Goal: Task Accomplishment & Management: Manage account settings

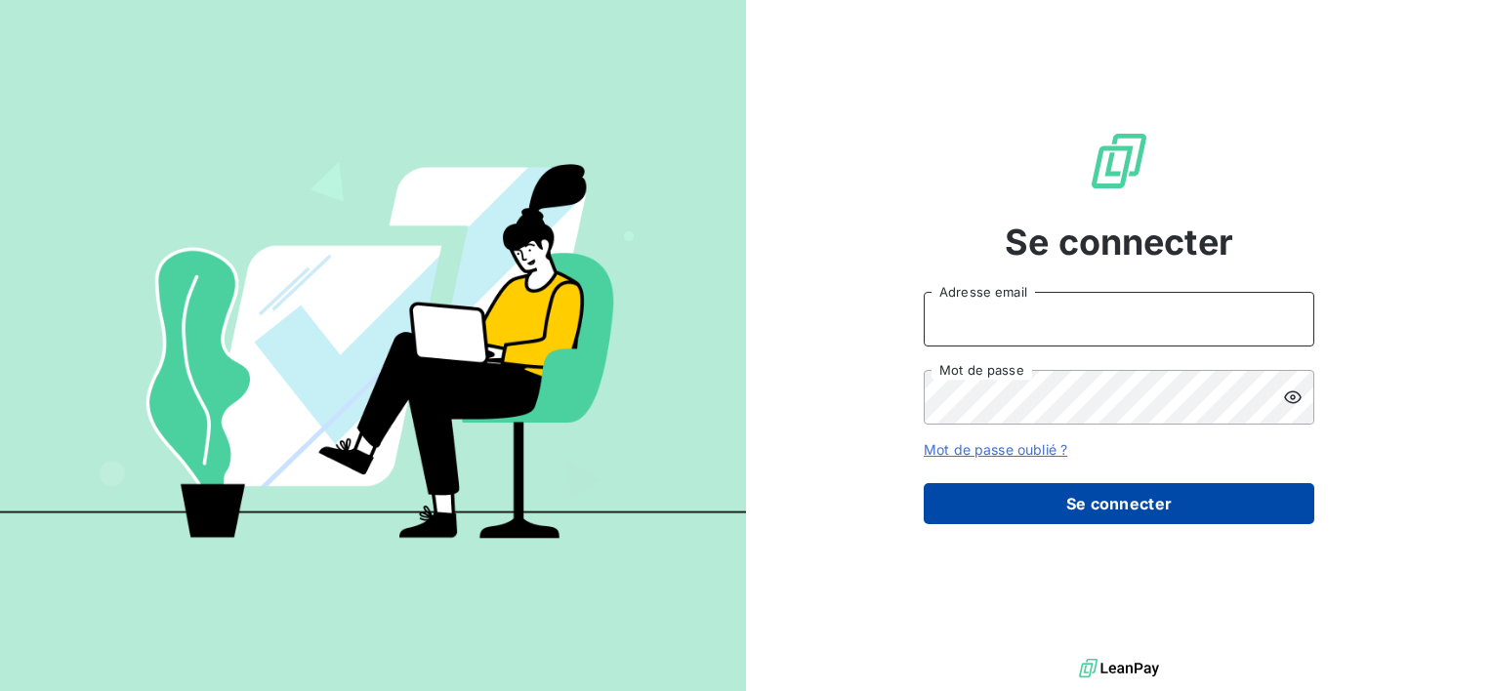
type input "[EMAIL_ADDRESS][DOMAIN_NAME]"
click at [1080, 509] on button "Se connecter" at bounding box center [1119, 503] width 391 height 41
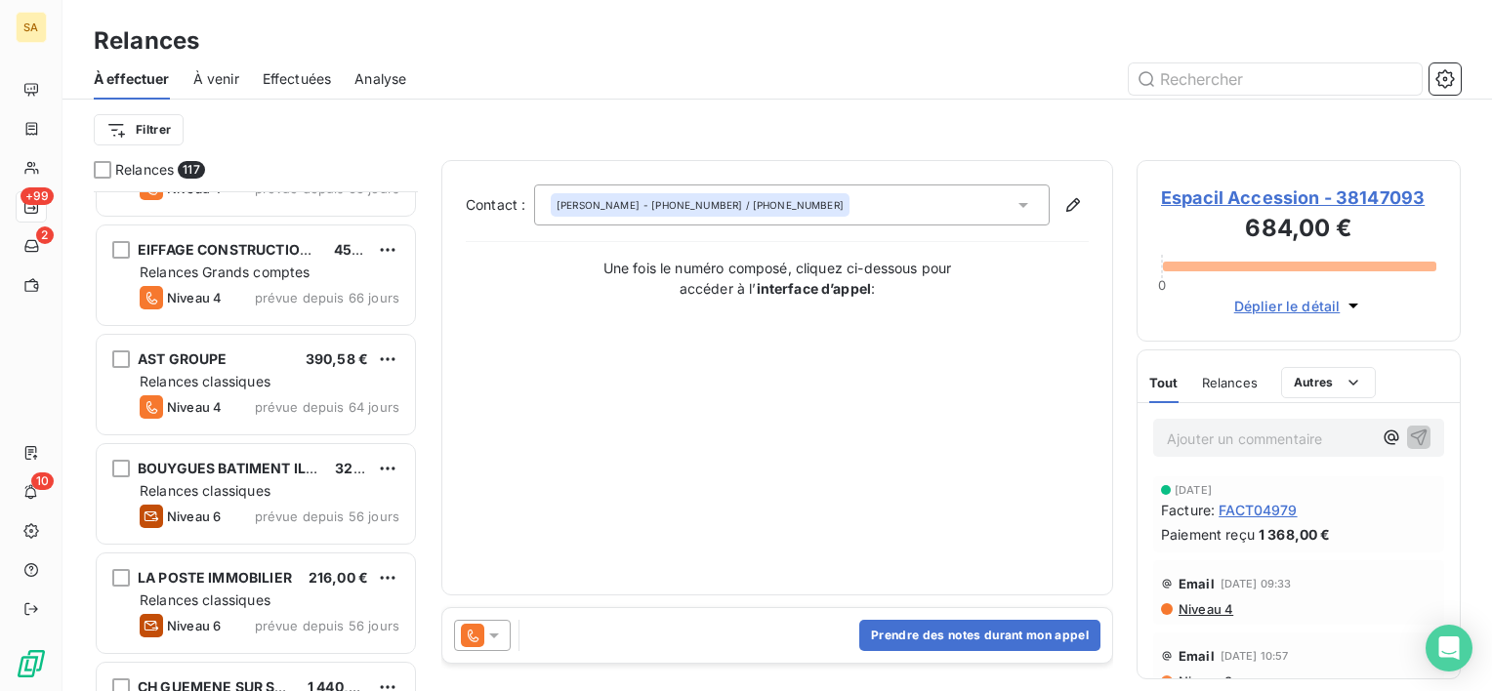
scroll to position [3685, 0]
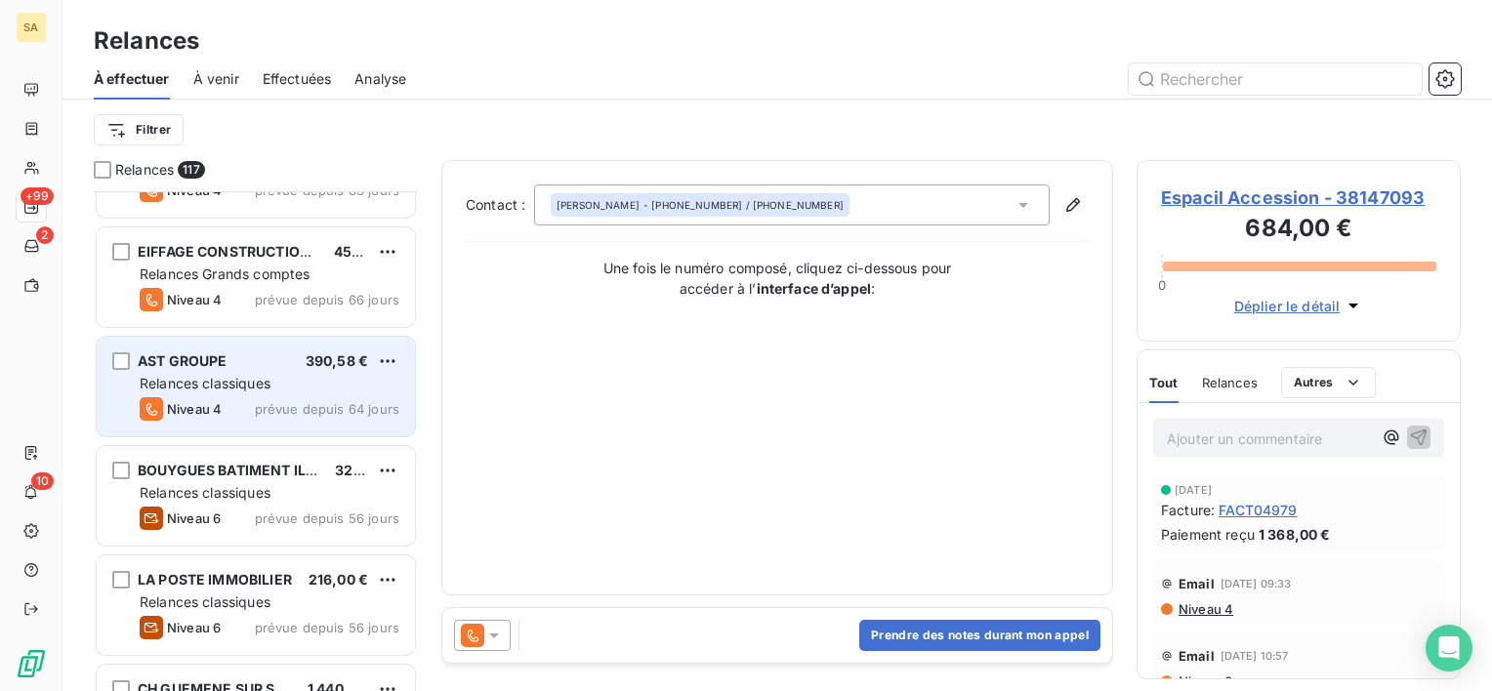
click at [347, 371] on div "AST GROUPE 390,58 € Relances classiques Niveau 4 prévue depuis 64 jours" at bounding box center [256, 387] width 318 height 100
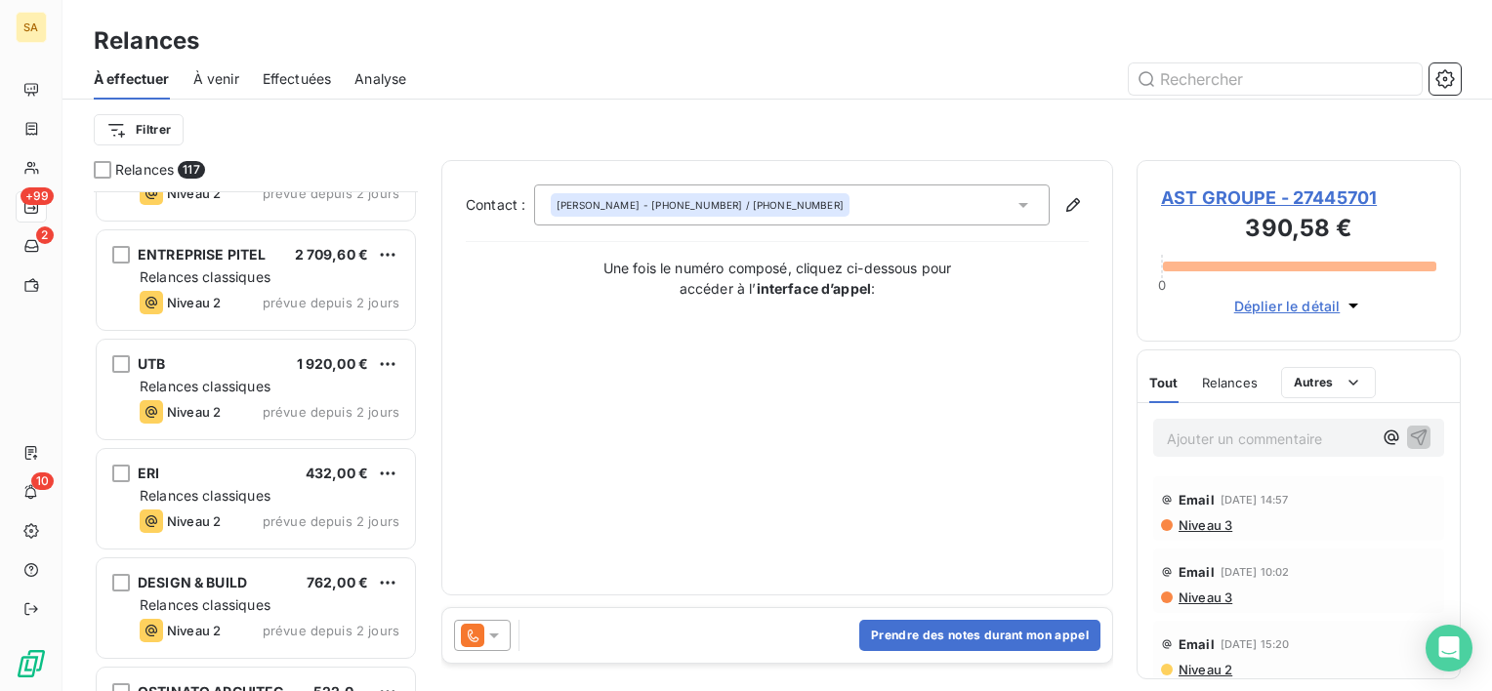
scroll to position [12293, 0]
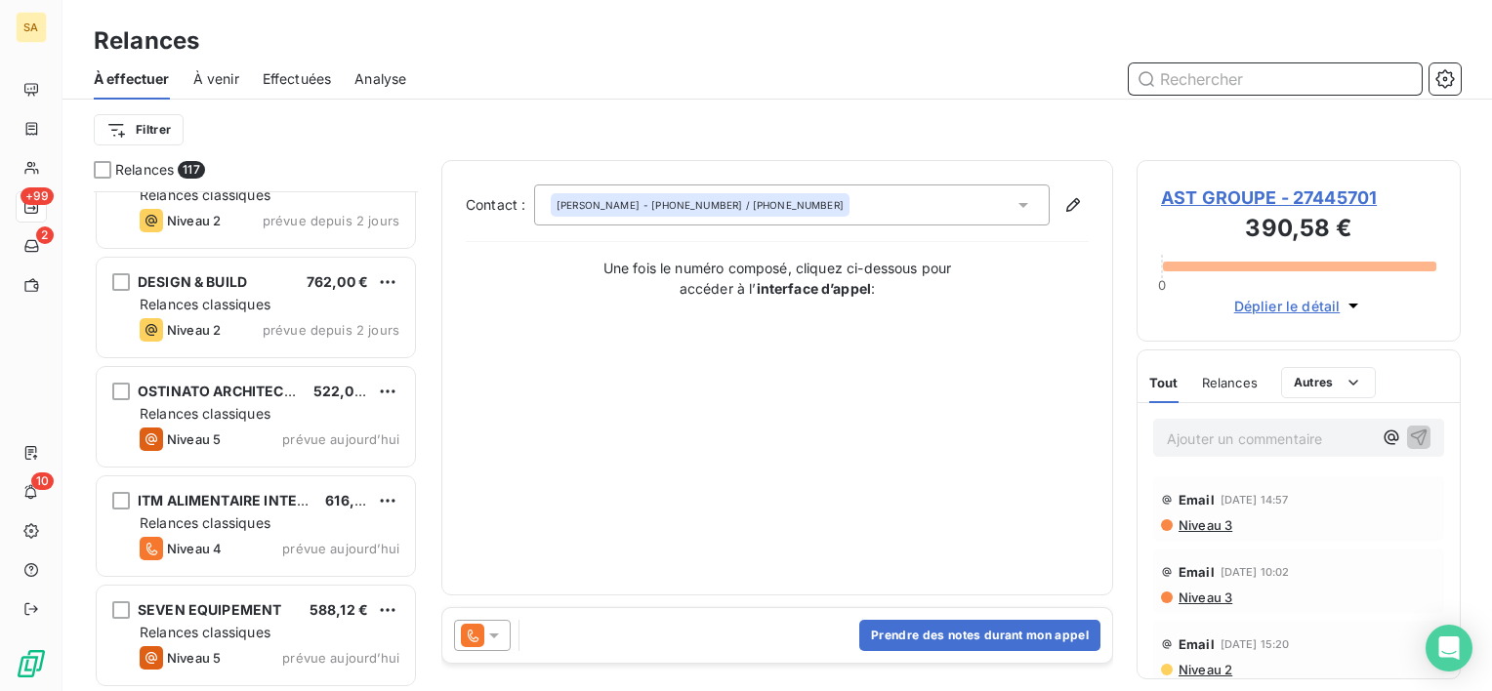
click at [1191, 74] on input "text" at bounding box center [1275, 78] width 293 height 31
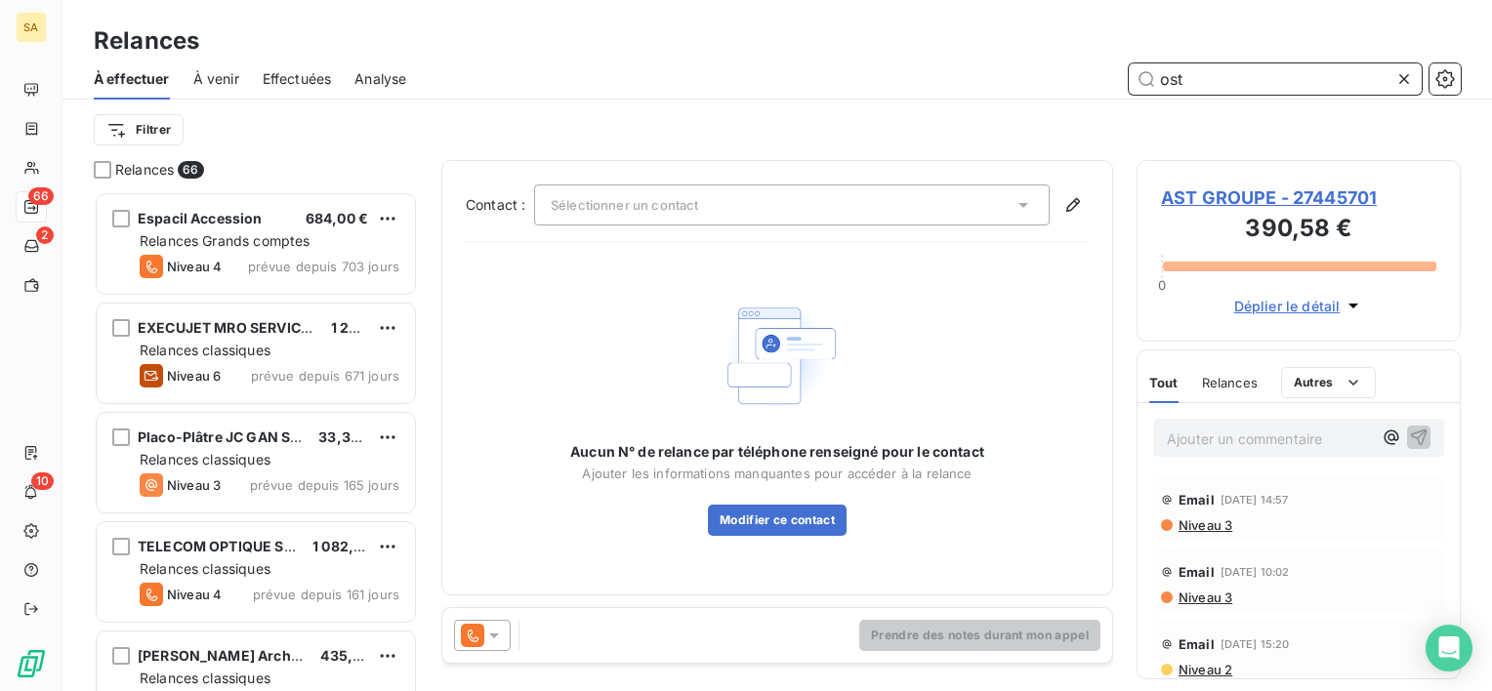
scroll to position [484, 308]
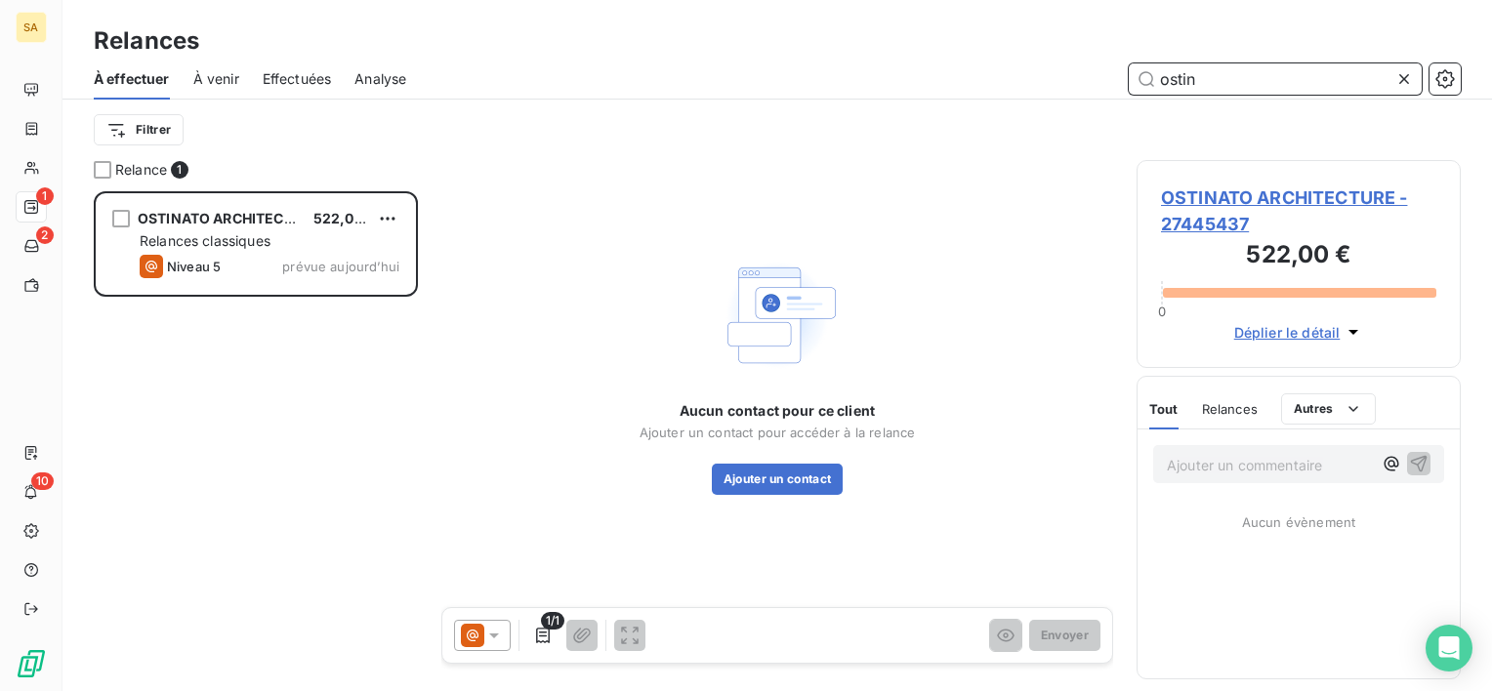
scroll to position [484, 308]
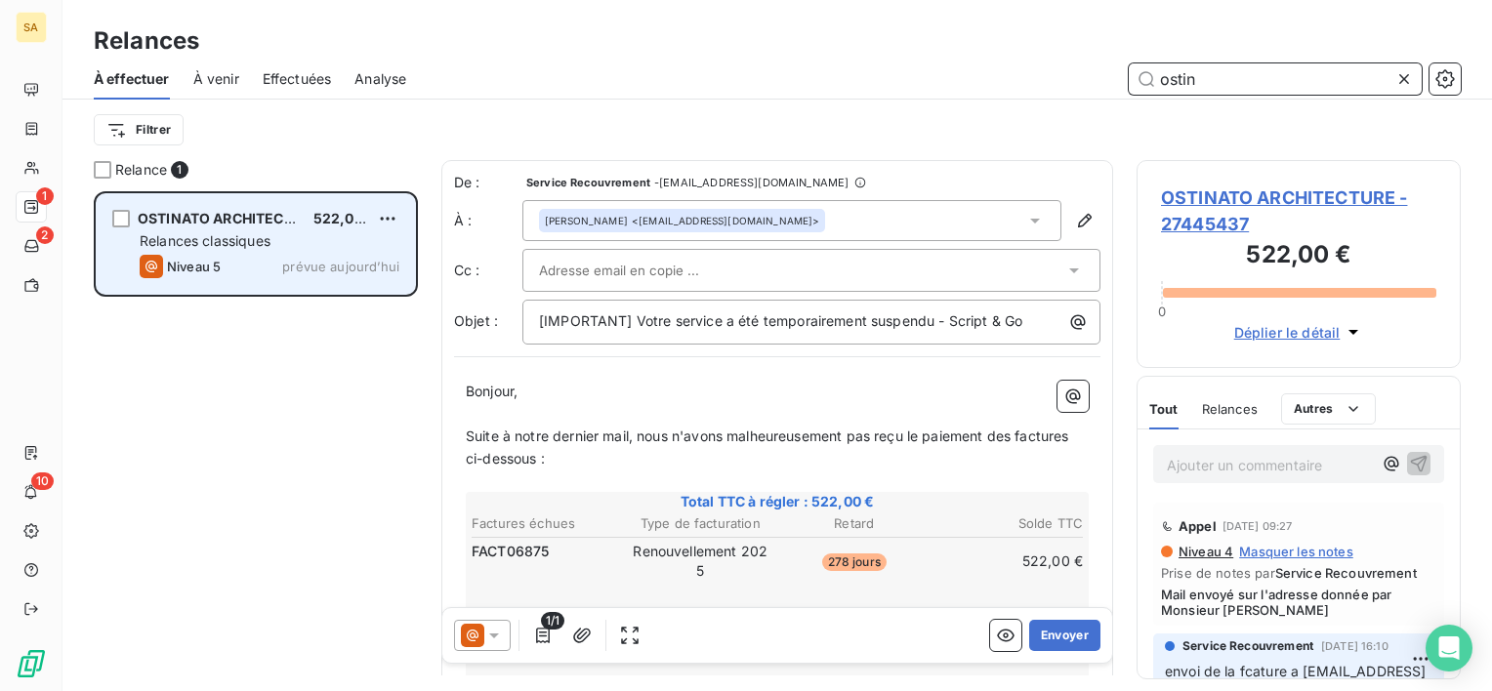
type input "ostin"
click at [267, 251] on div "OSTINATO ARCHITECTURE 522,00 € Relances classiques Niveau 5 prévue [DATE]" at bounding box center [256, 244] width 318 height 100
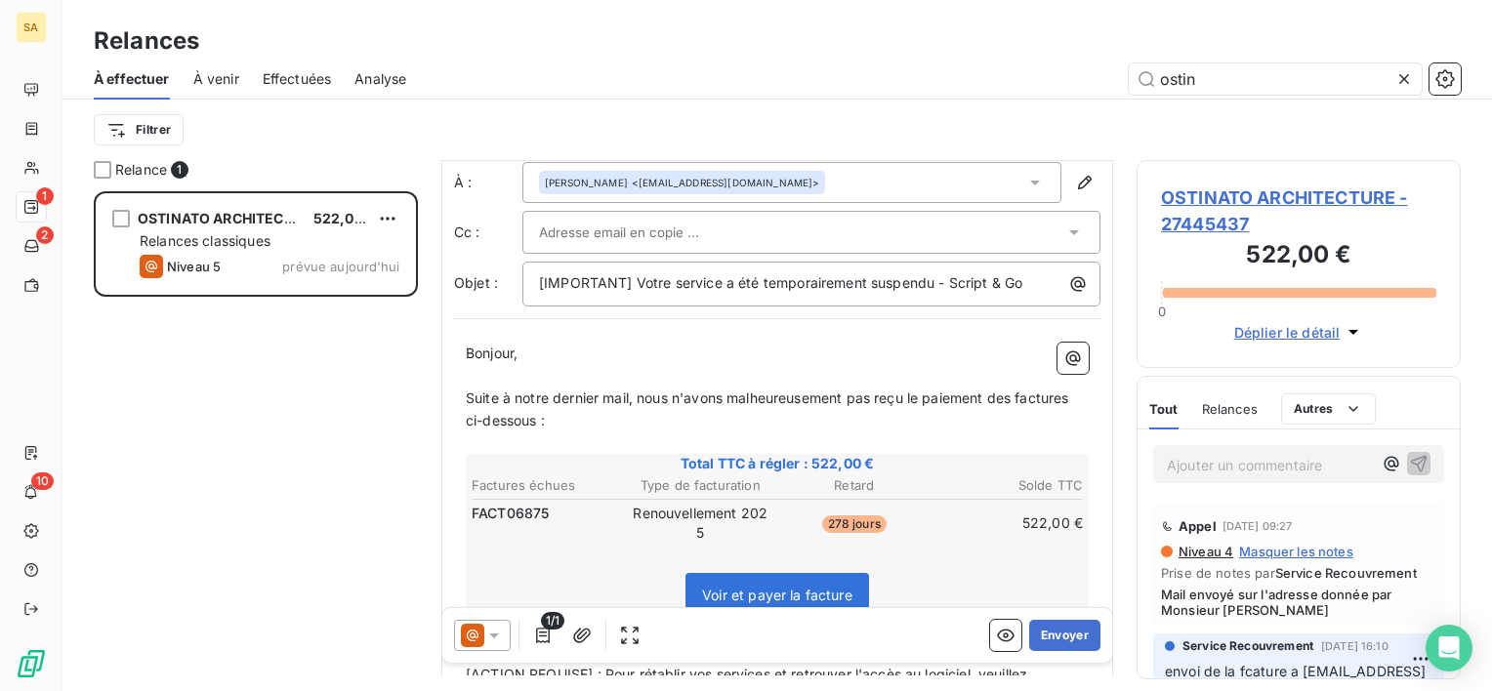
scroll to position [0, 0]
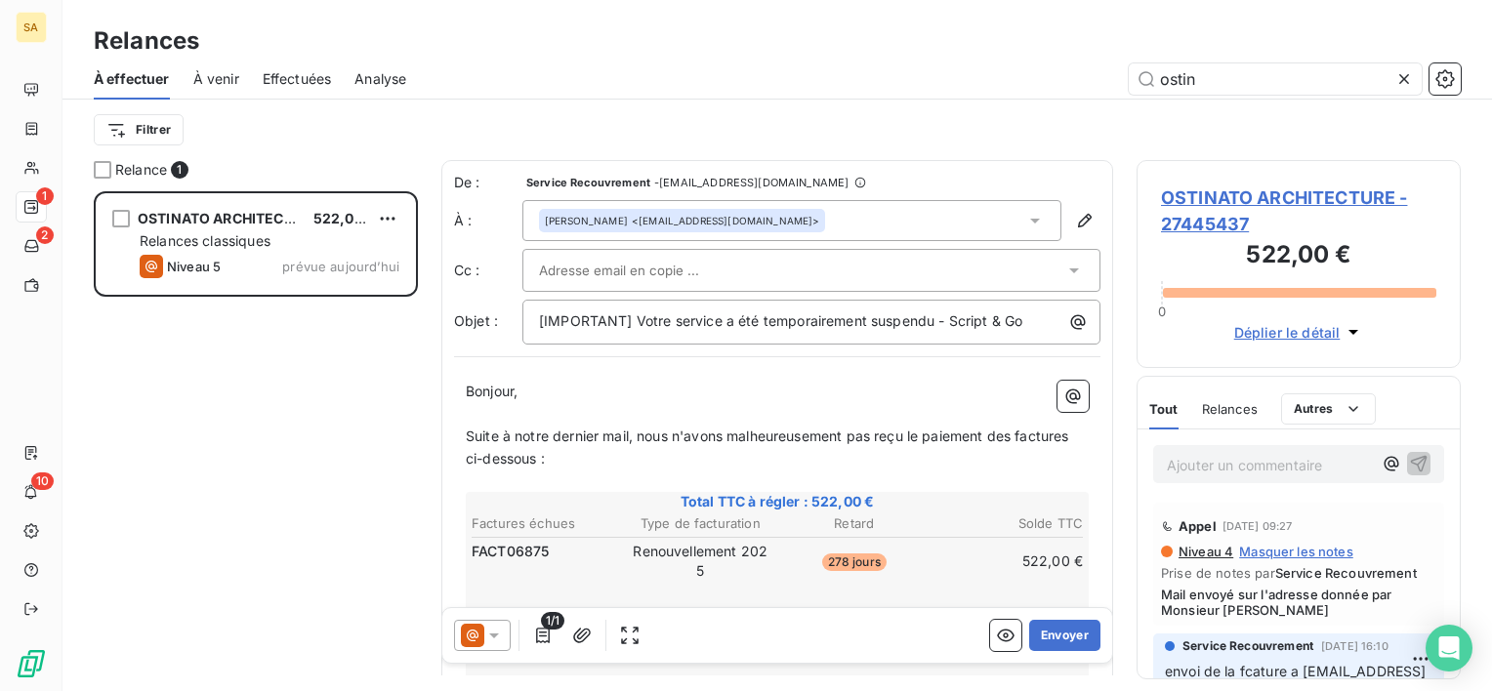
click at [495, 632] on icon at bounding box center [494, 636] width 20 height 20
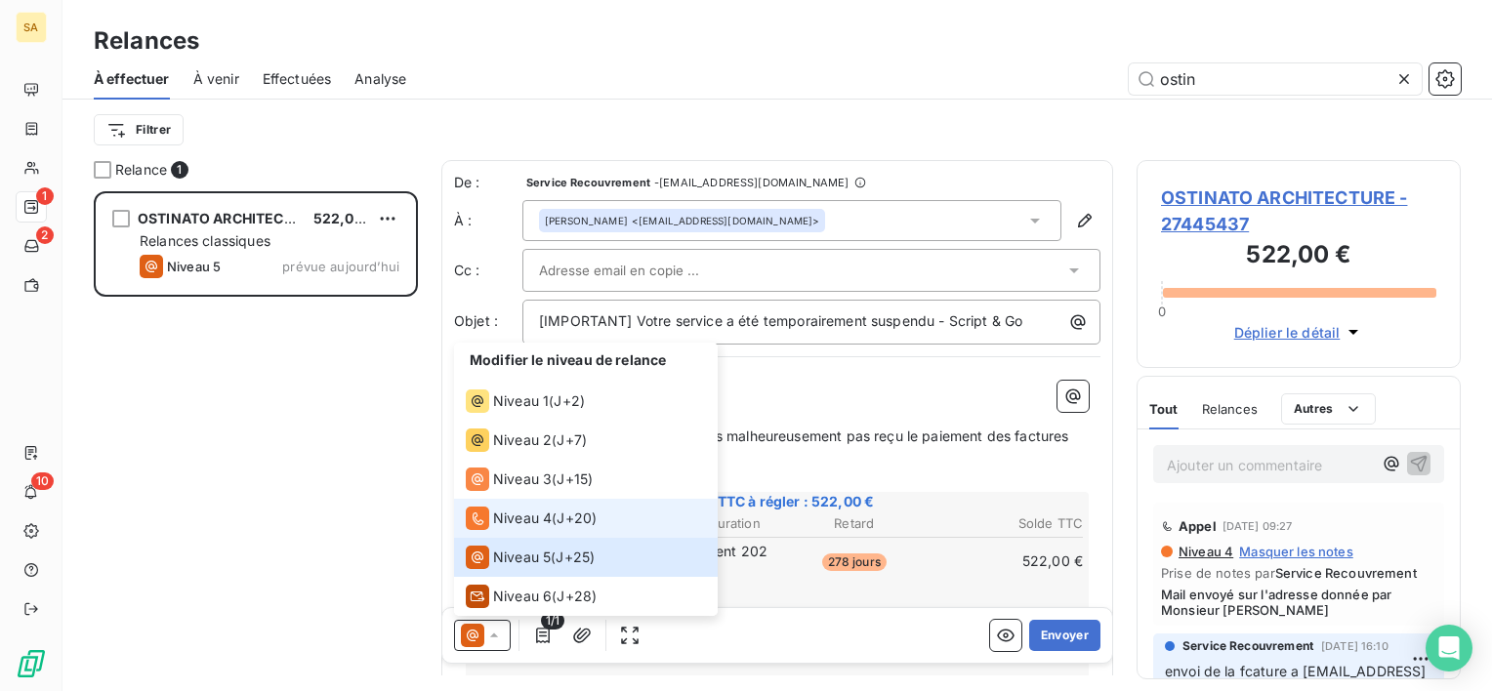
click at [501, 529] on div "Niveau 4" at bounding box center [509, 518] width 86 height 23
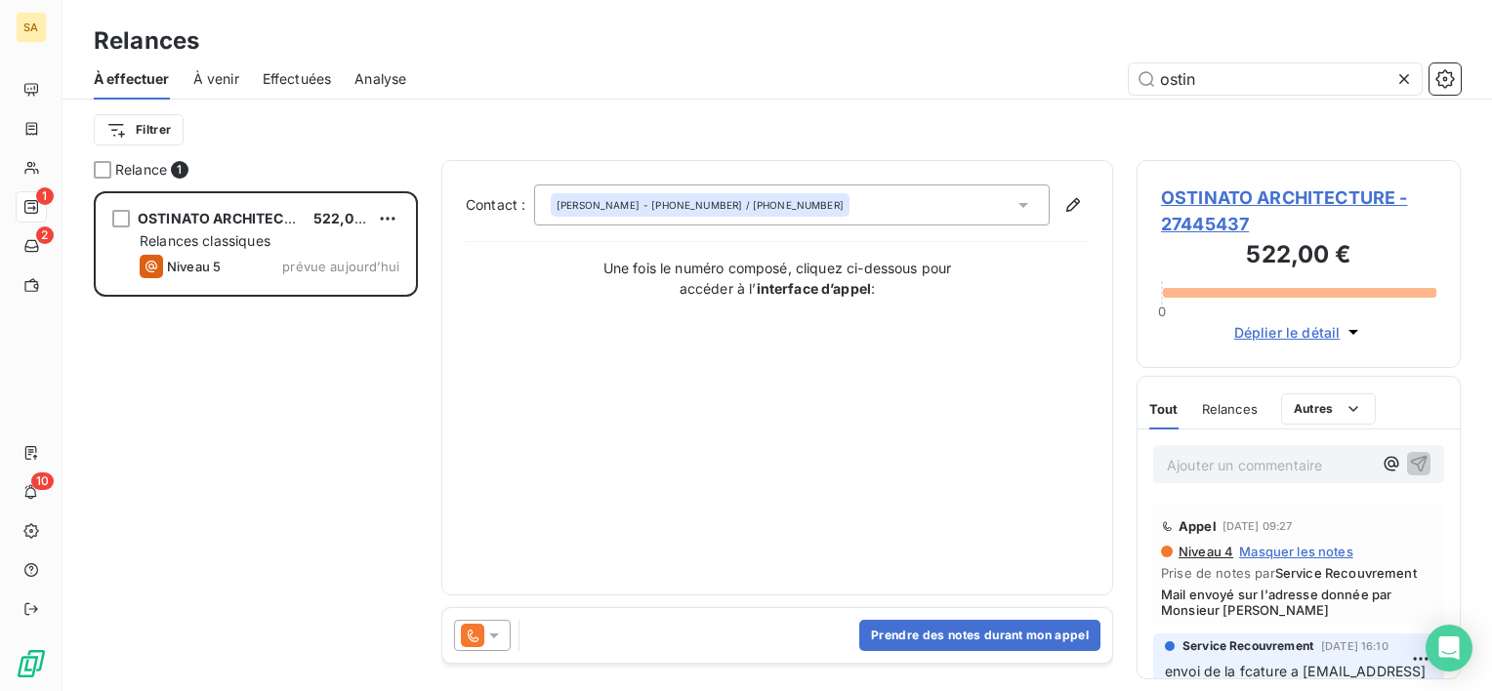
click at [1407, 83] on icon at bounding box center [1404, 79] width 20 height 20
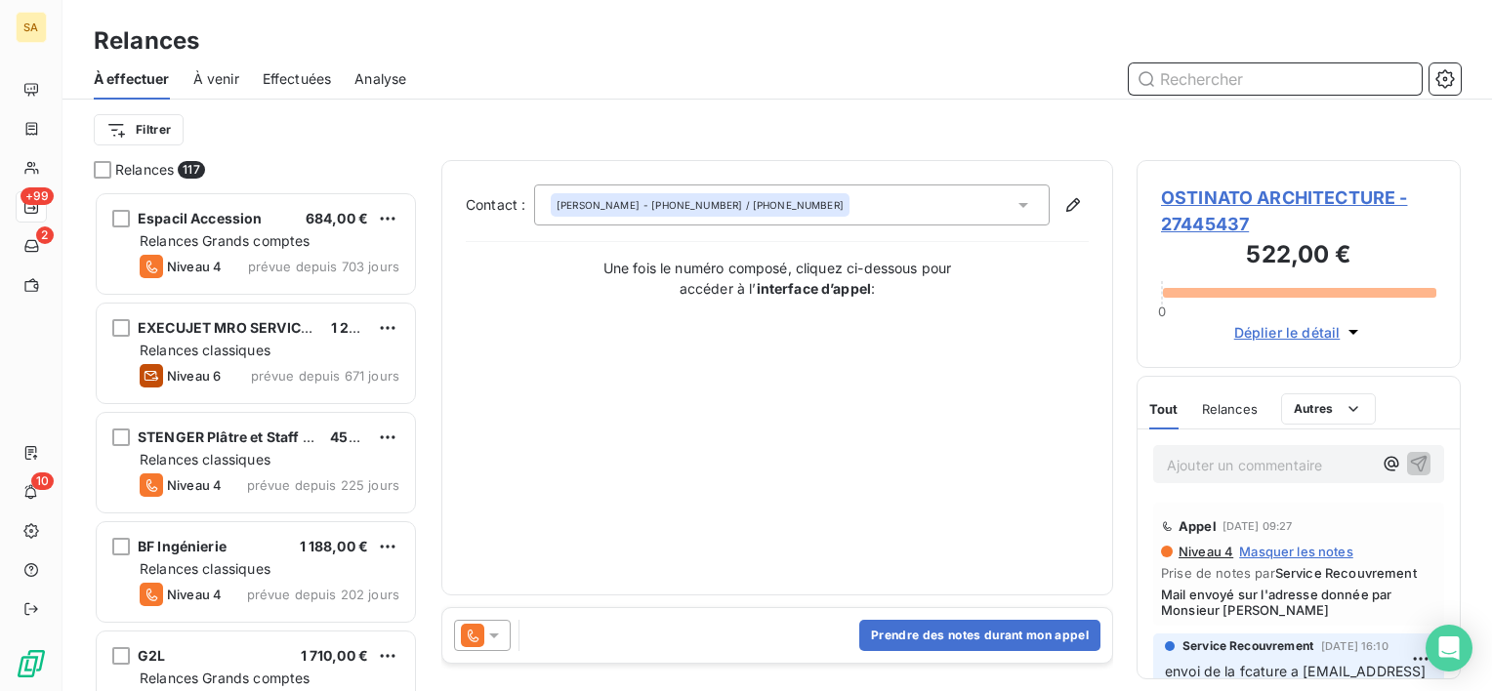
click at [1345, 65] on input "text" at bounding box center [1275, 78] width 293 height 31
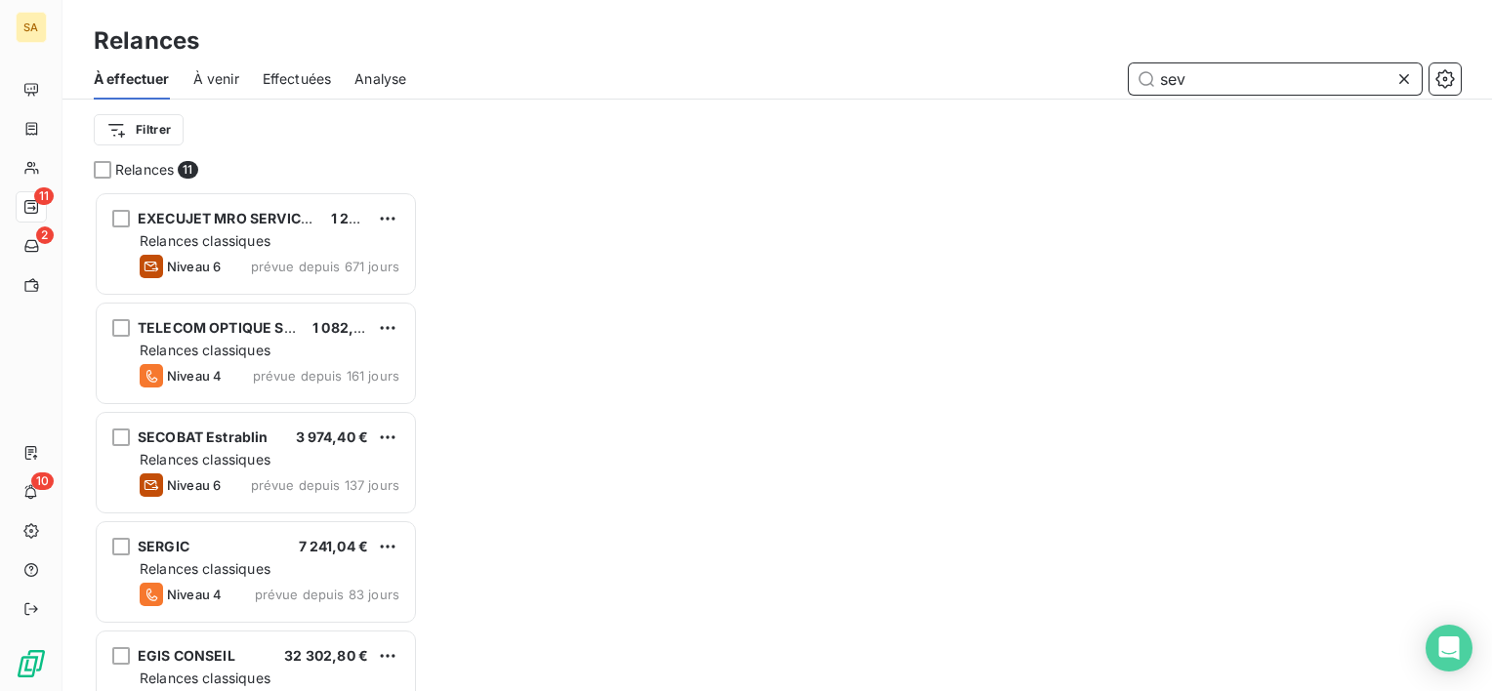
scroll to position [484, 308]
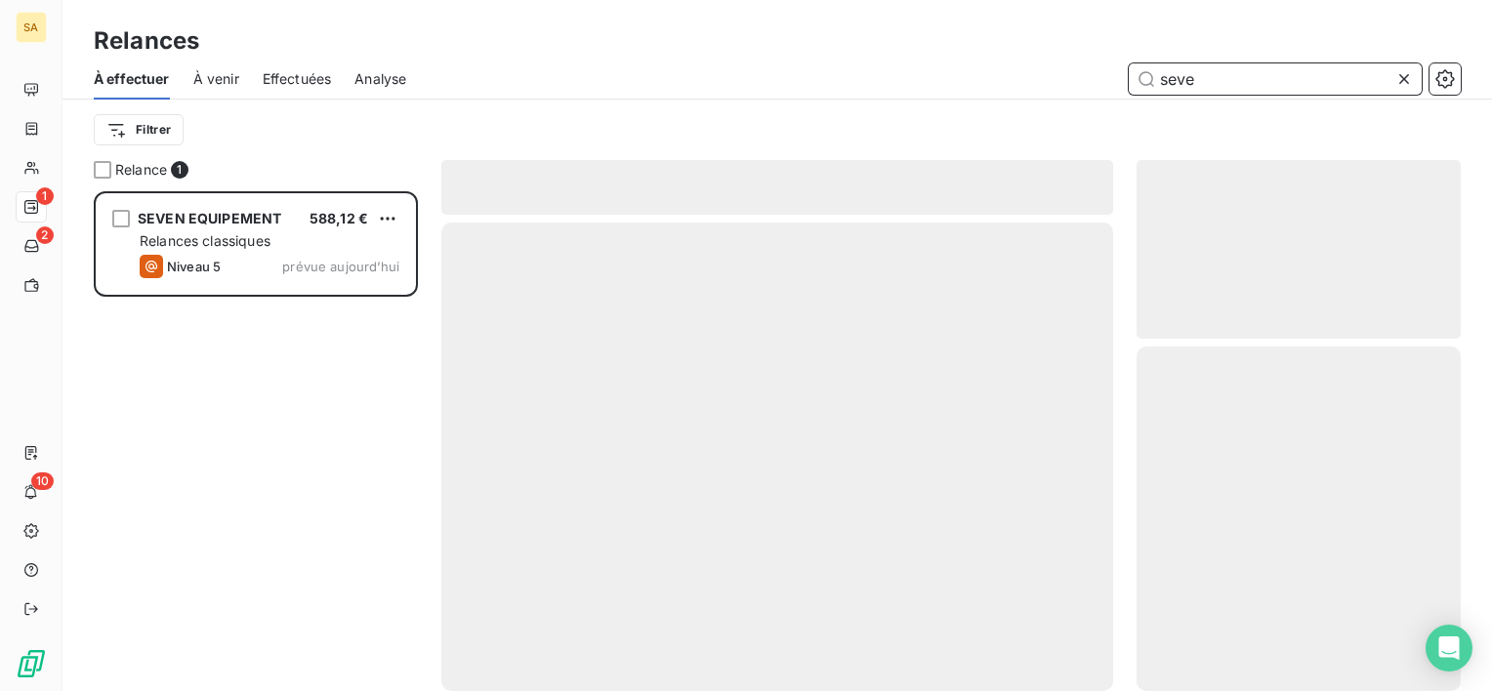
scroll to position [484, 308]
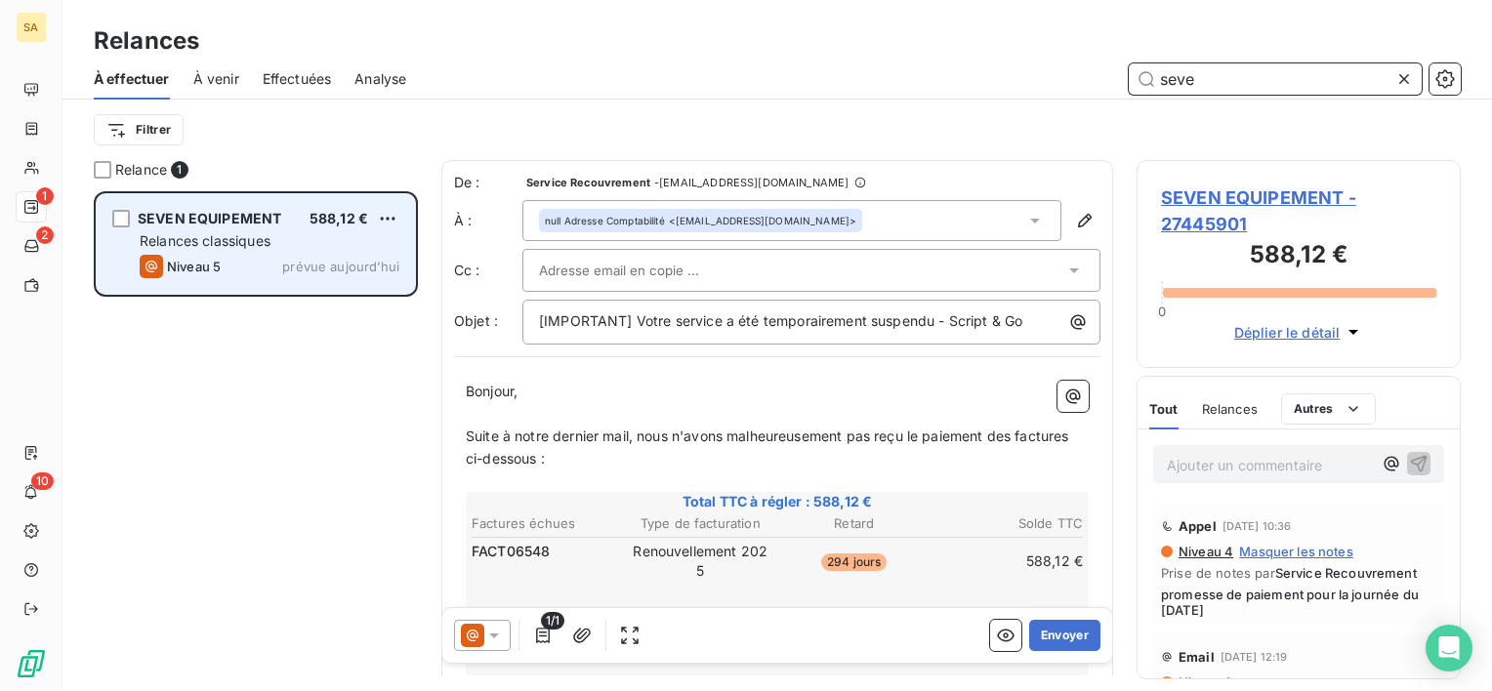
type input "seve"
click at [304, 253] on div "SEVEN EQUIPEMENT 588,12 € Relances classiques Niveau 5 prévue [DATE]" at bounding box center [256, 244] width 318 height 100
drag, startPoint x: 304, startPoint y: 253, endPoint x: 208, endPoint y: 258, distance: 95.8
click at [208, 258] on div "Niveau 5" at bounding box center [180, 266] width 81 height 23
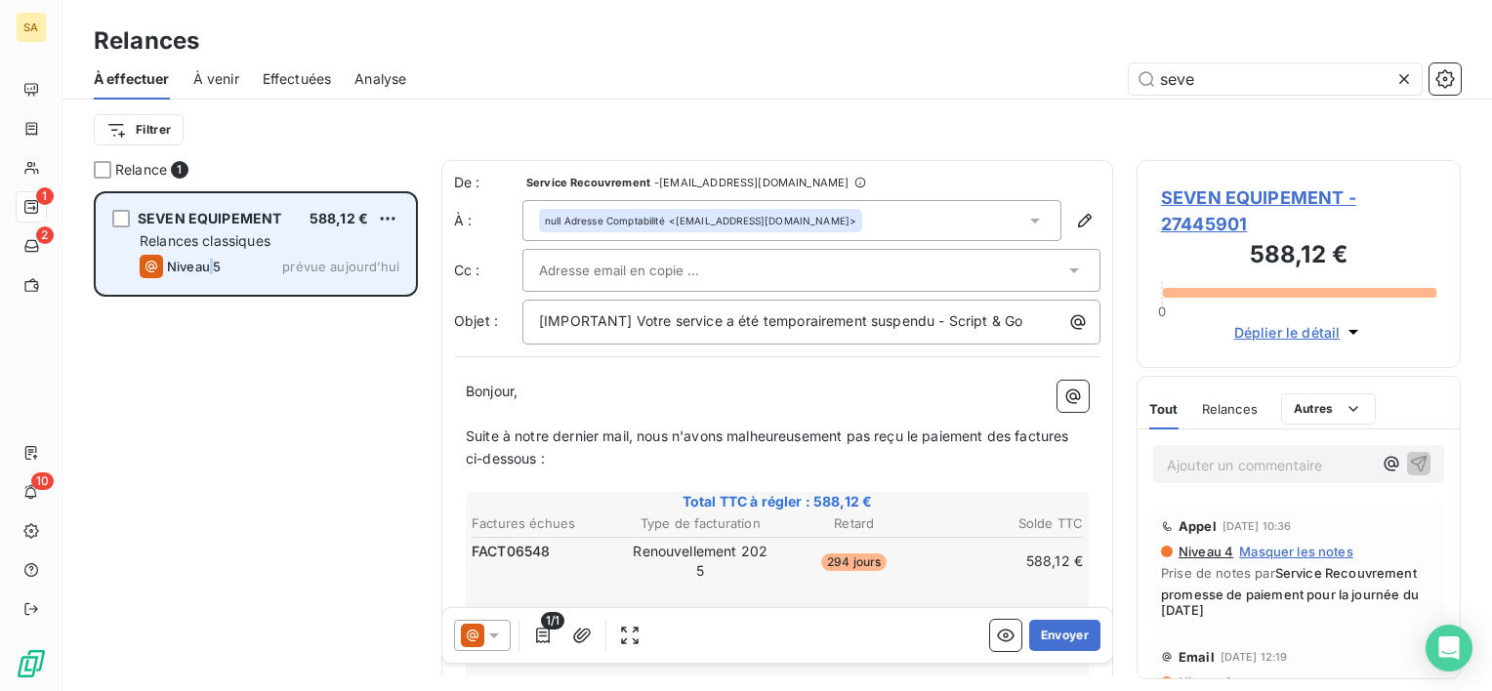
click at [208, 259] on span "Niveau 5" at bounding box center [194, 267] width 54 height 16
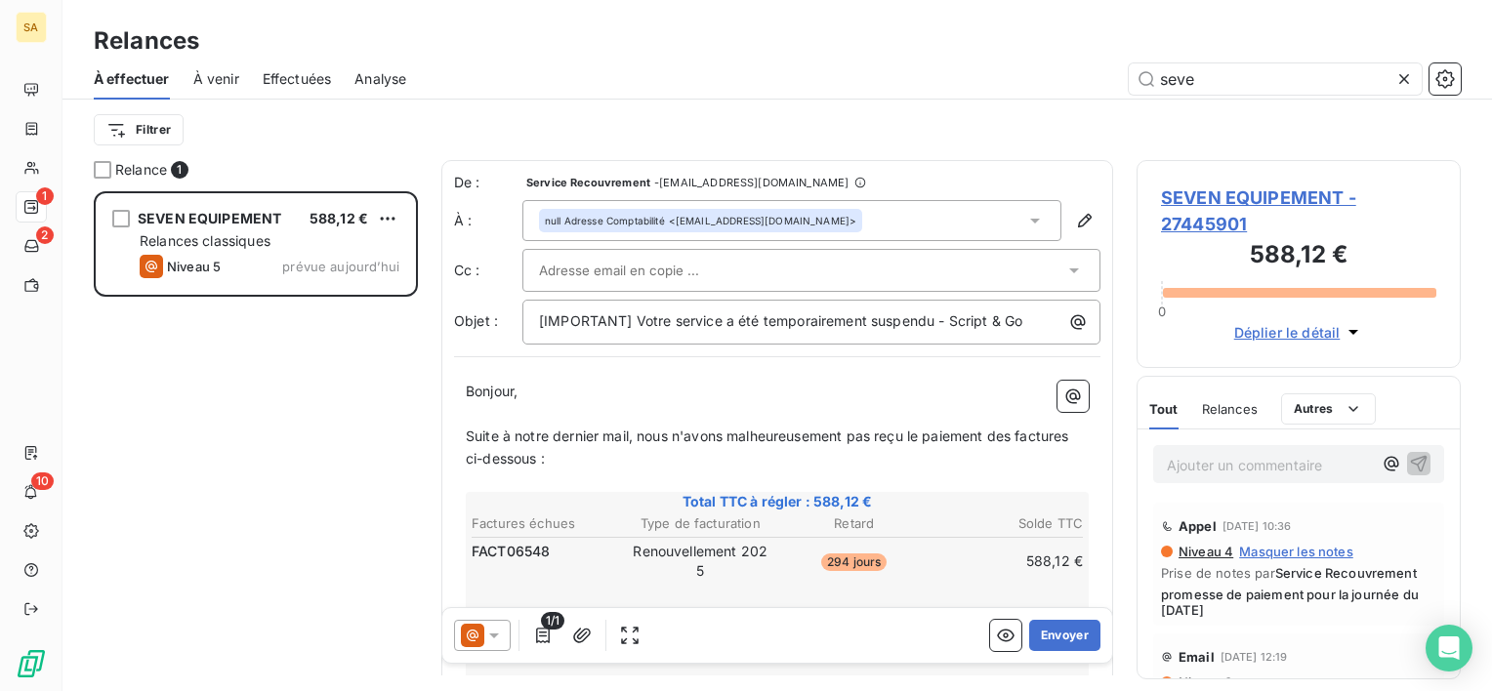
click at [480, 628] on icon at bounding box center [472, 635] width 23 height 23
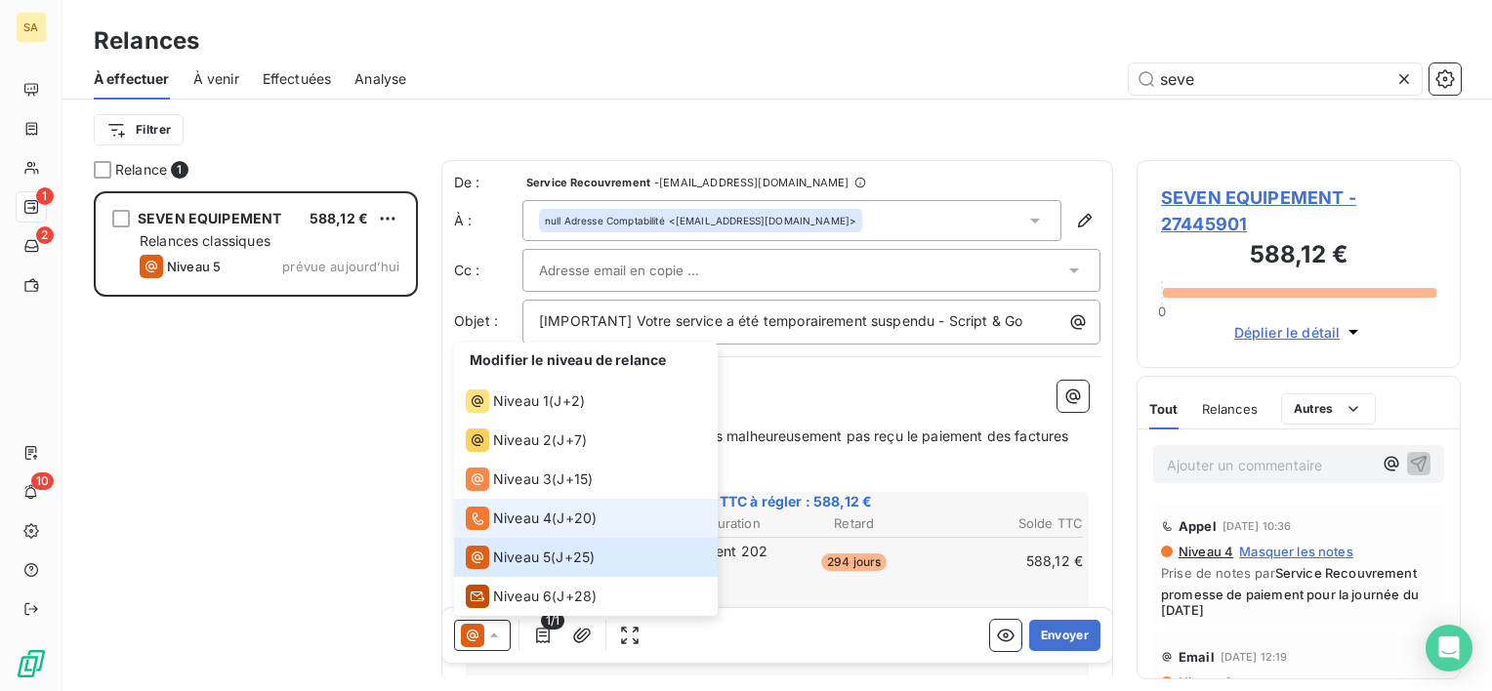
click at [532, 510] on span "Niveau 4" at bounding box center [522, 519] width 59 height 20
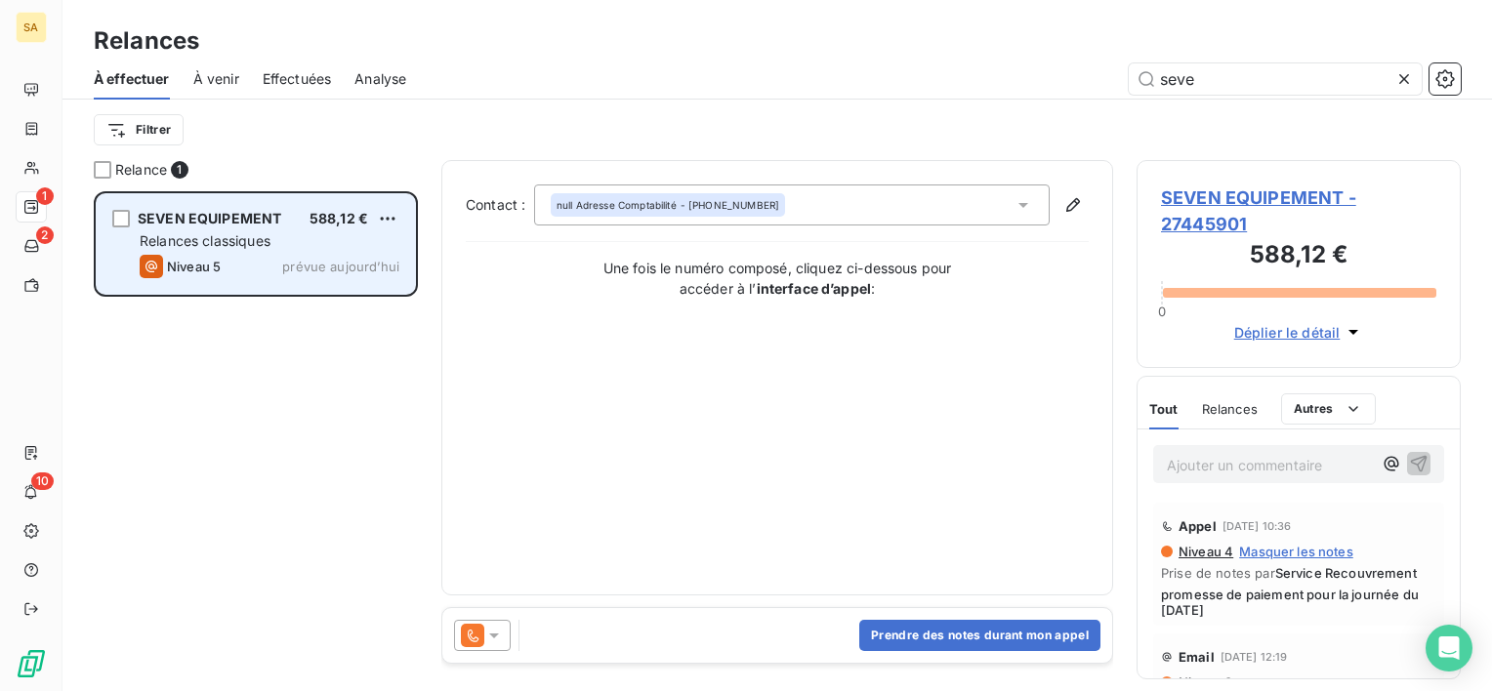
click at [255, 217] on span "SEVEN EQUIPEMENT" at bounding box center [210, 218] width 144 height 17
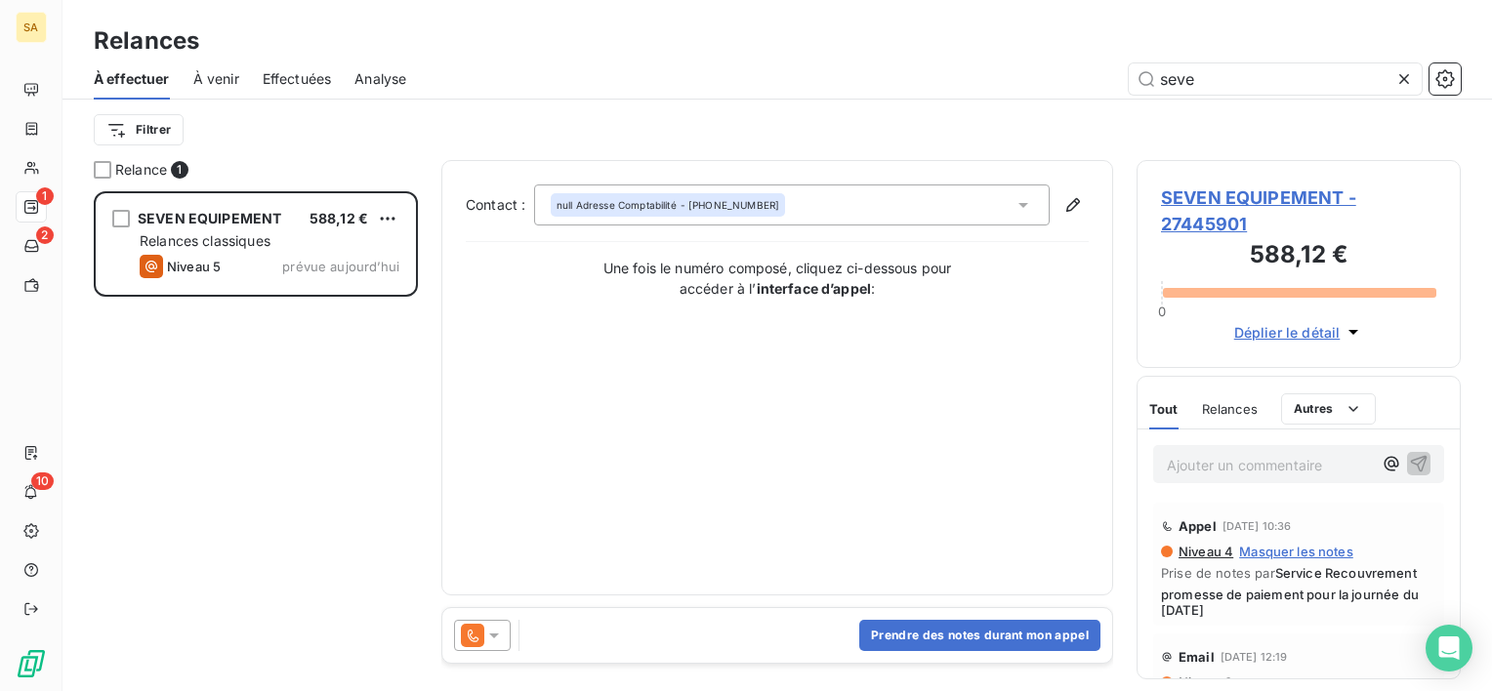
click at [1187, 207] on span "SEVEN EQUIPEMENT - 27445901" at bounding box center [1298, 211] width 275 height 53
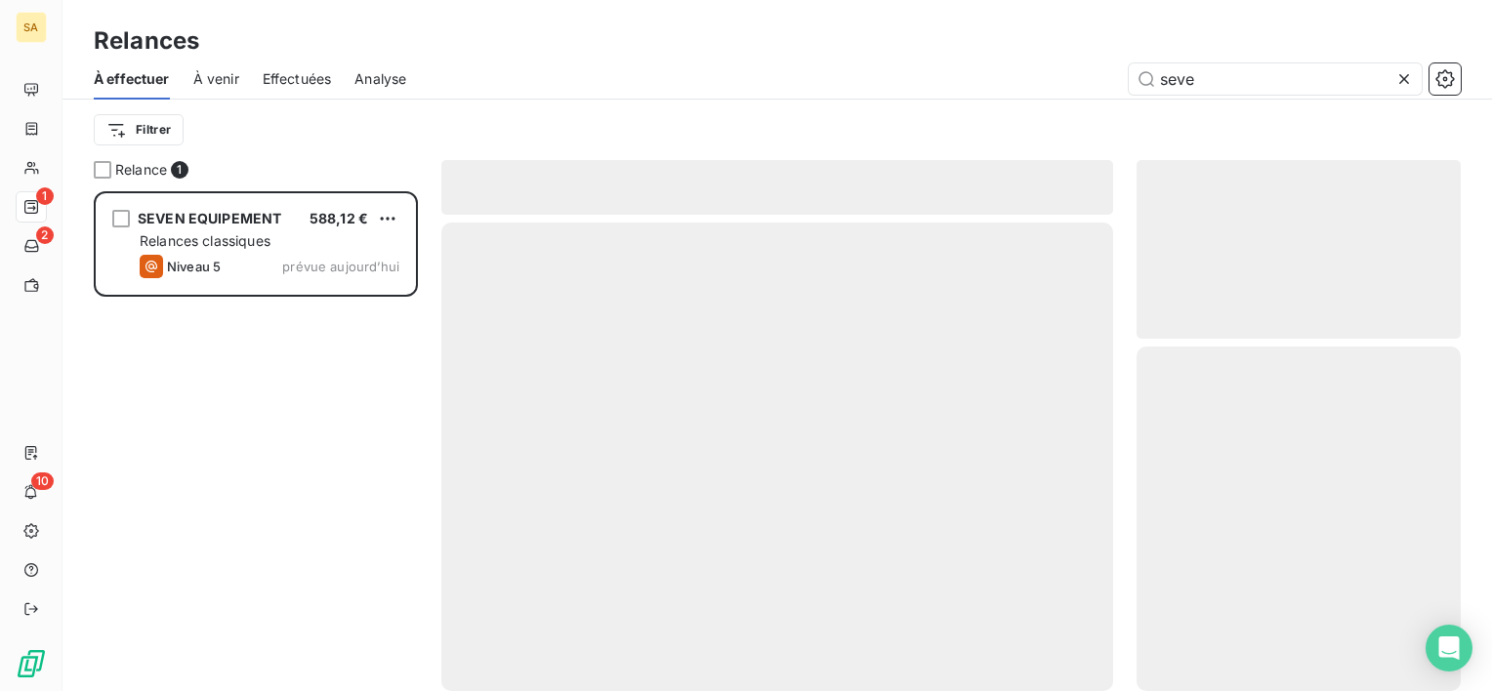
scroll to position [484, 308]
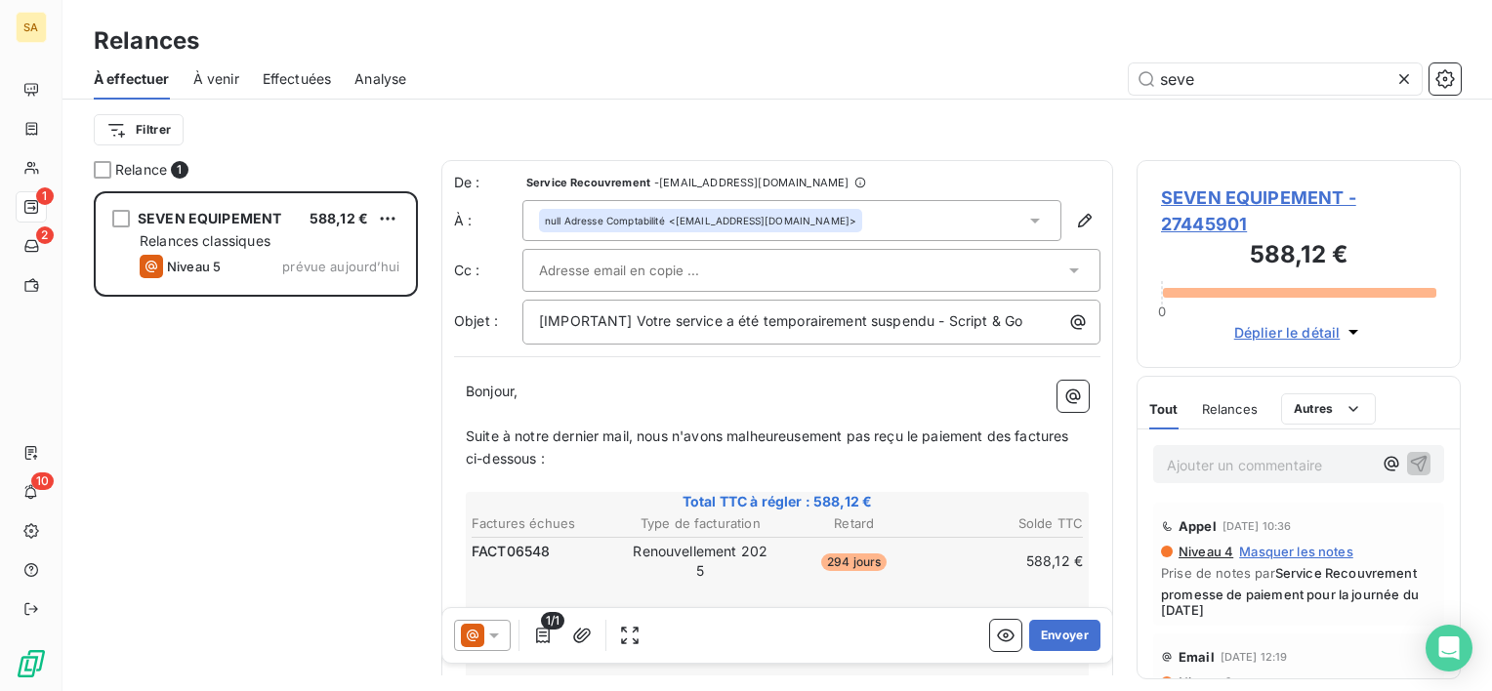
click at [1400, 75] on icon at bounding box center [1404, 79] width 10 height 10
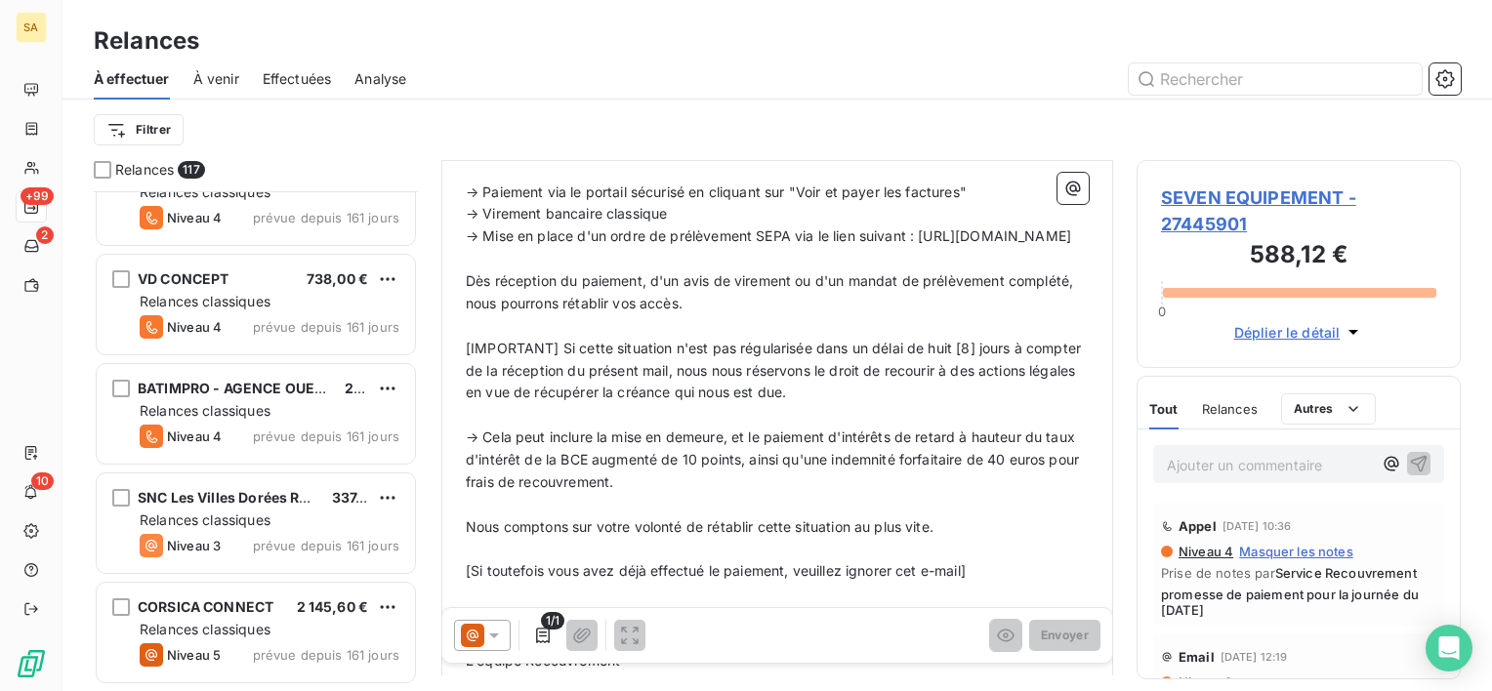
scroll to position [1381, 0]
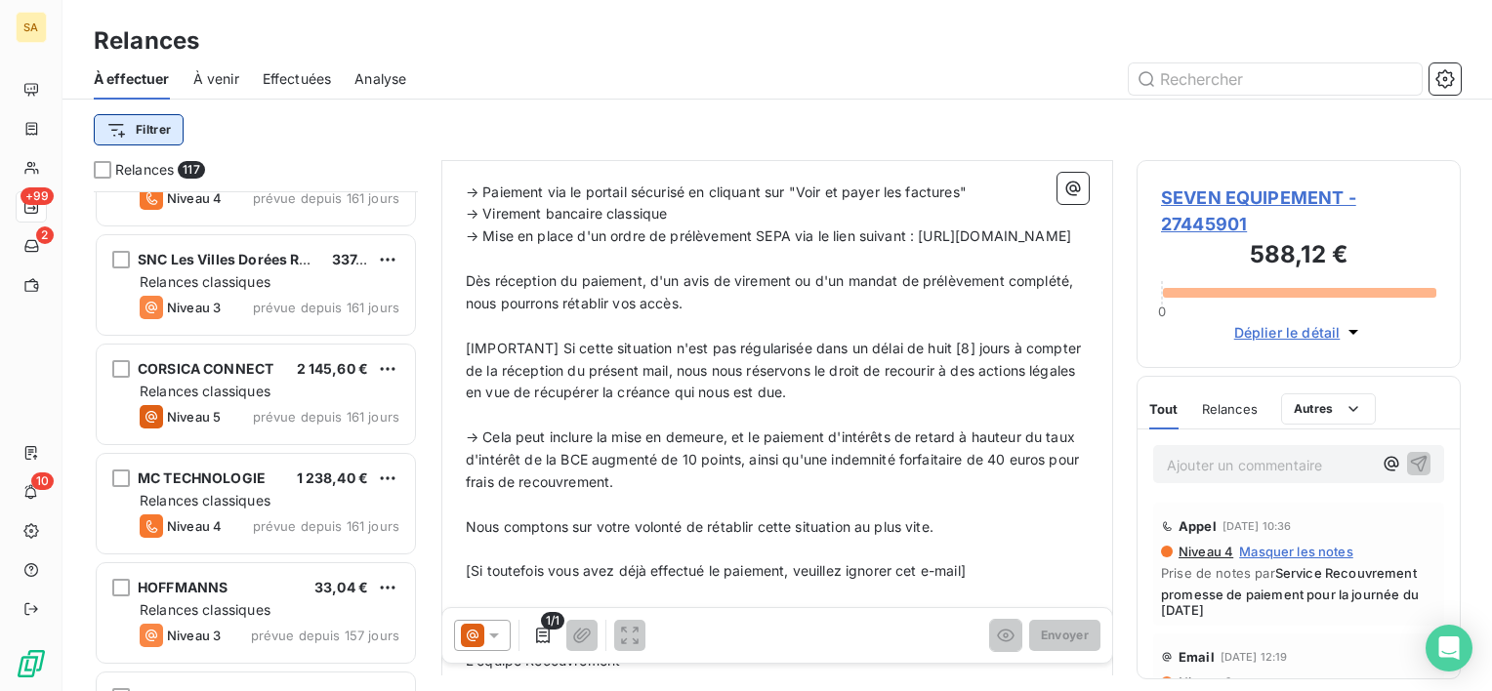
click at [166, 125] on html "SA +99 2 10 Relances À effectuer À venir Effectuées Analyse Filtrer Relances 11…" at bounding box center [746, 345] width 1492 height 691
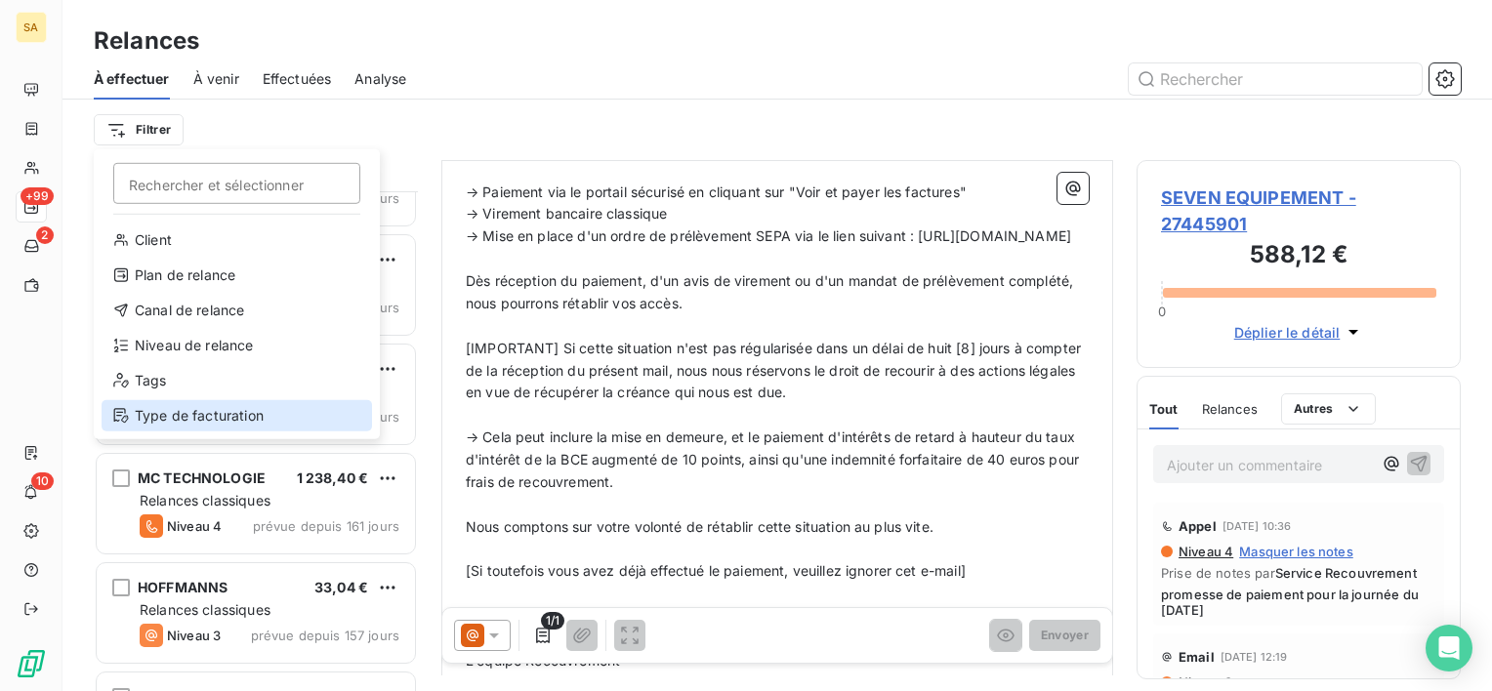
click at [208, 414] on div "Type de facturation" at bounding box center [237, 415] width 270 height 31
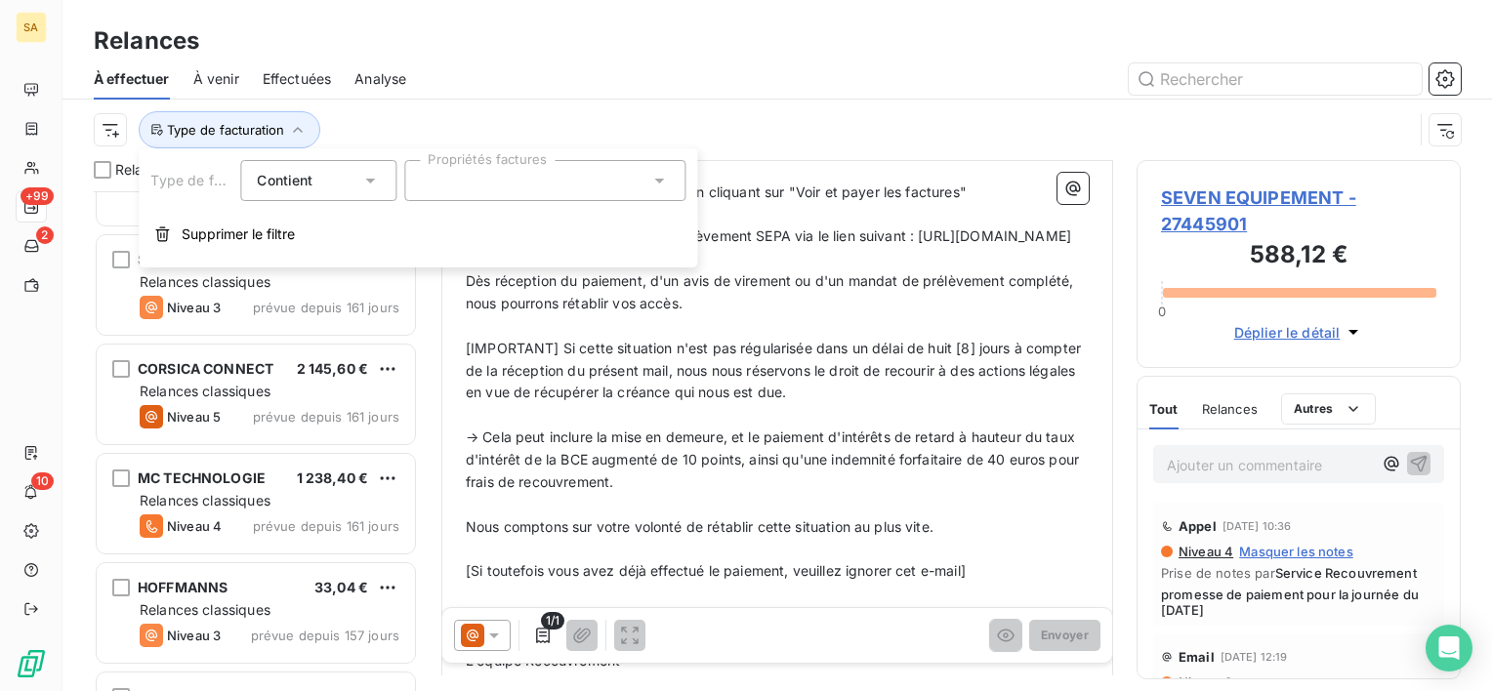
click at [436, 200] on div at bounding box center [544, 180] width 281 height 41
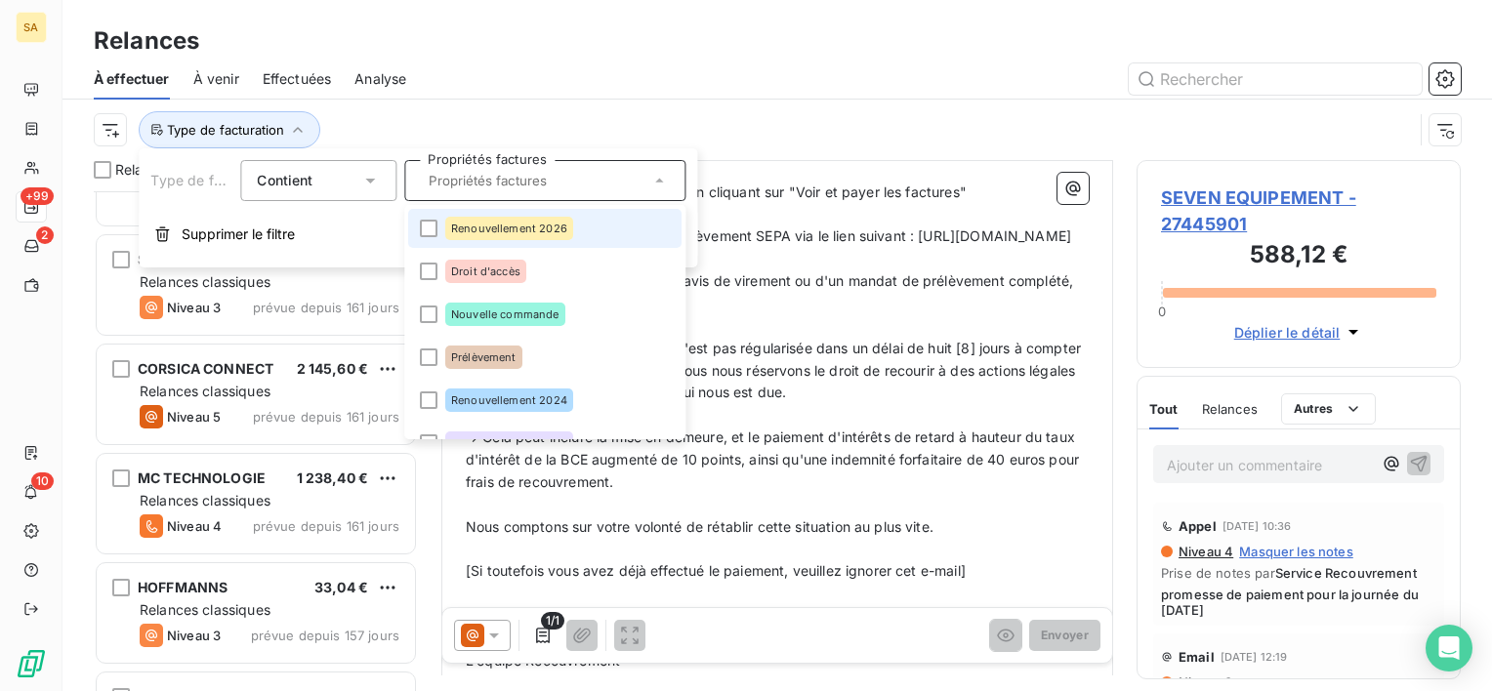
click at [449, 231] on div "Renouvellement 2026" at bounding box center [509, 228] width 128 height 23
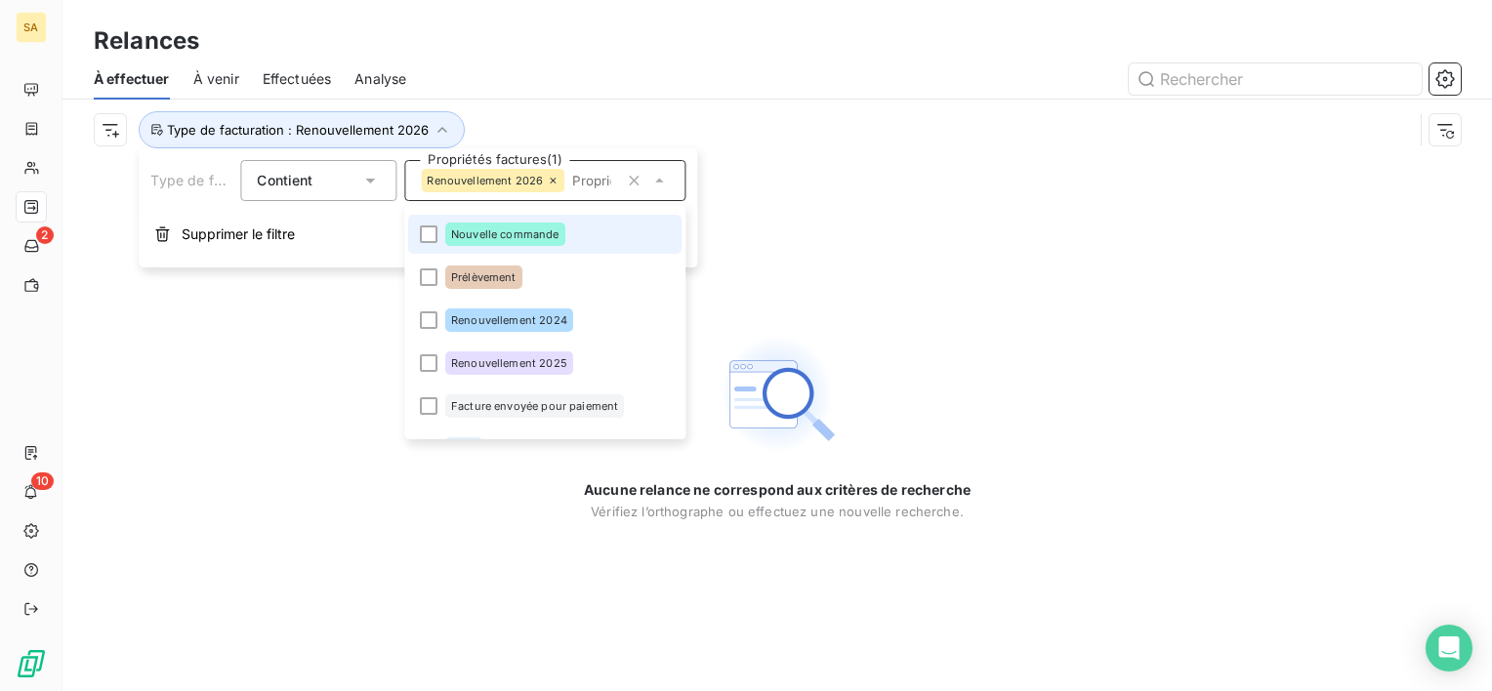
scroll to position [82, 0]
click at [477, 308] on div "Renouvellement 2024" at bounding box center [509, 318] width 128 height 23
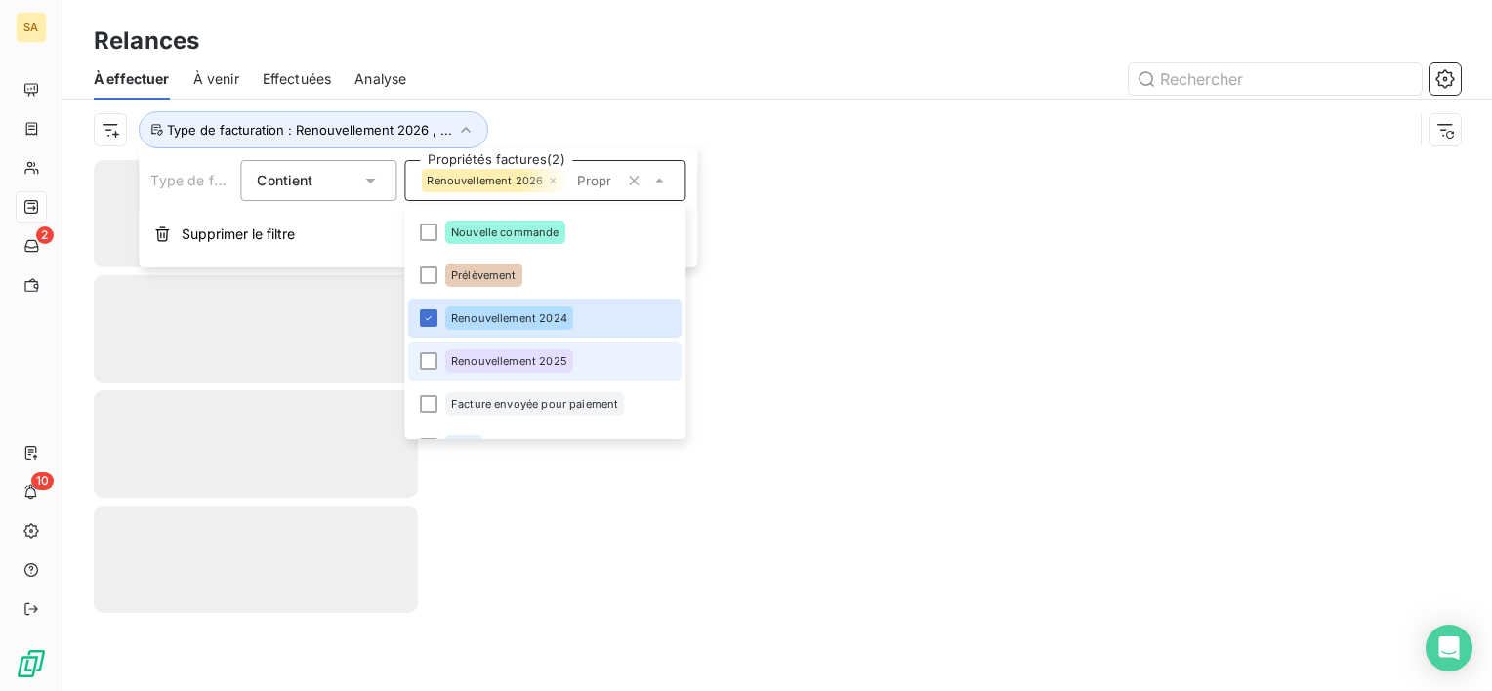
click at [483, 363] on span "Renouvellement 2025" at bounding box center [509, 361] width 116 height 12
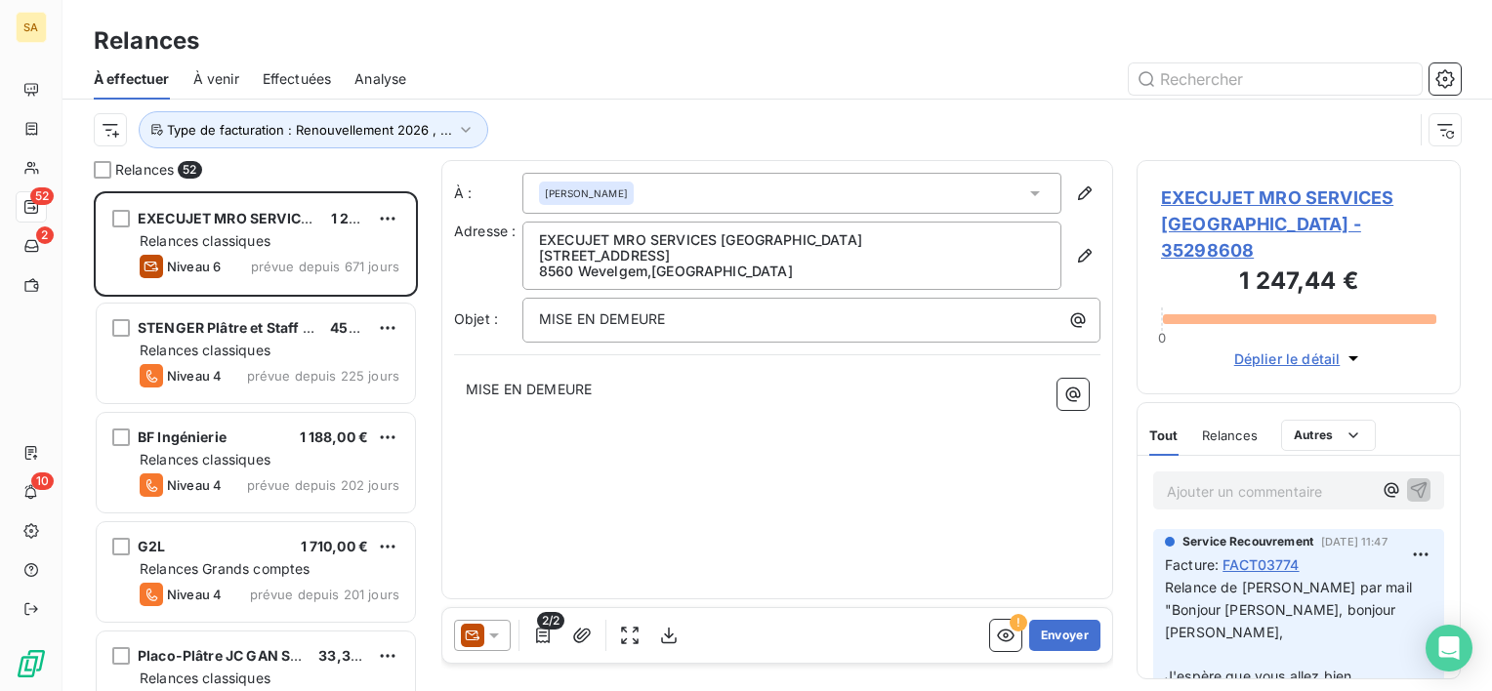
click at [703, 465] on div "À : Christophe DE COPPEL Adresse : EXECUJET MRO SERVICES BELGIUM Kortrijkstraat…" at bounding box center [777, 379] width 672 height 439
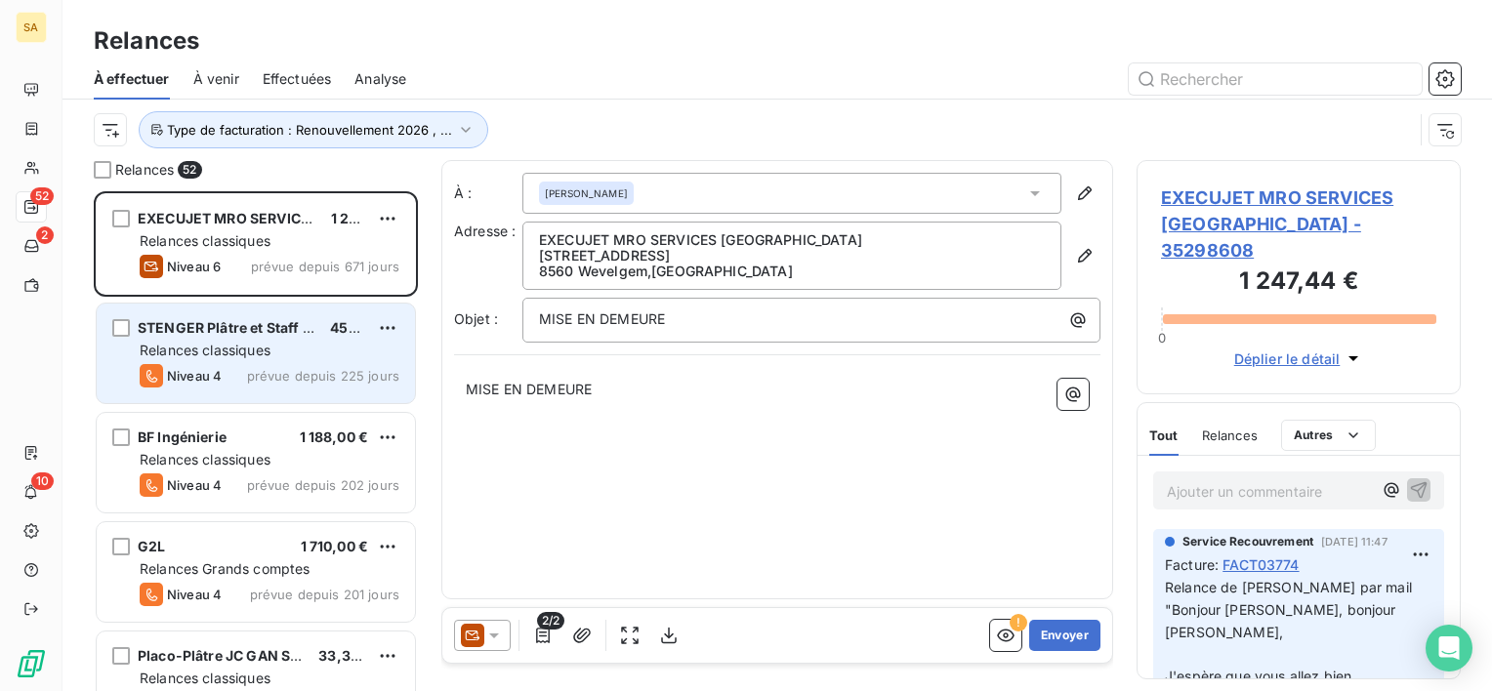
click at [240, 343] on span "Relances classiques" at bounding box center [205, 350] width 131 height 17
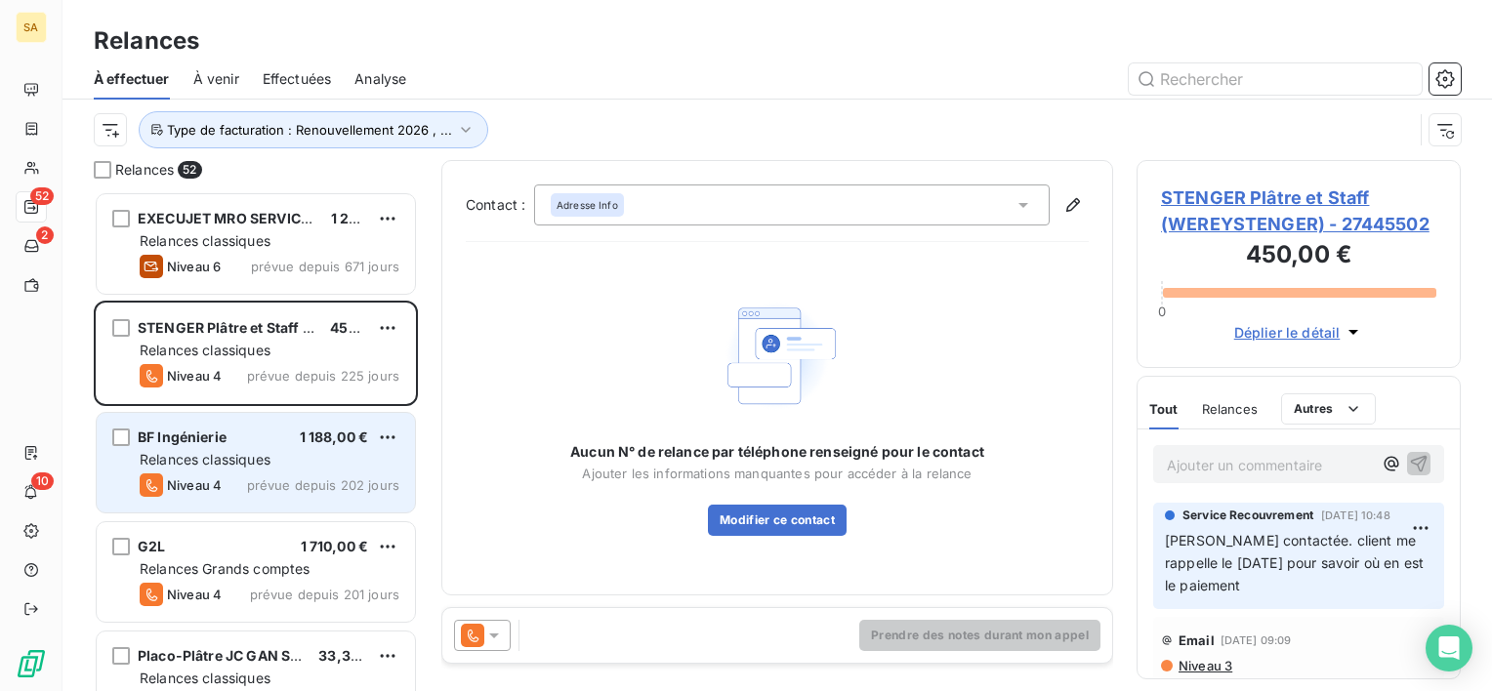
click at [246, 456] on span "Relances classiques" at bounding box center [205, 459] width 131 height 17
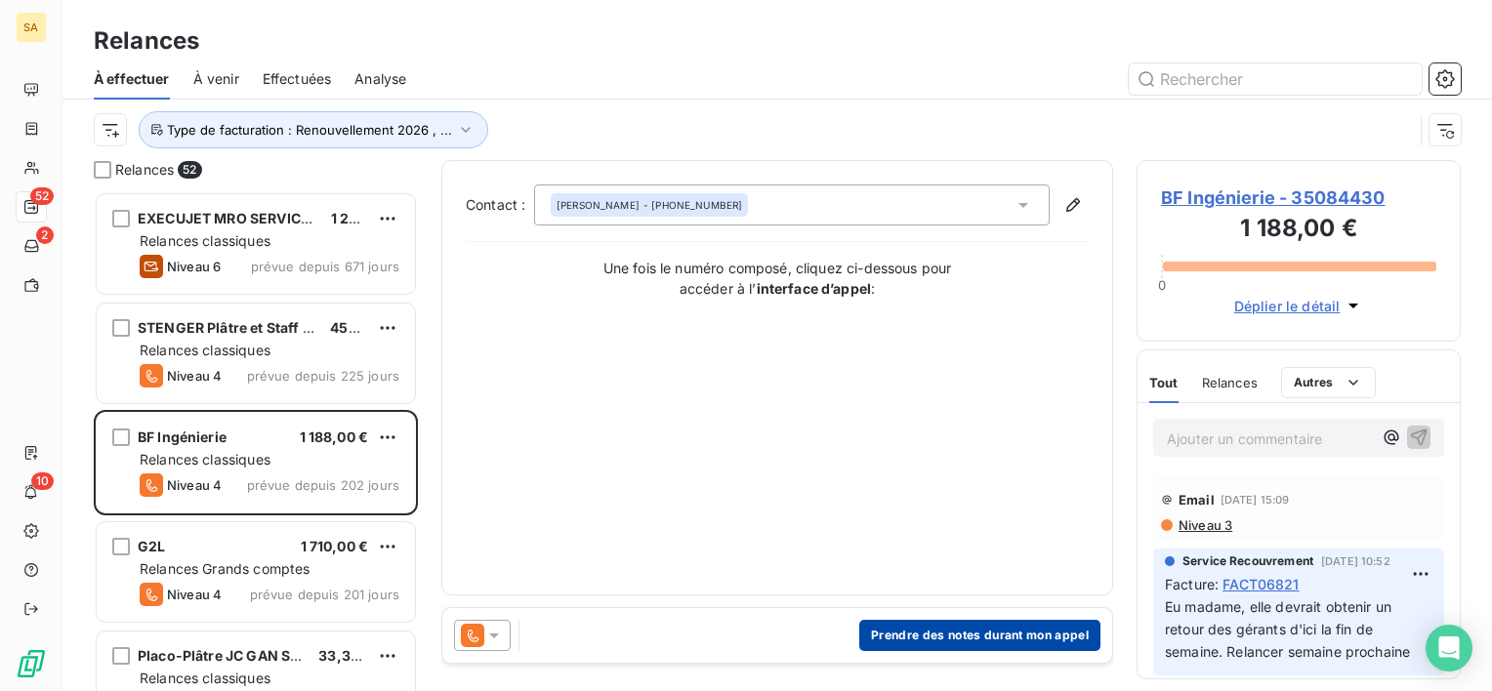
click at [980, 628] on button "Prendre des notes durant mon appel" at bounding box center [979, 635] width 241 height 31
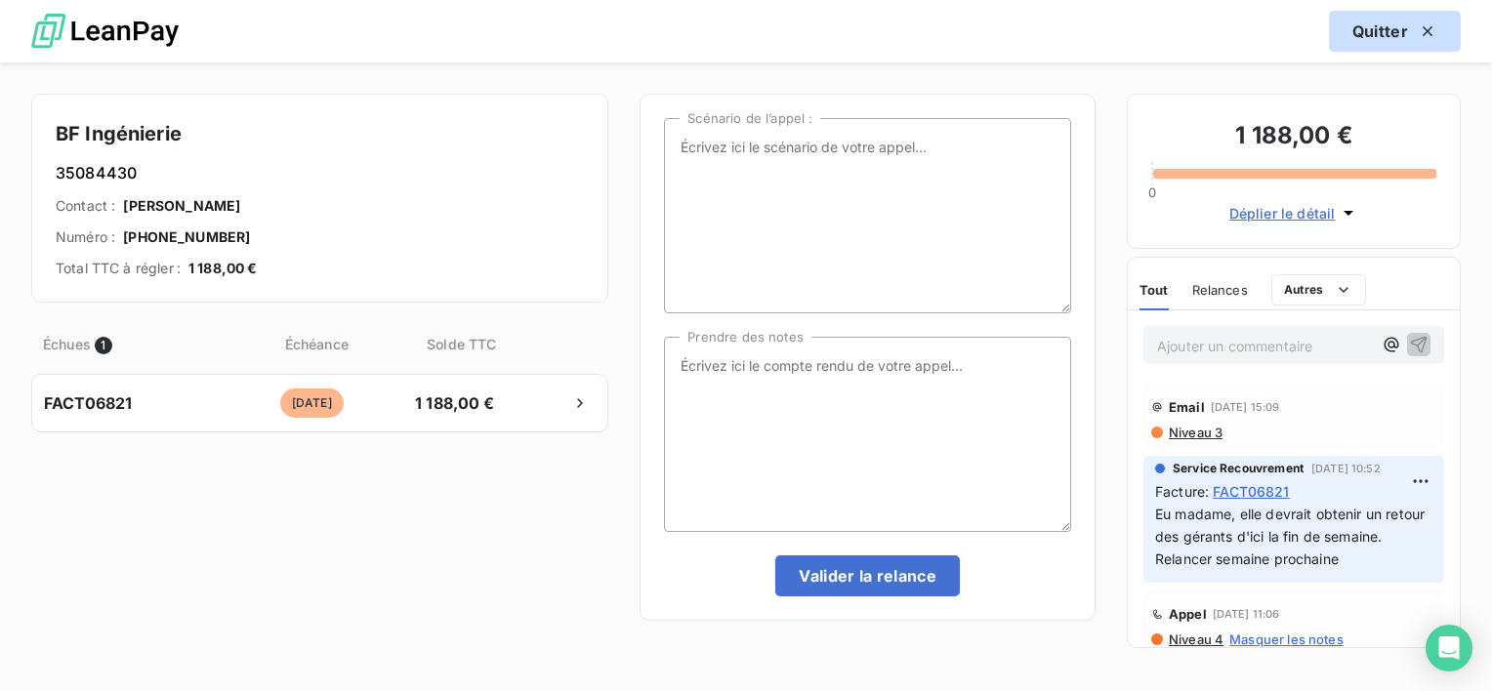
click at [1422, 31] on icon "button" at bounding box center [1428, 31] width 20 height 20
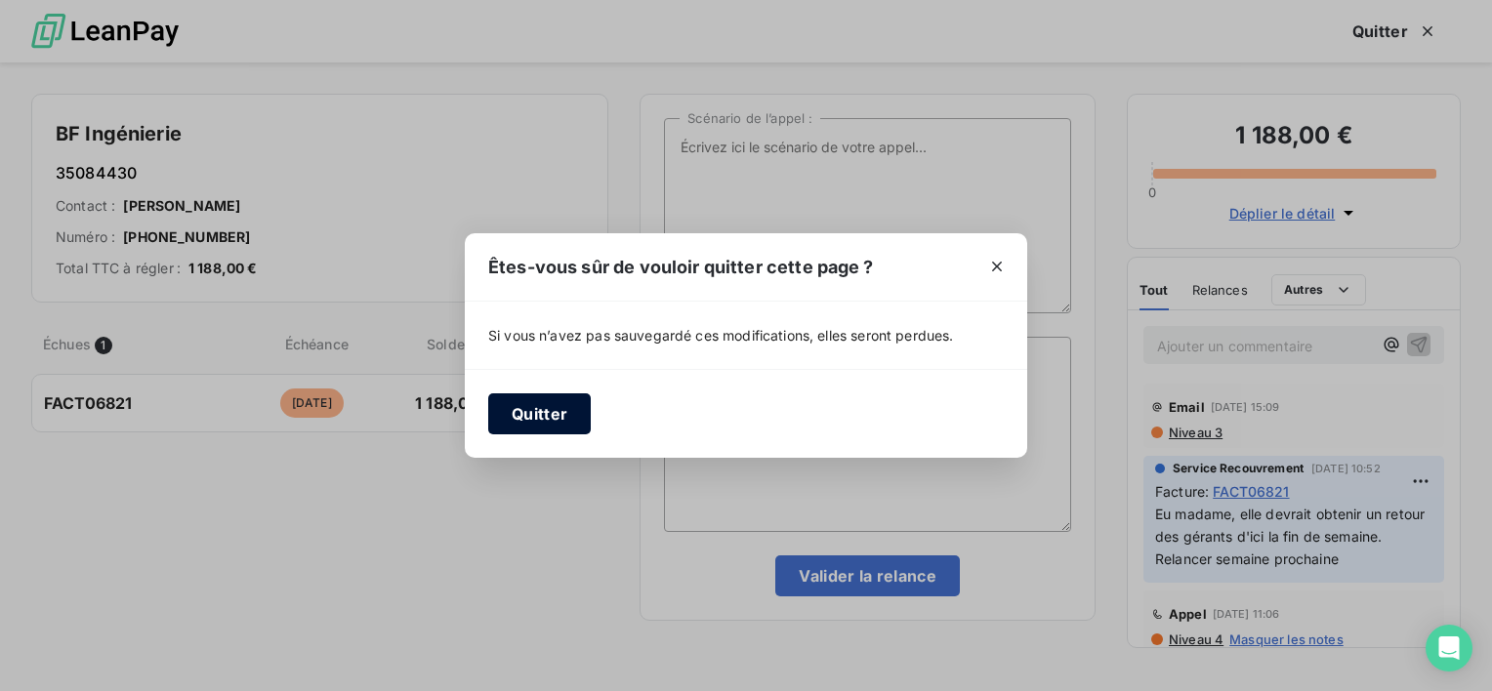
click at [557, 407] on button "Quitter" at bounding box center [539, 413] width 103 height 41
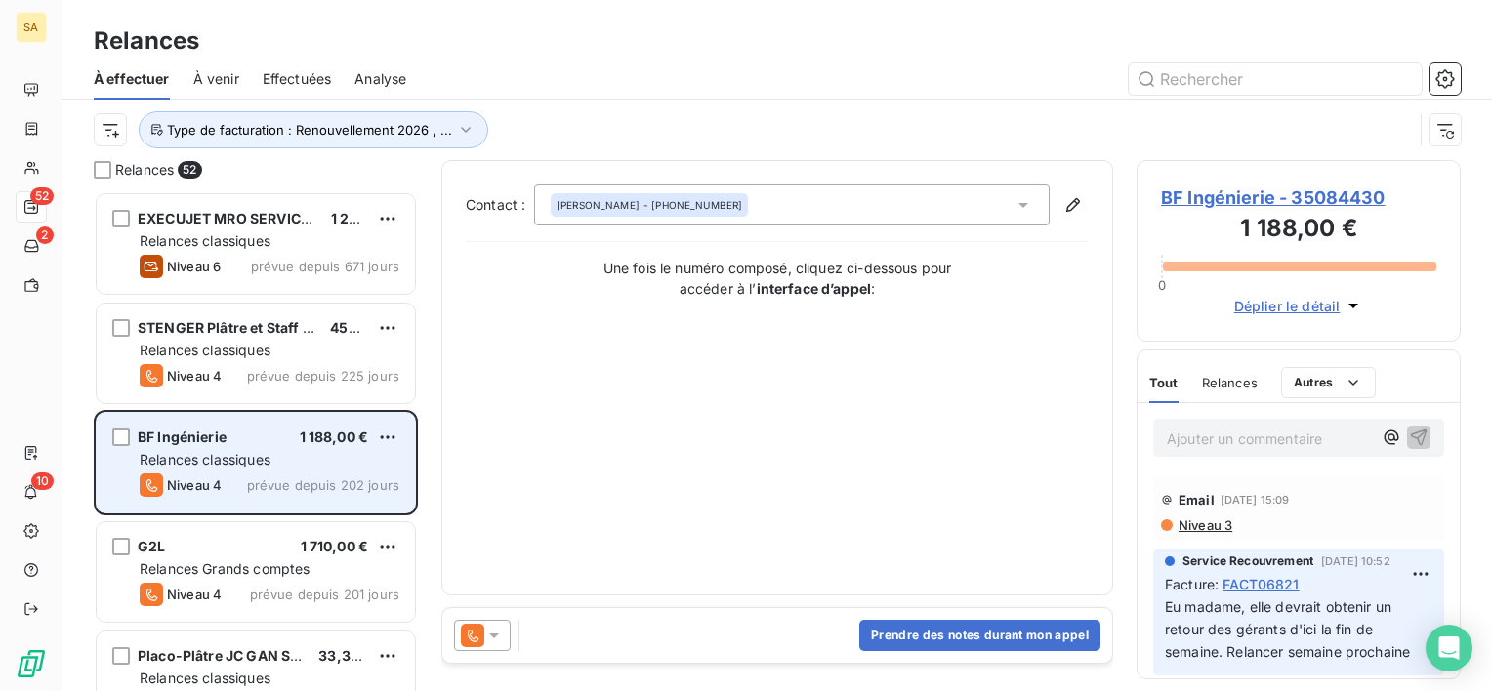
click at [308, 449] on div "BF Ingénierie 1 188,00 € Relances classiques Niveau 4 prévue depuis 202 jours" at bounding box center [256, 463] width 318 height 100
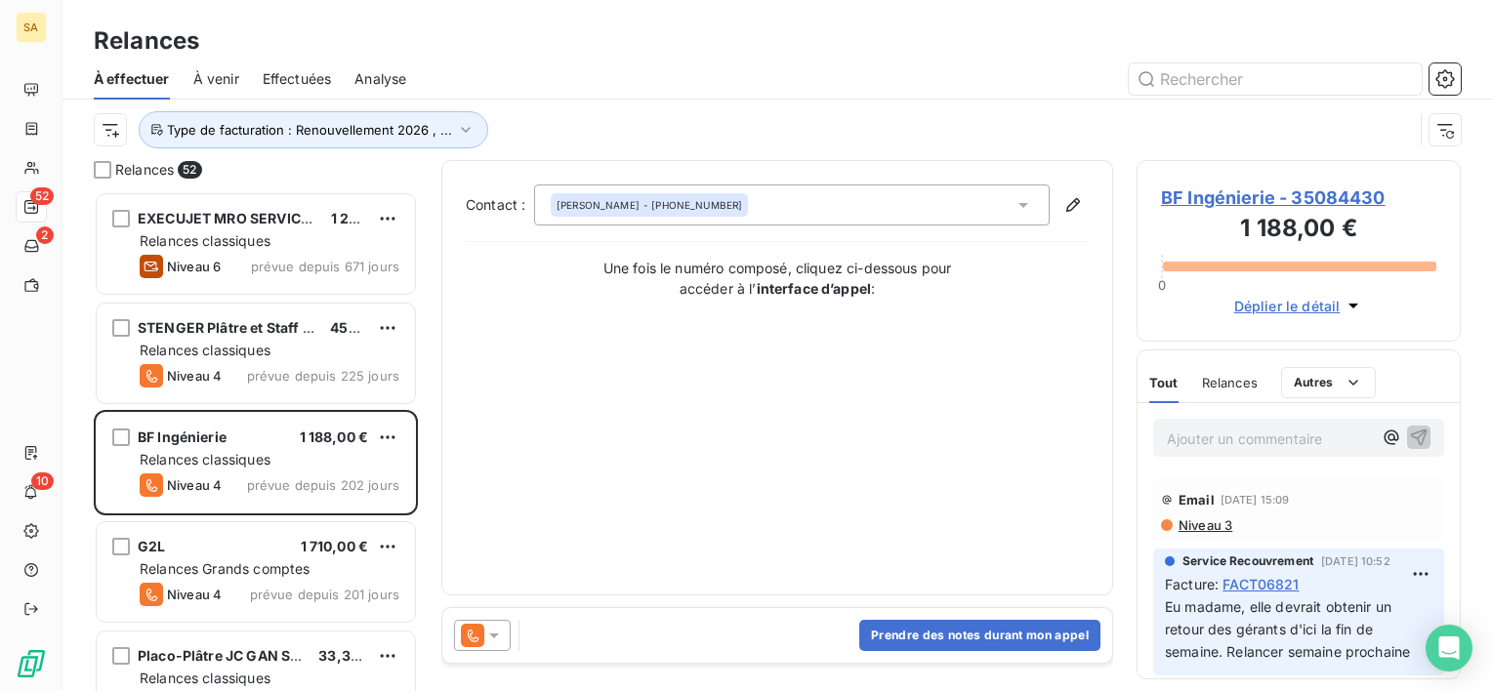
click at [1212, 200] on span "BF Ingénierie - 35084430" at bounding box center [1298, 198] width 275 height 26
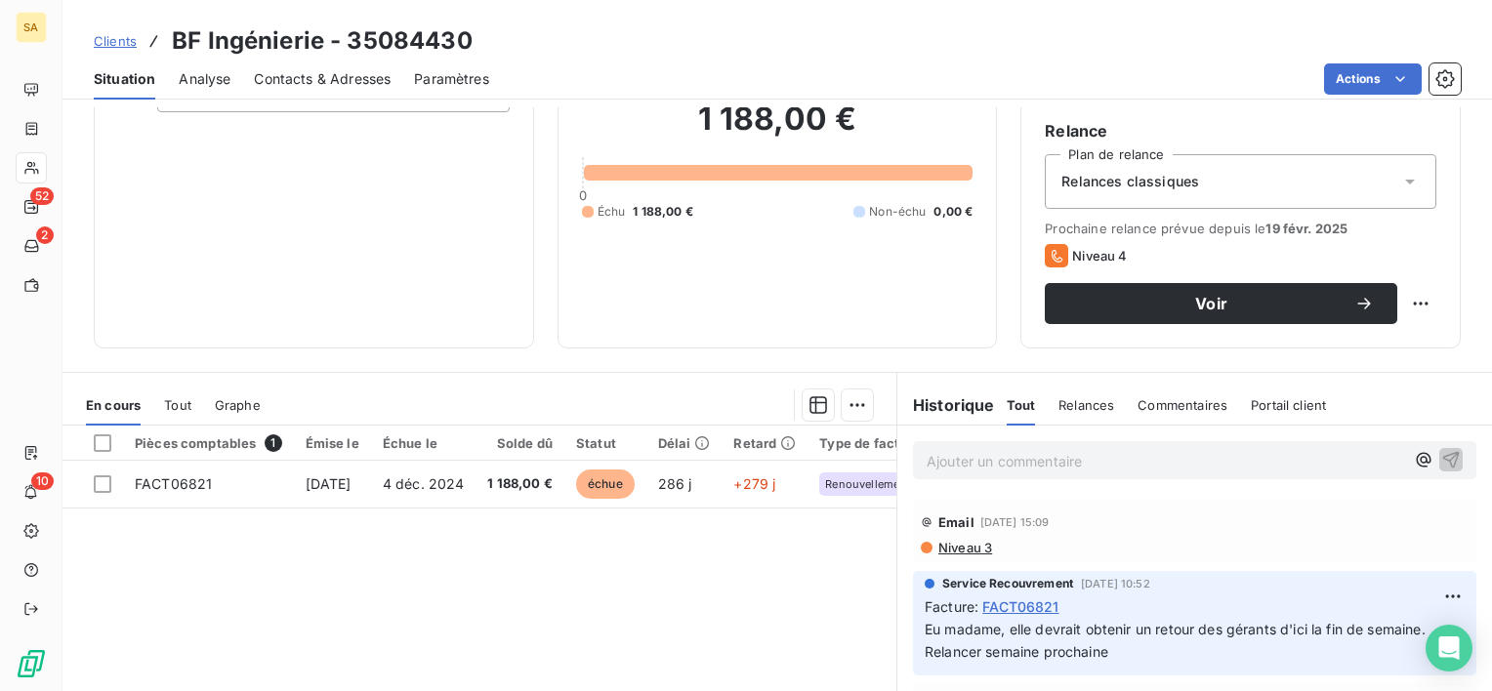
scroll to position [172, 0]
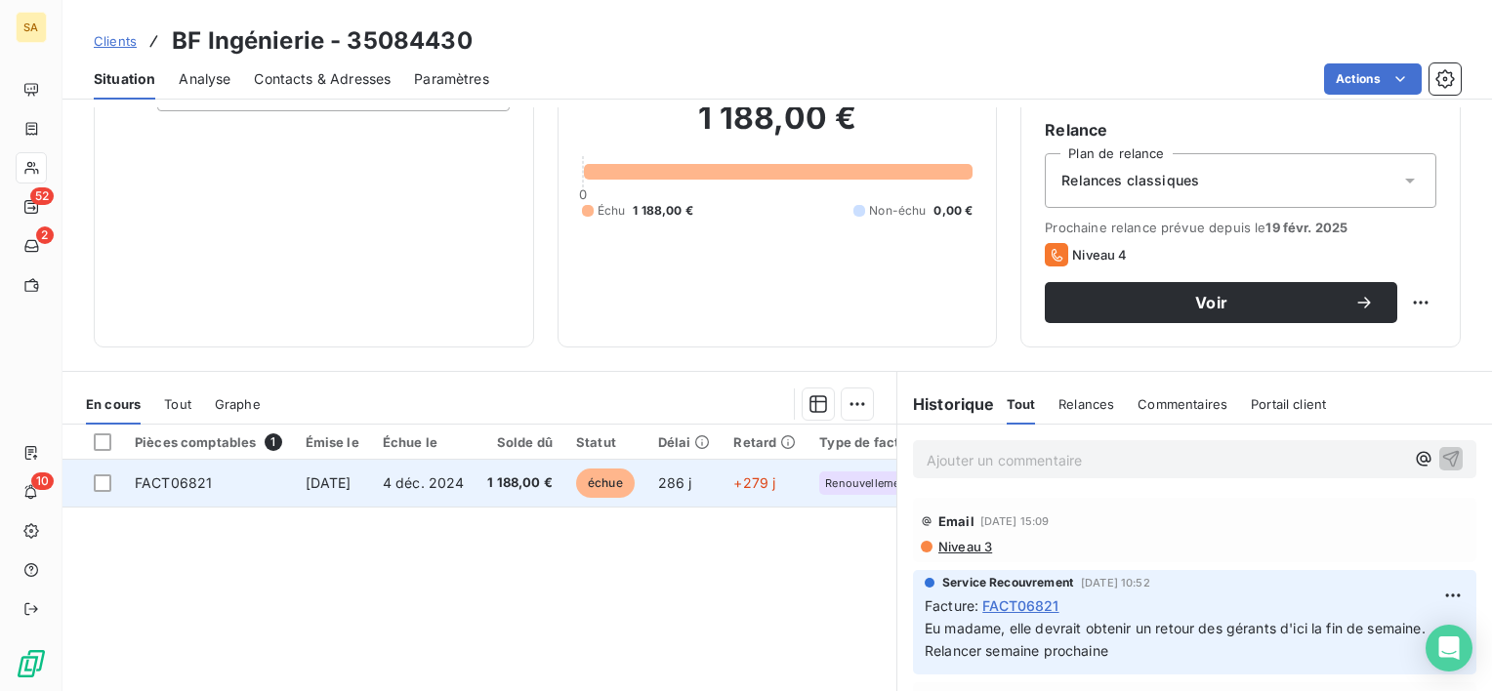
click at [180, 481] on span "FACT06821" at bounding box center [173, 482] width 77 height 17
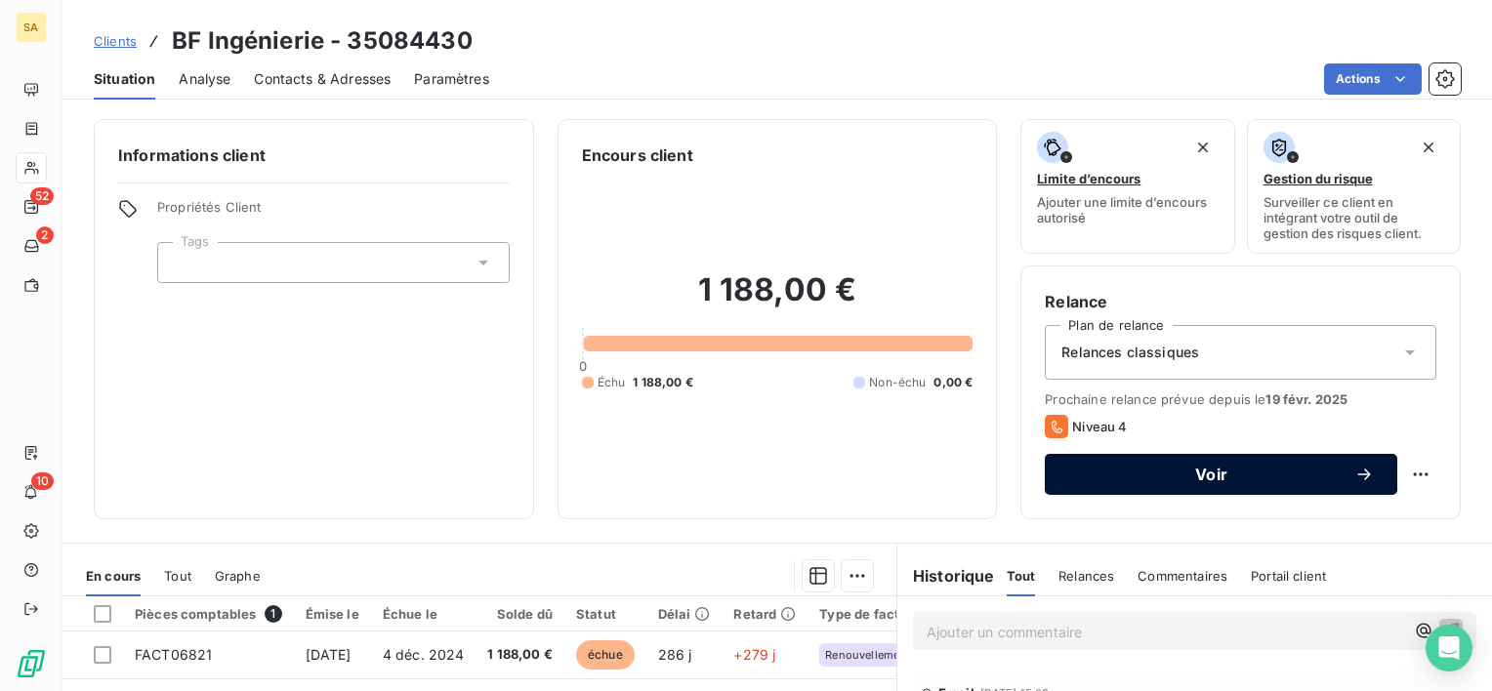
click at [1082, 482] on div "Voir" at bounding box center [1221, 475] width 306 height 20
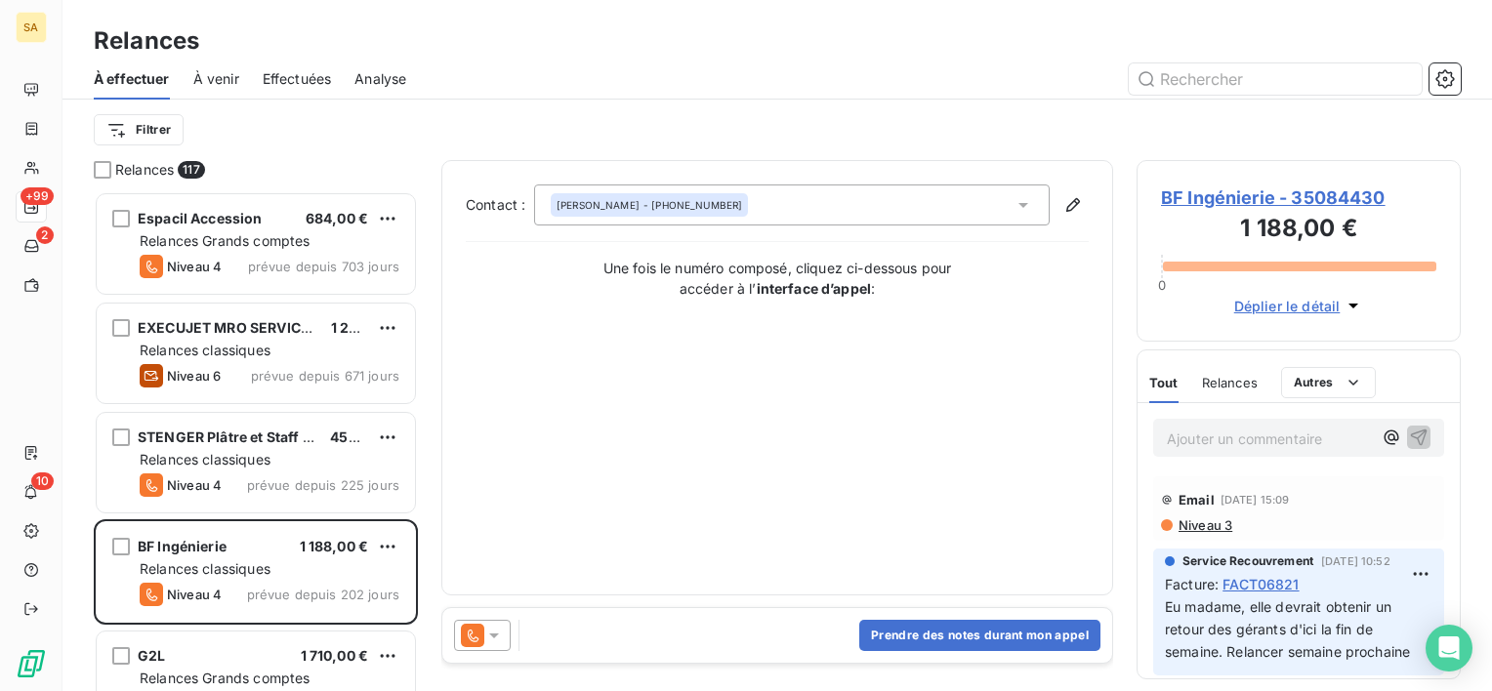
scroll to position [484, 308]
click at [1001, 637] on button "Prendre des notes durant mon appel" at bounding box center [979, 635] width 241 height 31
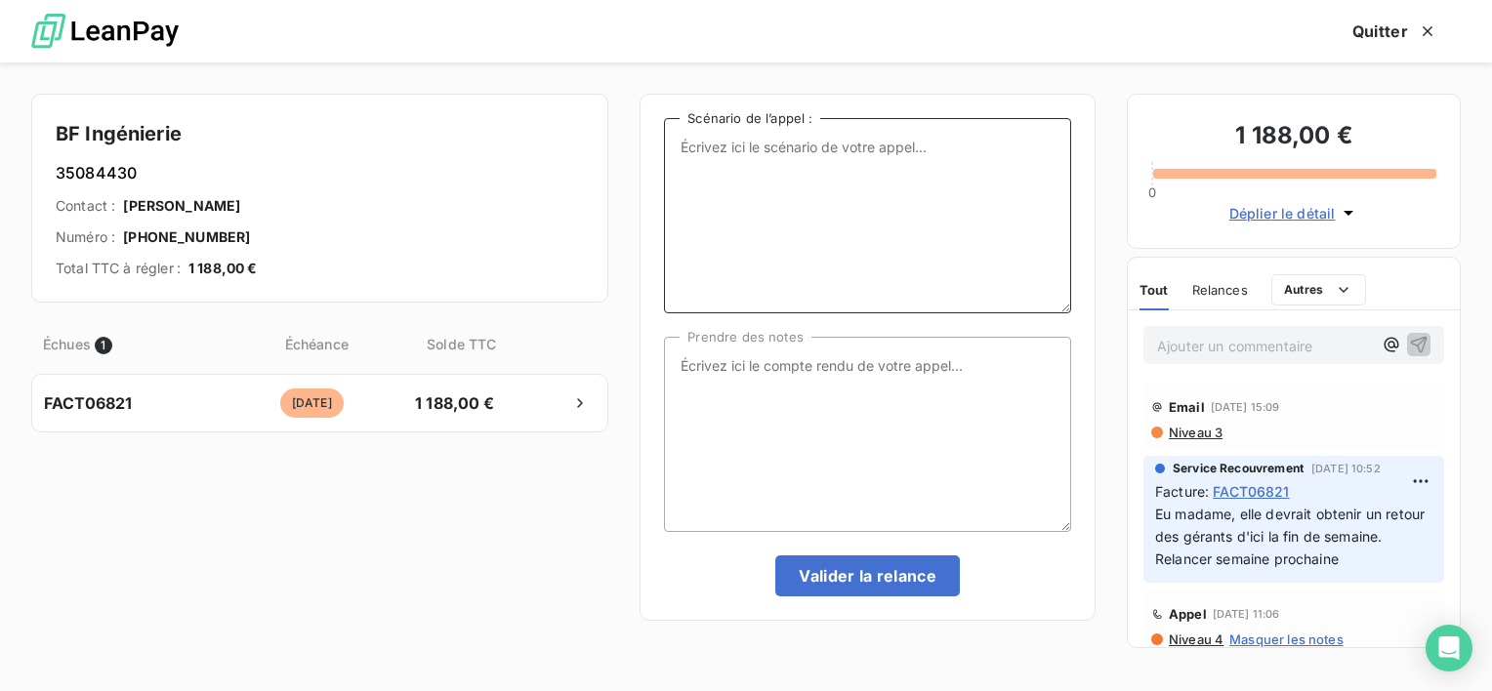
click at [814, 166] on textarea "Scénario de l’appel :" at bounding box center [867, 215] width 407 height 195
click at [777, 374] on textarea "Prendre des notes" at bounding box center [867, 434] width 407 height 195
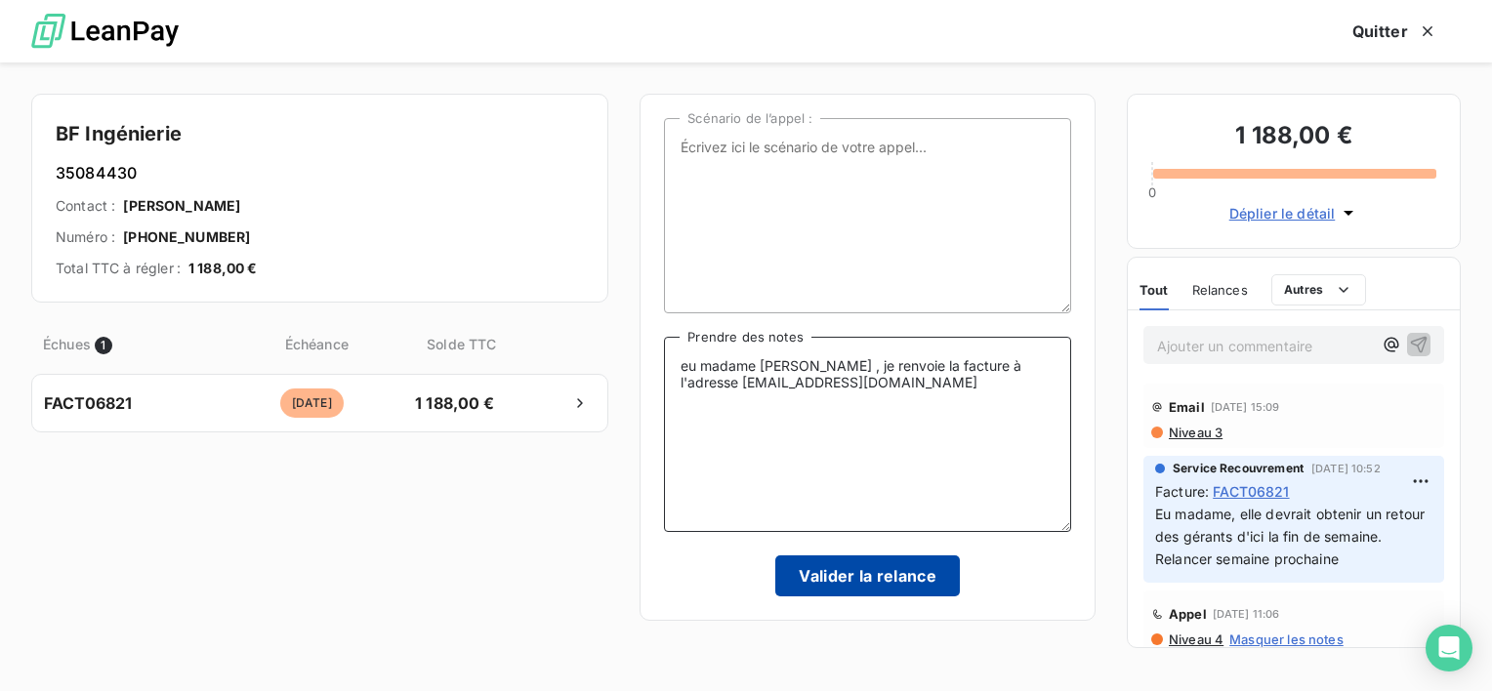
type textarea "eu madame Martinez , je renvoie la facture à l'adresse contact@bfing.fr"
click at [878, 580] on button "Valider la relance" at bounding box center [867, 575] width 185 height 41
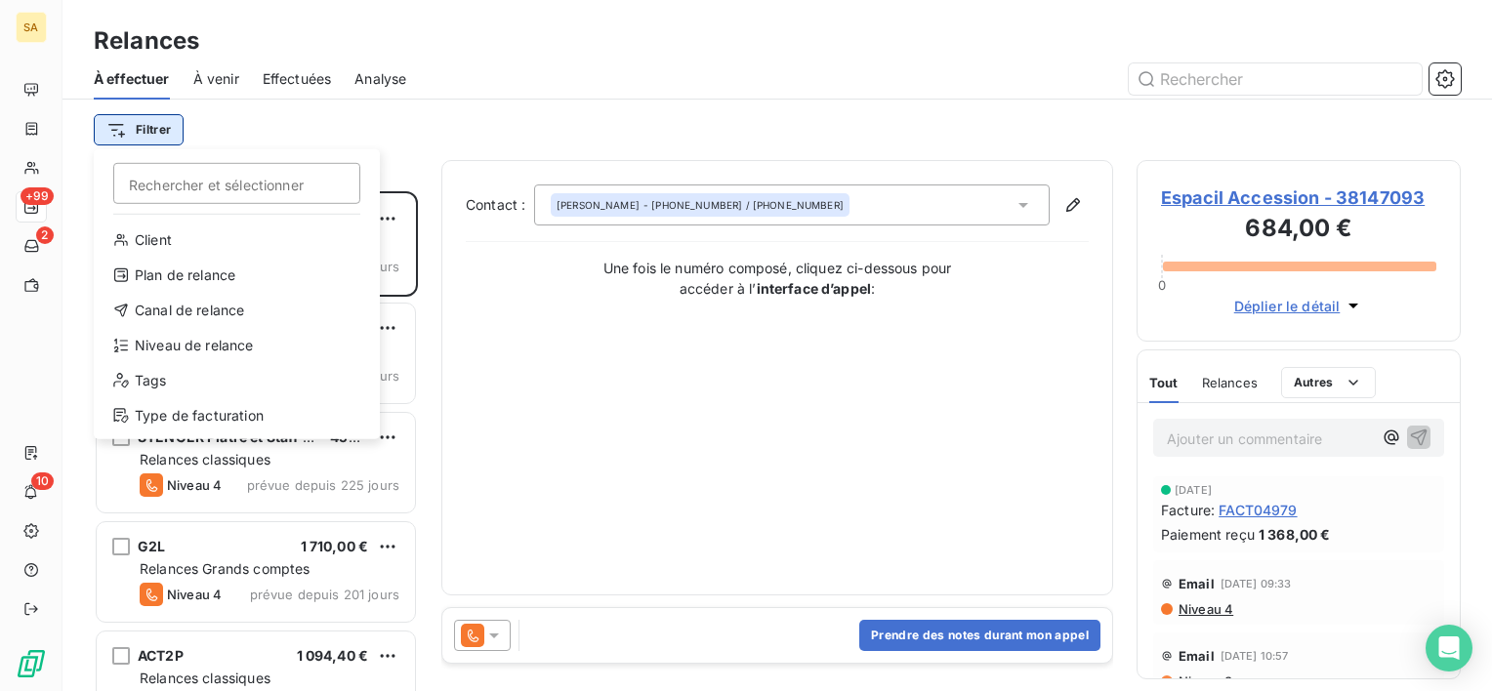
click at [164, 137] on html "SA +99 2 10 Relances À effectuer À venir Effectuées Analyse Filtrer Rechercher …" at bounding box center [746, 345] width 1492 height 691
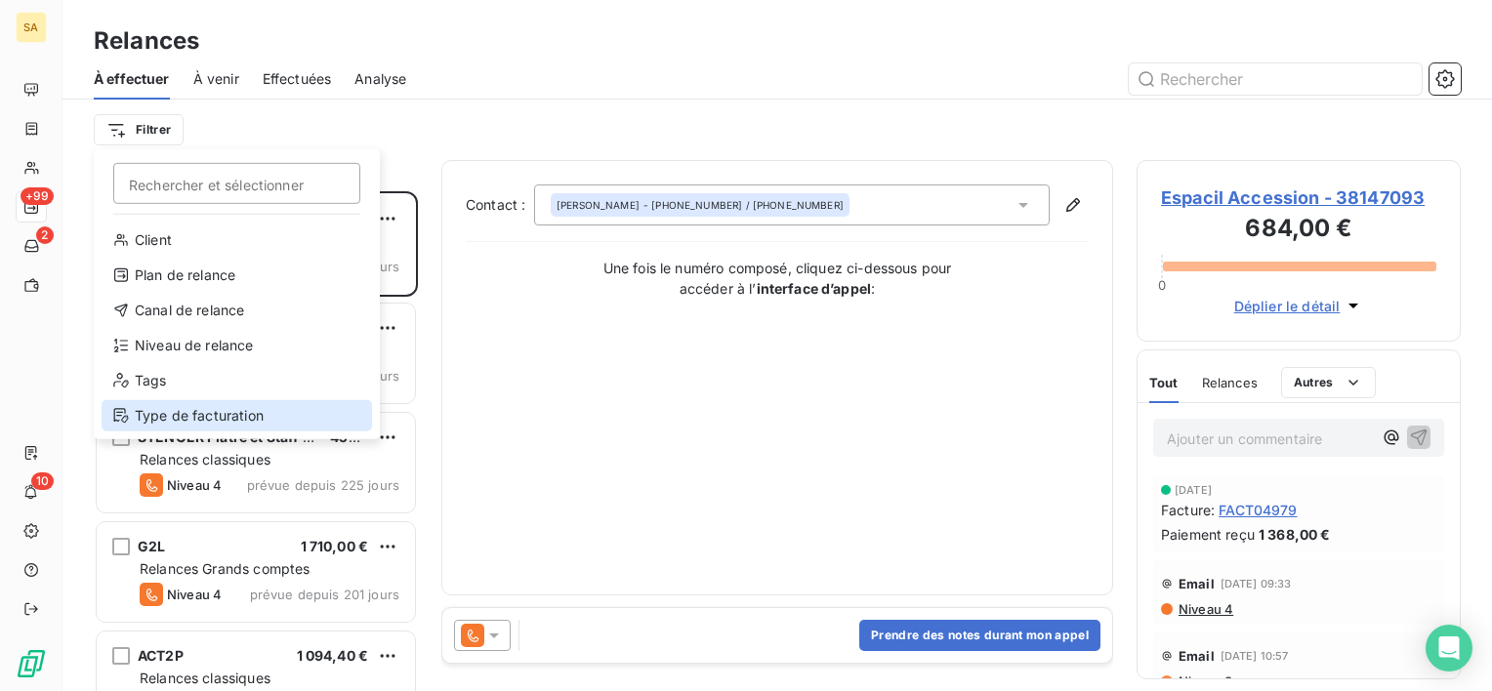
click at [275, 418] on div "Type de facturation" at bounding box center [237, 415] width 270 height 31
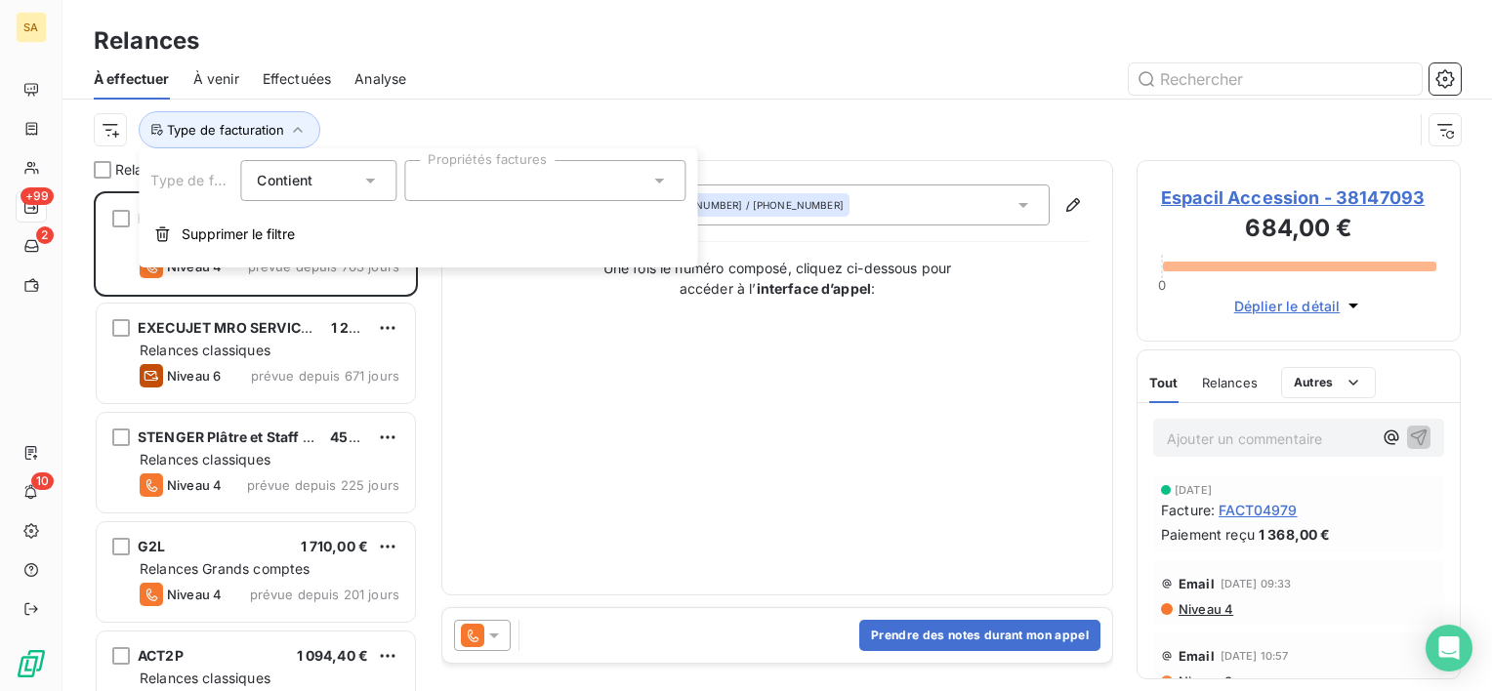
click at [455, 181] on div at bounding box center [544, 180] width 281 height 41
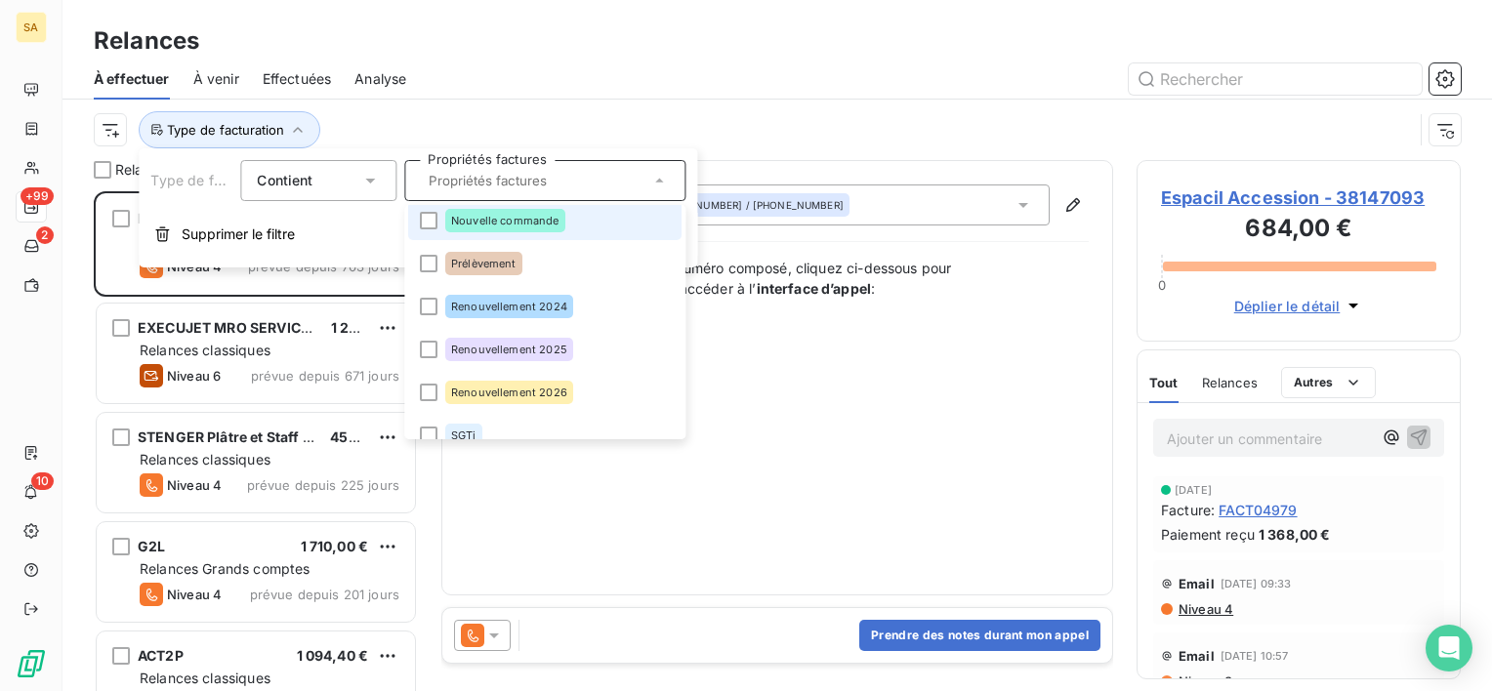
scroll to position [98, 0]
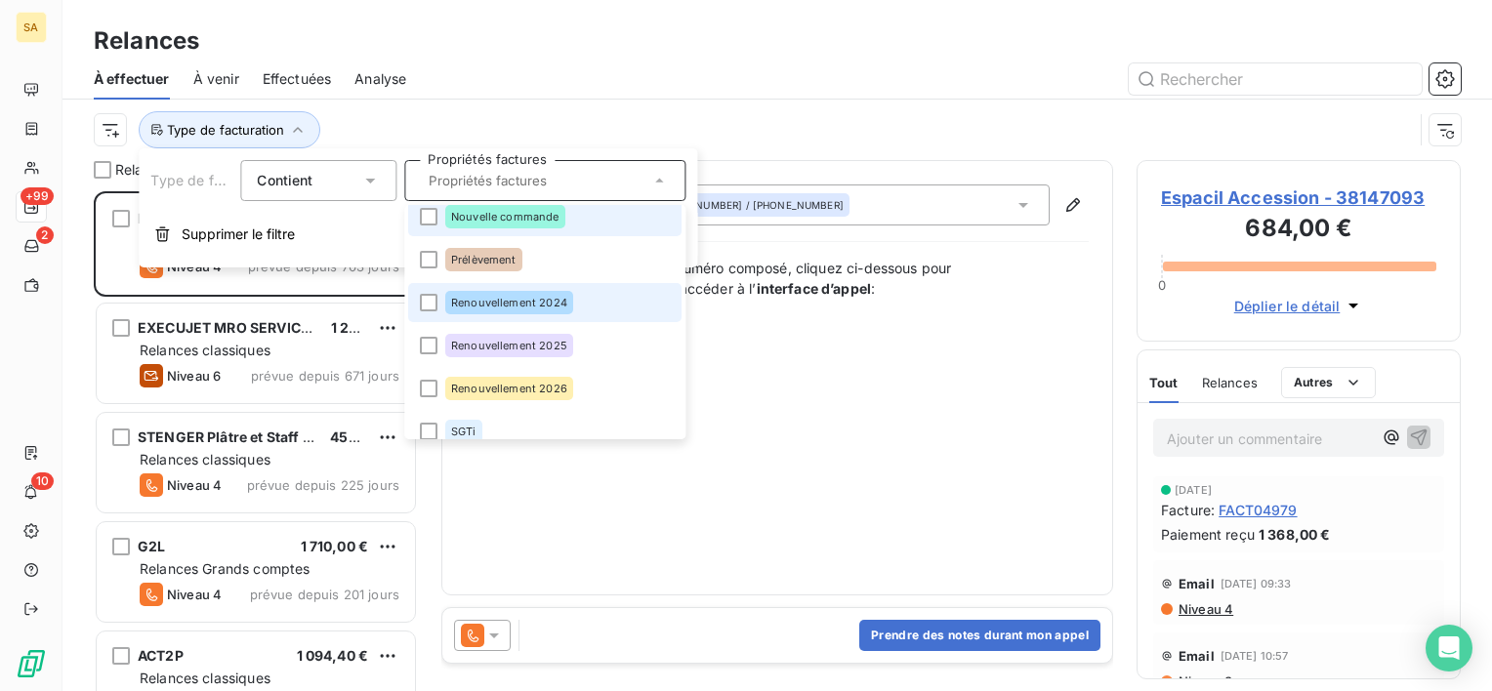
click at [479, 308] on div "Renouvellement 2024" at bounding box center [509, 302] width 128 height 23
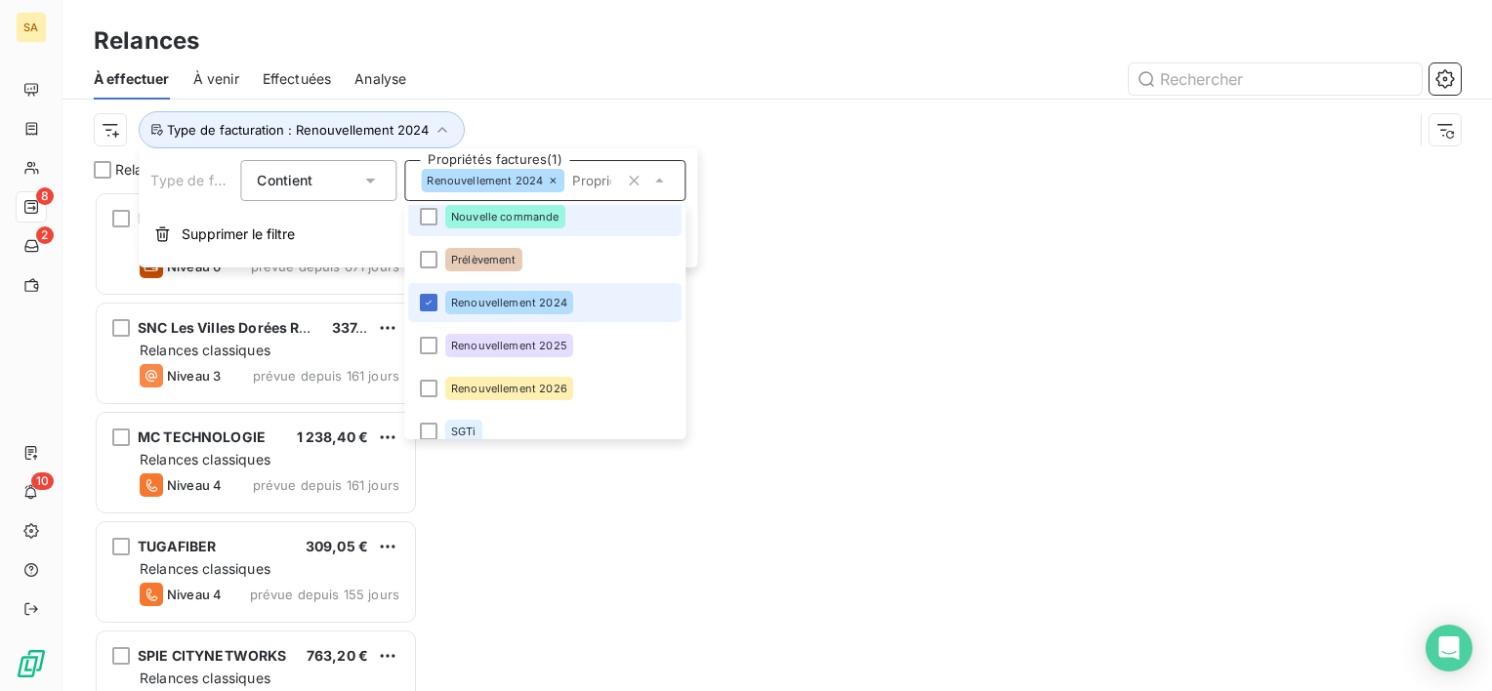
scroll to position [484, 308]
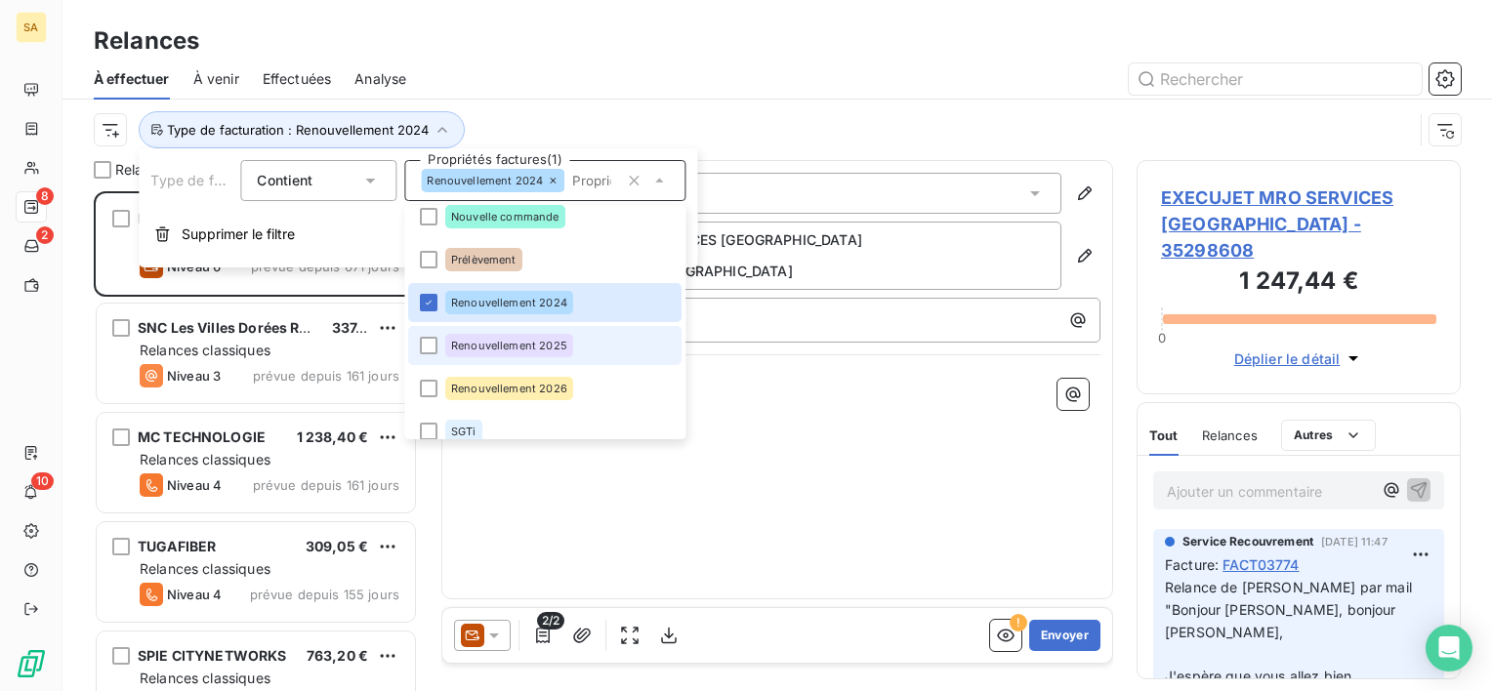
click at [489, 337] on div "Renouvellement 2025" at bounding box center [509, 345] width 128 height 23
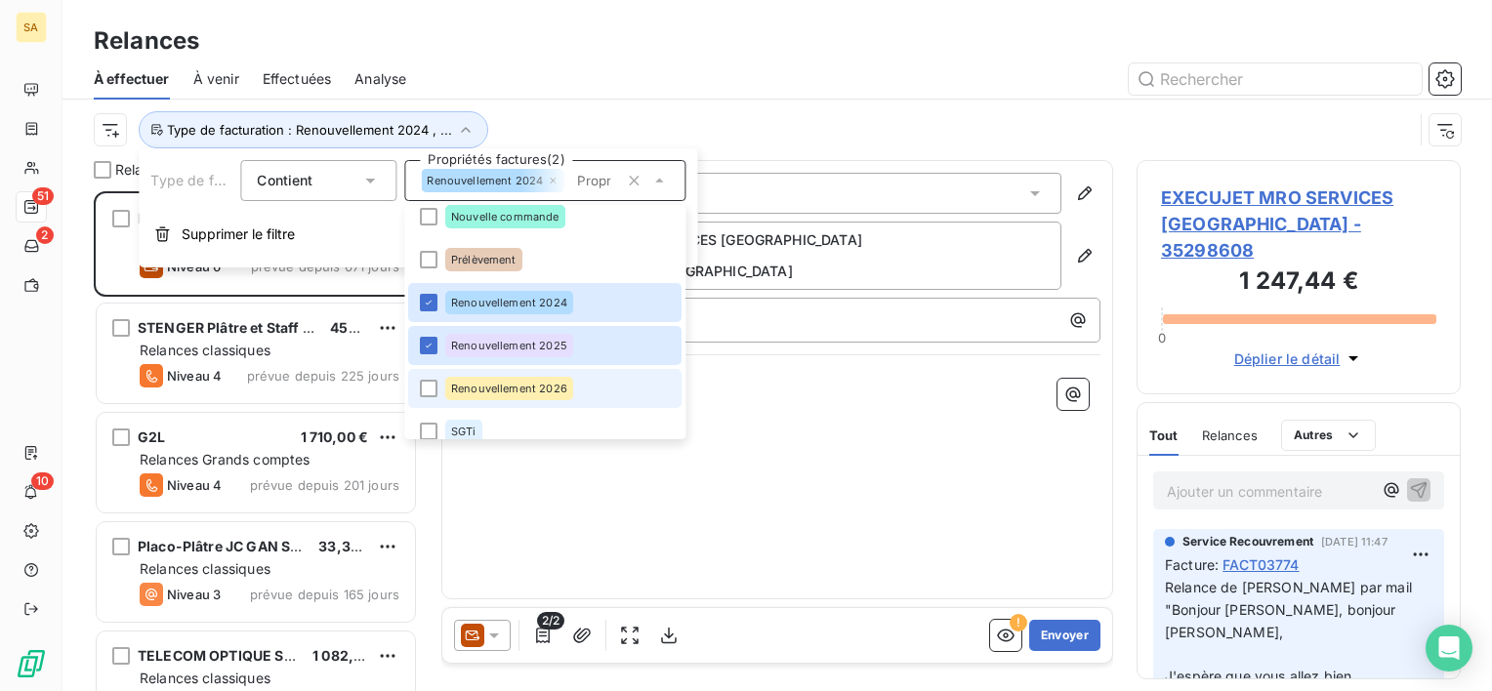
click at [500, 379] on div "Renouvellement 2026" at bounding box center [509, 388] width 128 height 23
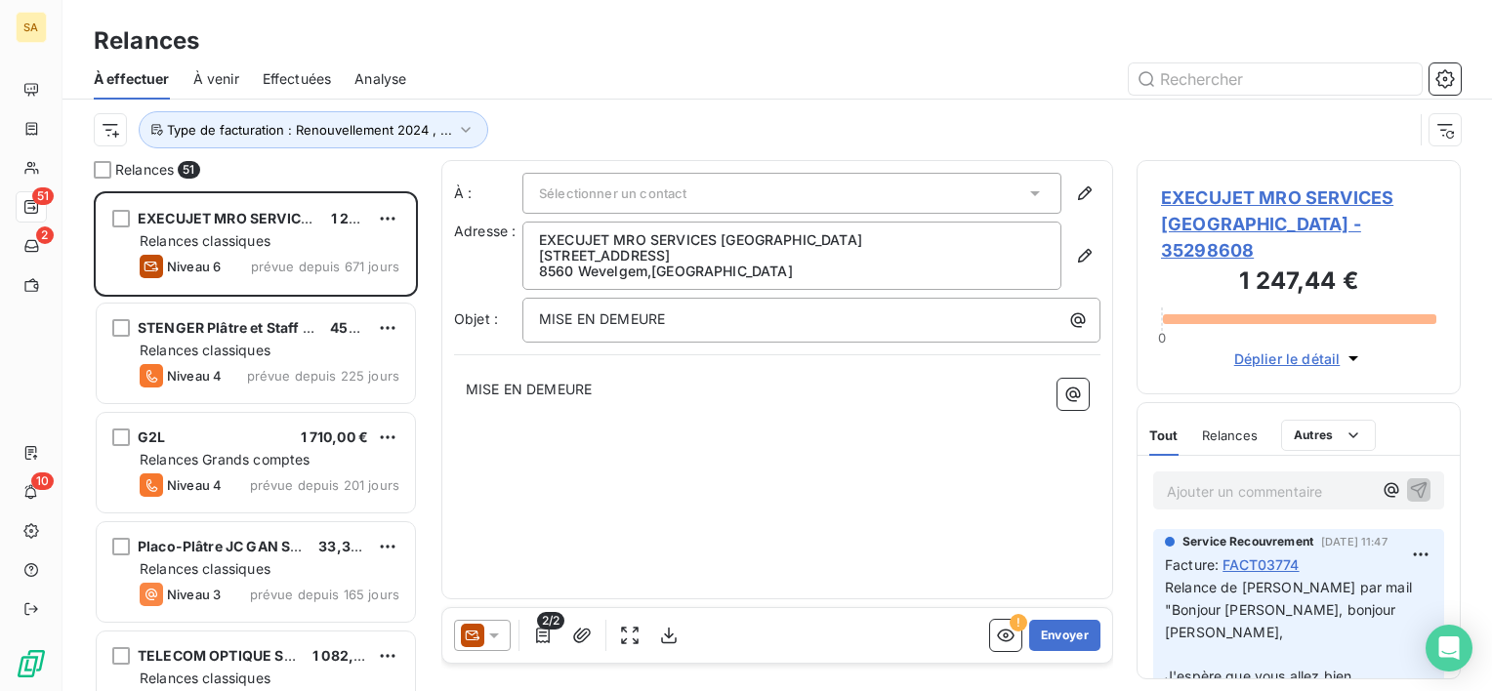
click at [766, 488] on div "À : Sélectionner un contact Adresse : EXECUJET MRO SERVICES BELGIUM Kortrijkstr…" at bounding box center [777, 379] width 672 height 439
click at [307, 83] on span "Effectuées" at bounding box center [297, 79] width 69 height 20
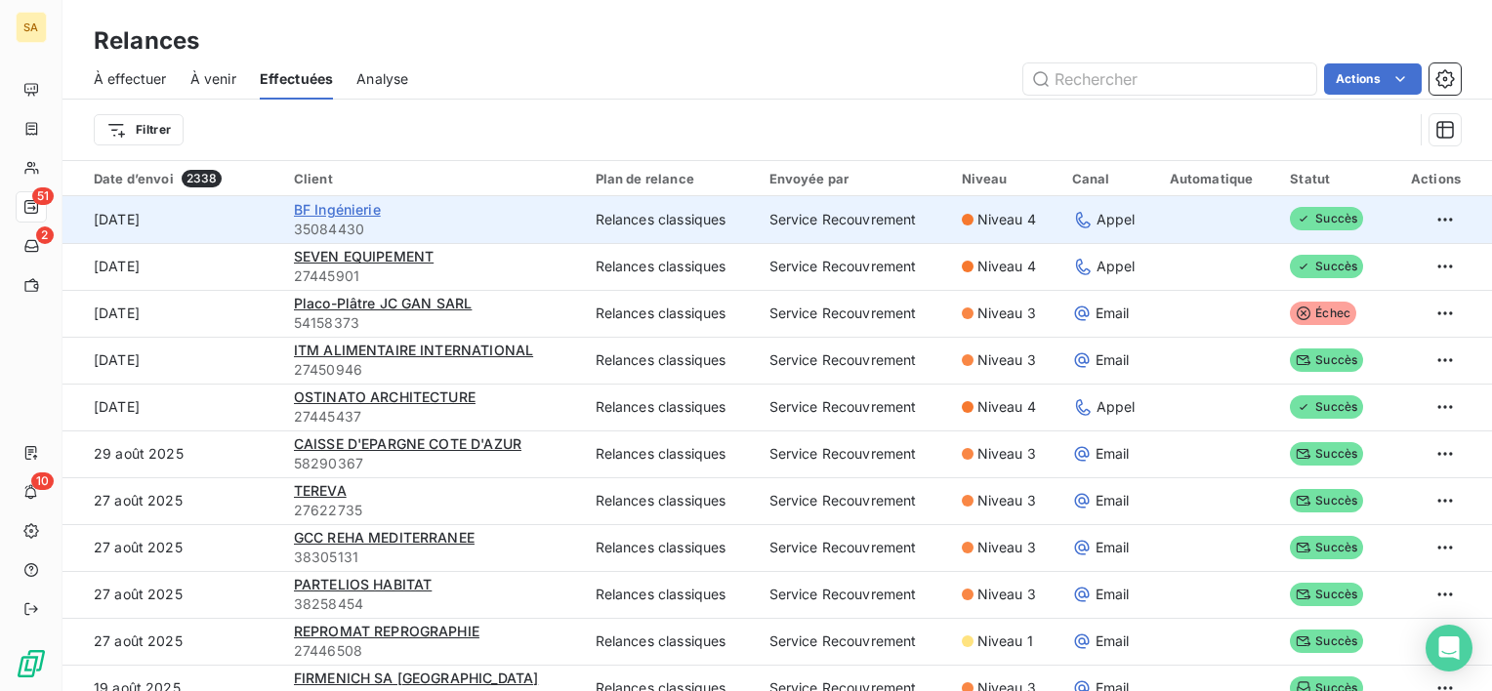
click at [322, 211] on span "BF Ingénierie" at bounding box center [337, 209] width 87 height 17
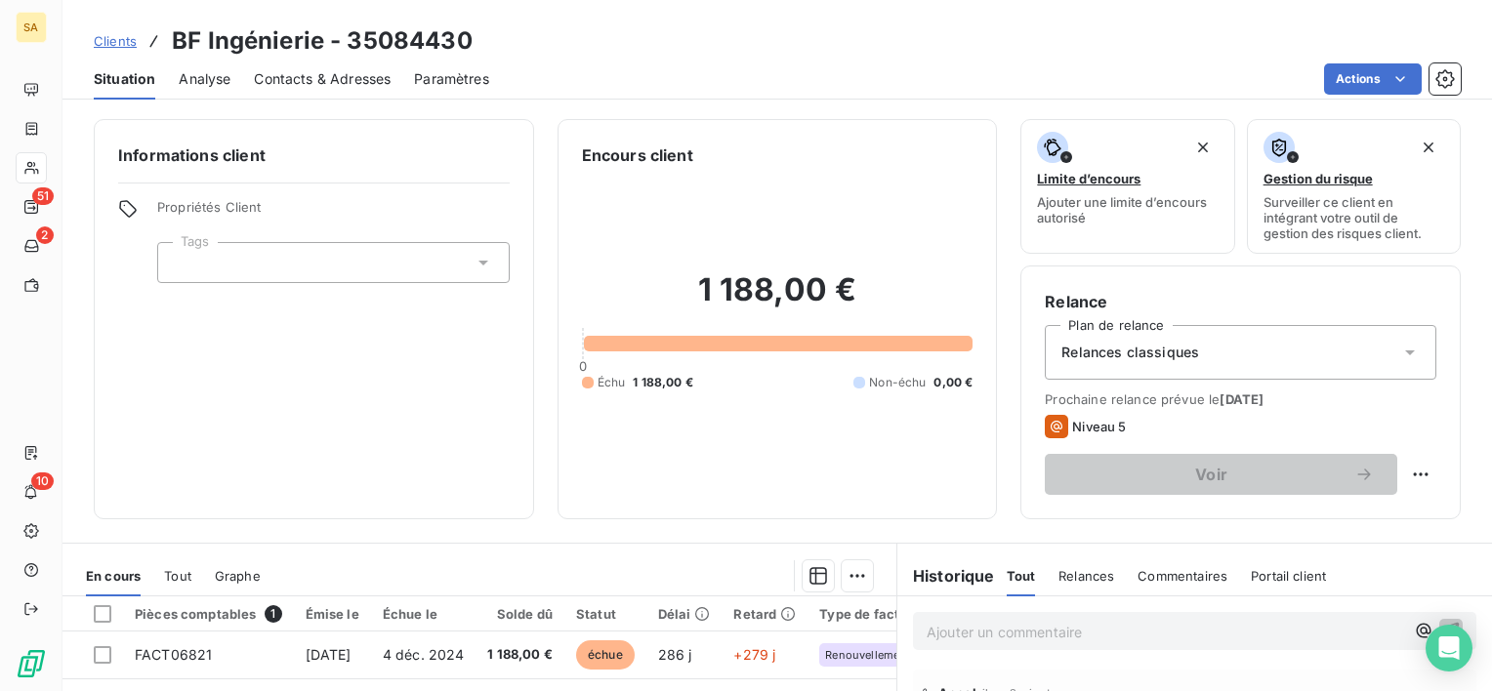
click at [1410, 558] on div "Historique Tout Relances Commentaires Portail client Tout Relances Commentaires…" at bounding box center [1194, 575] width 595 height 41
click at [1223, 426] on div "Niveau 5" at bounding box center [1240, 426] width 391 height 23
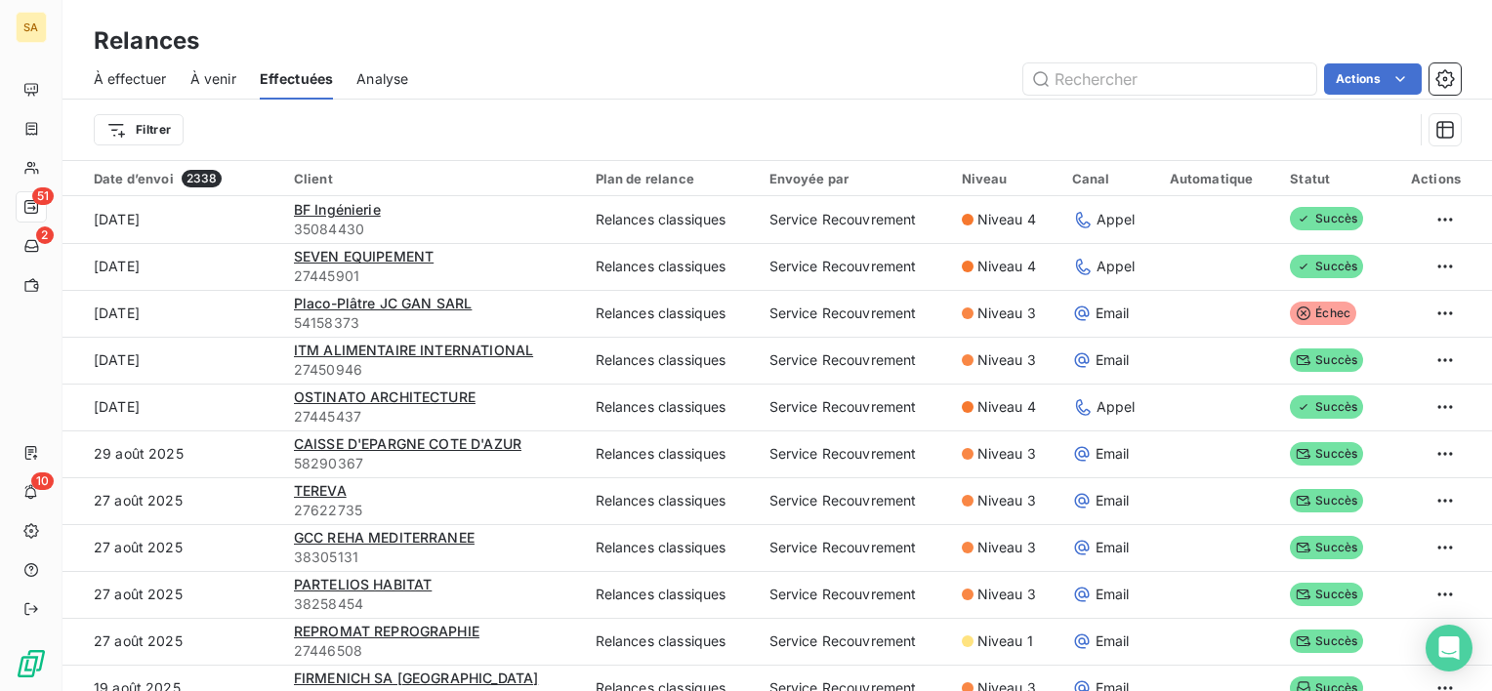
click at [144, 75] on span "À effectuer" at bounding box center [130, 79] width 73 height 20
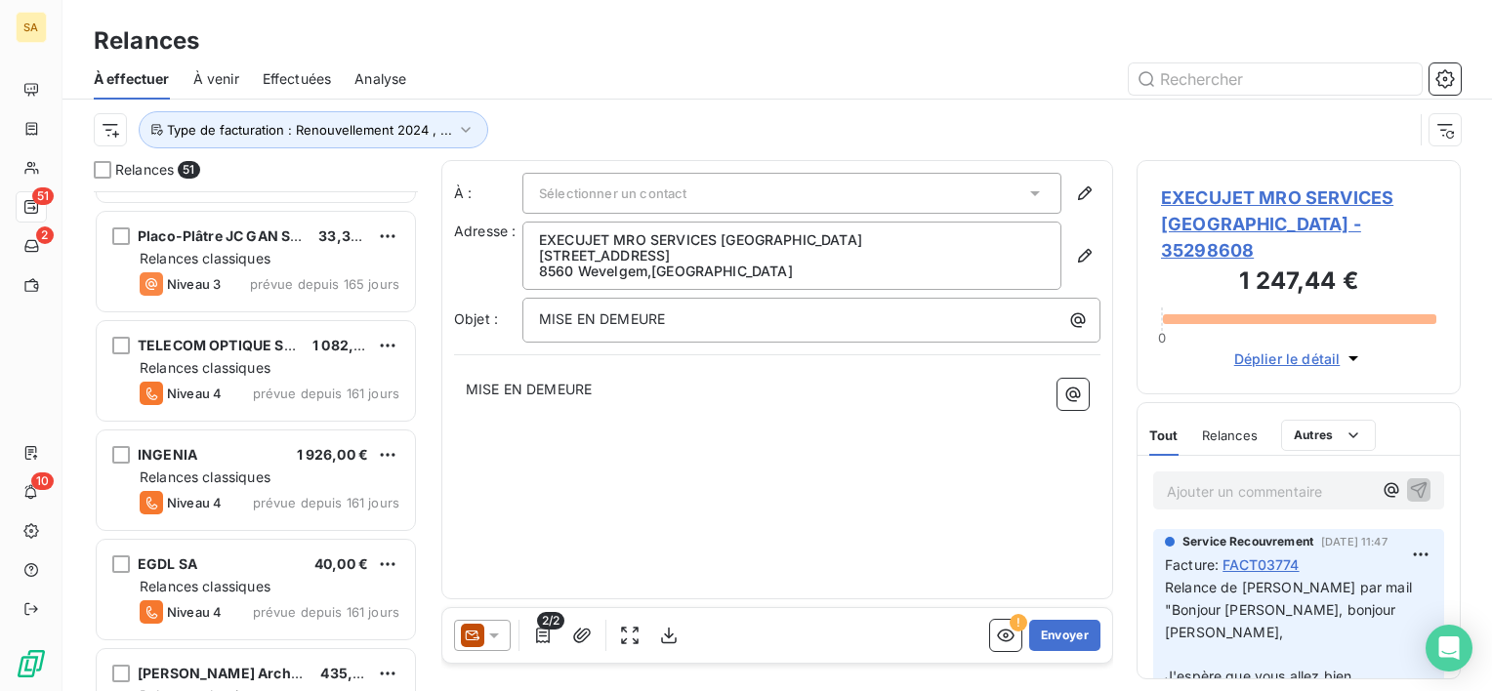
scroll to position [312, 0]
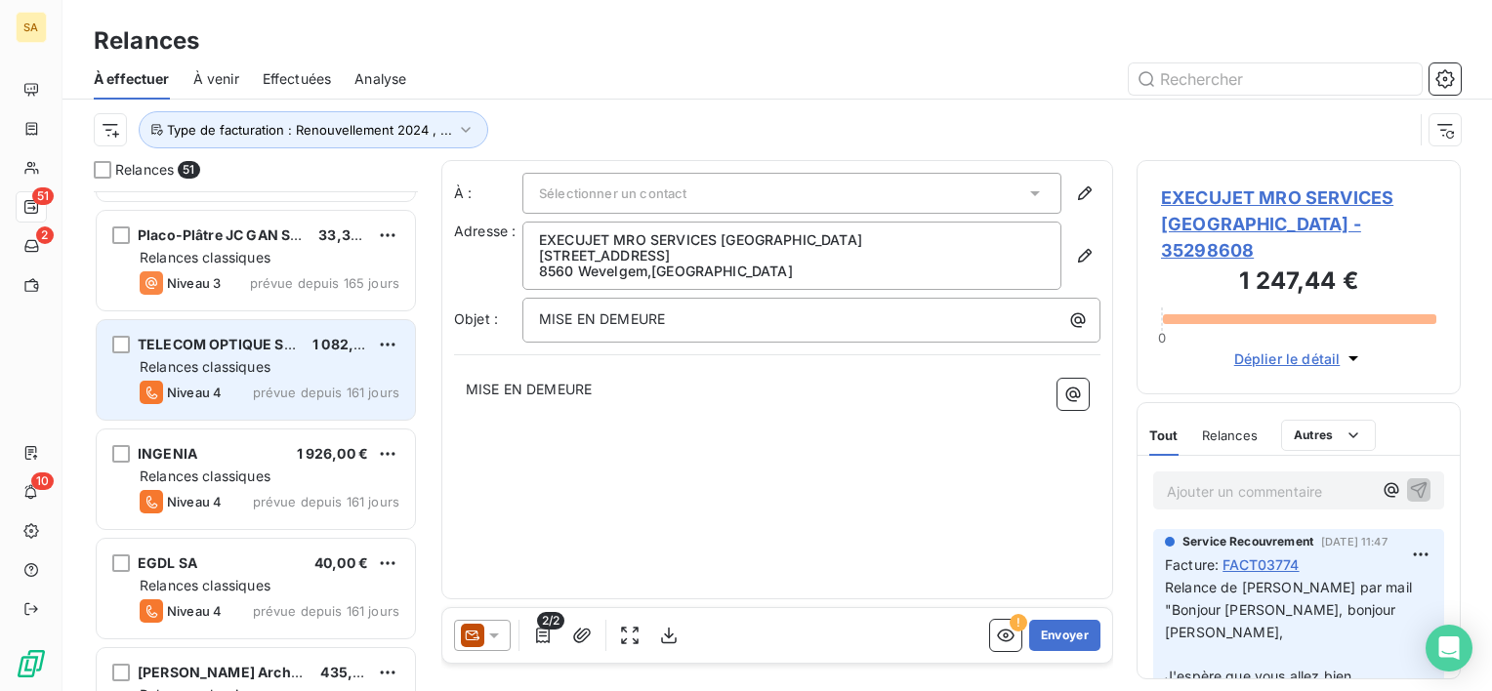
click at [276, 364] on div "Relances classiques" at bounding box center [270, 367] width 260 height 20
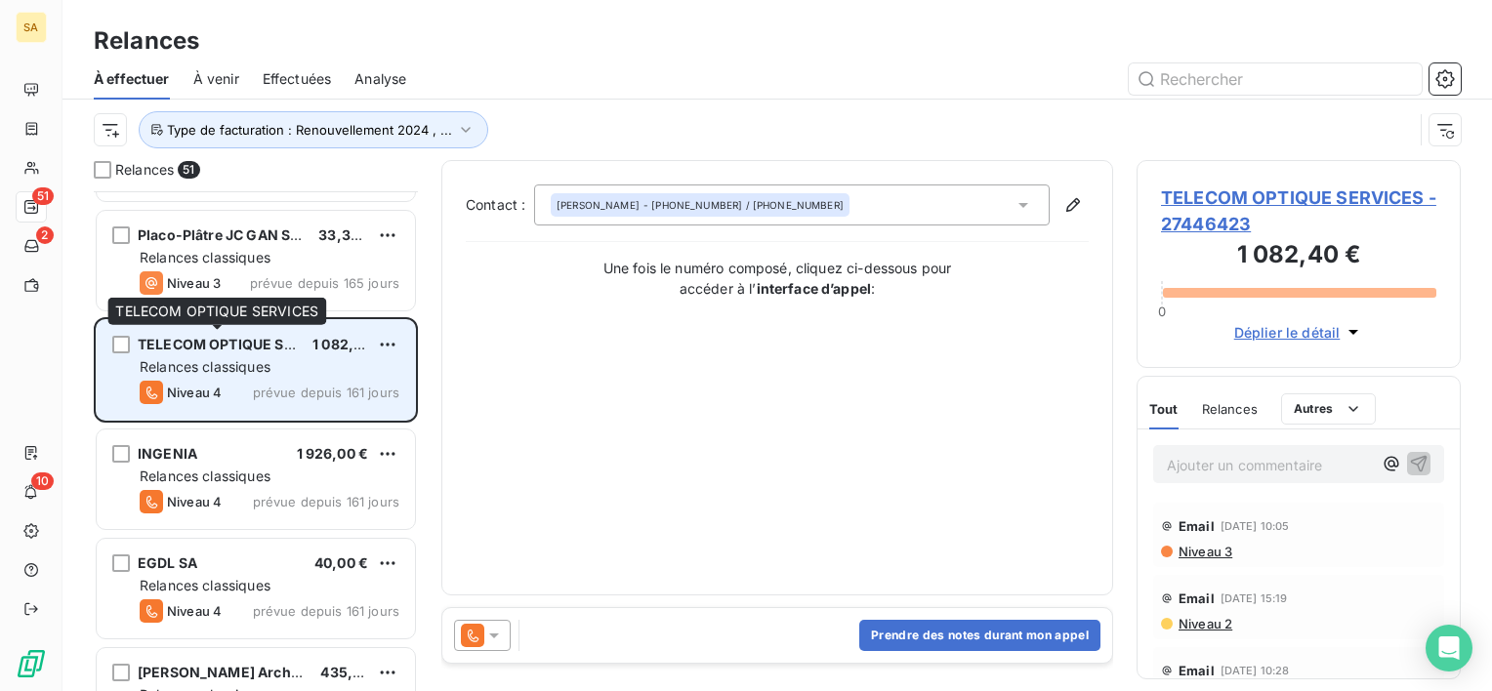
click at [253, 344] on span "TELECOM OPTIQUE SERVICES" at bounding box center [241, 344] width 206 height 17
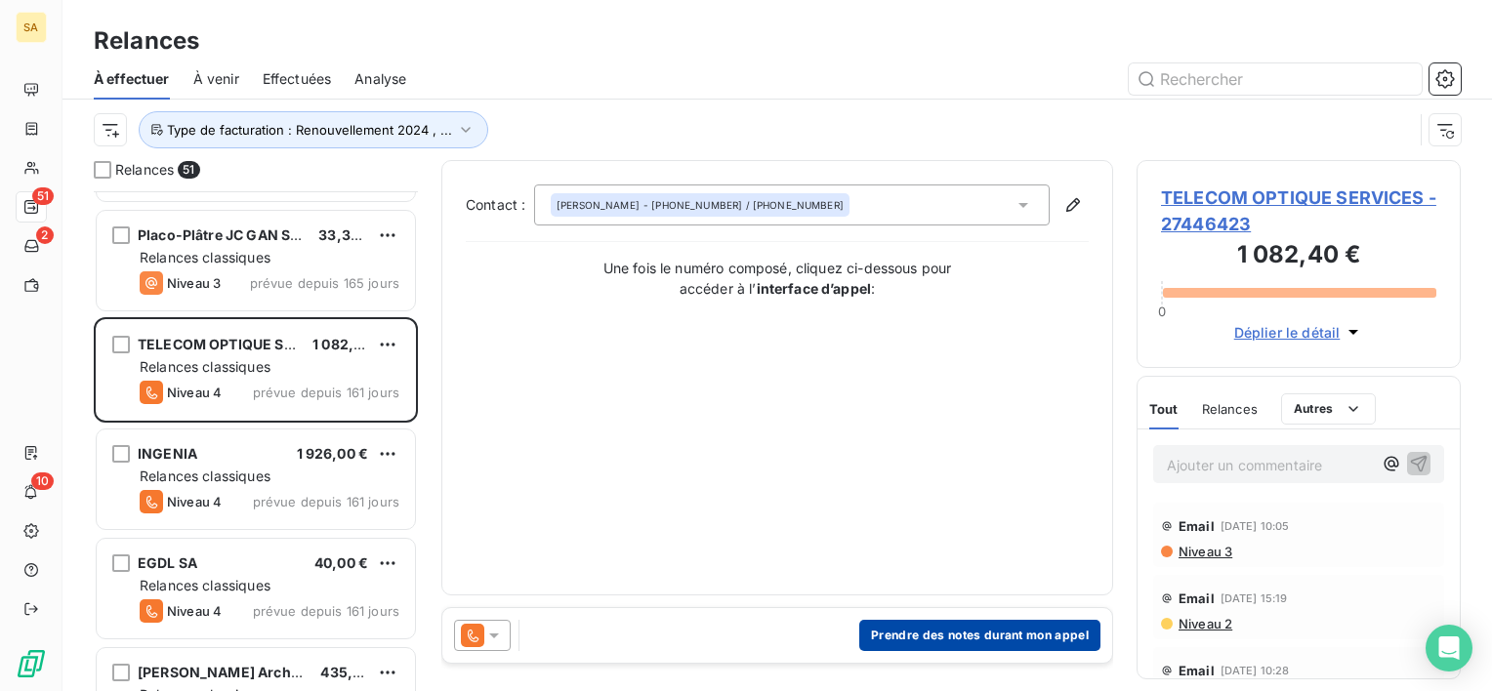
click at [909, 638] on button "Prendre des notes durant mon appel" at bounding box center [979, 635] width 241 height 31
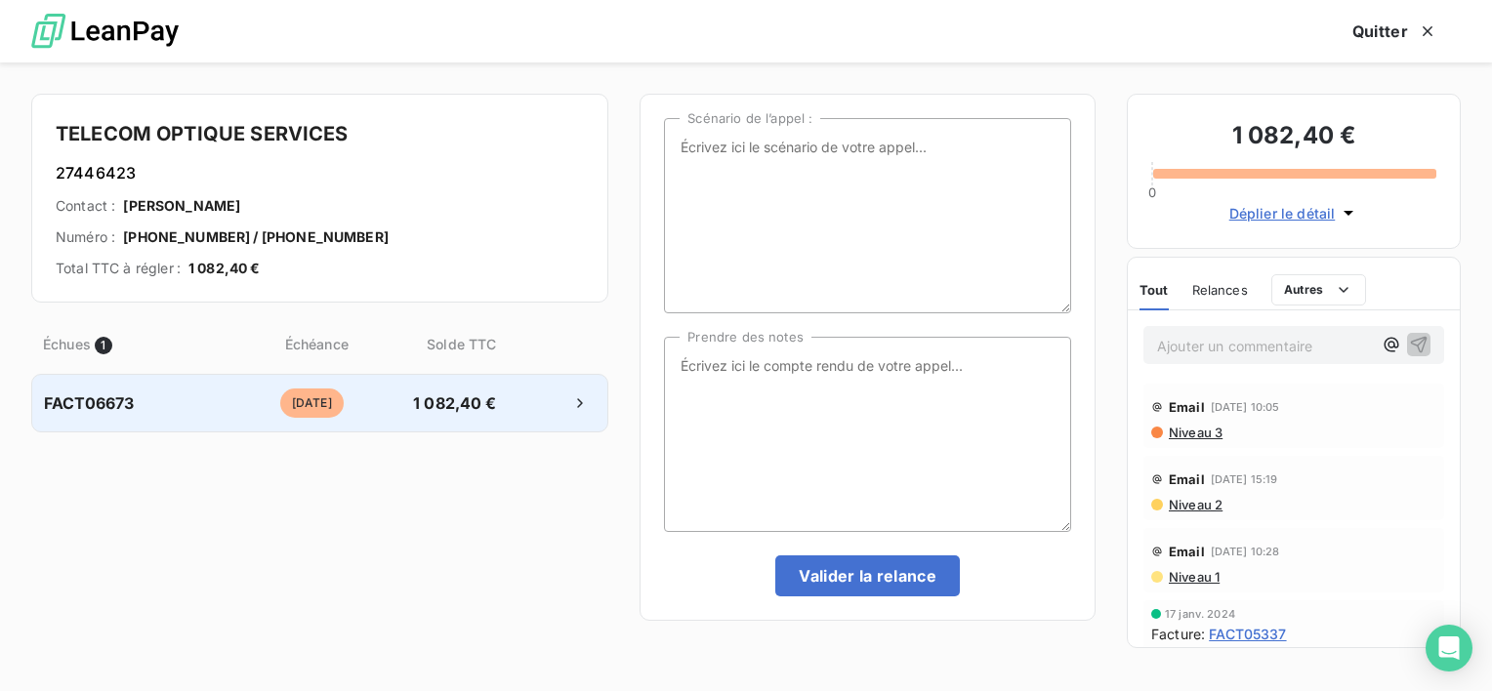
click at [113, 403] on span "FACT06673" at bounding box center [89, 402] width 90 height 23
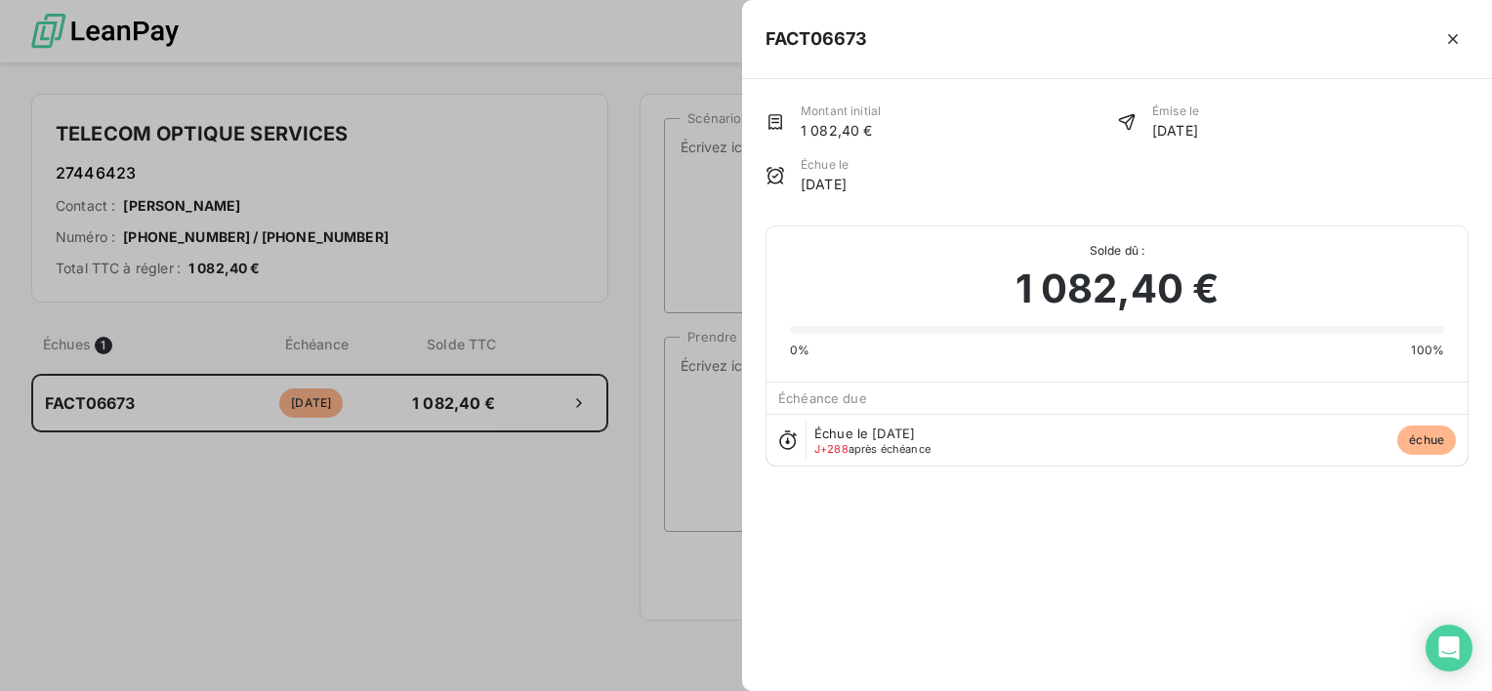
click at [276, 9] on div at bounding box center [746, 345] width 1492 height 691
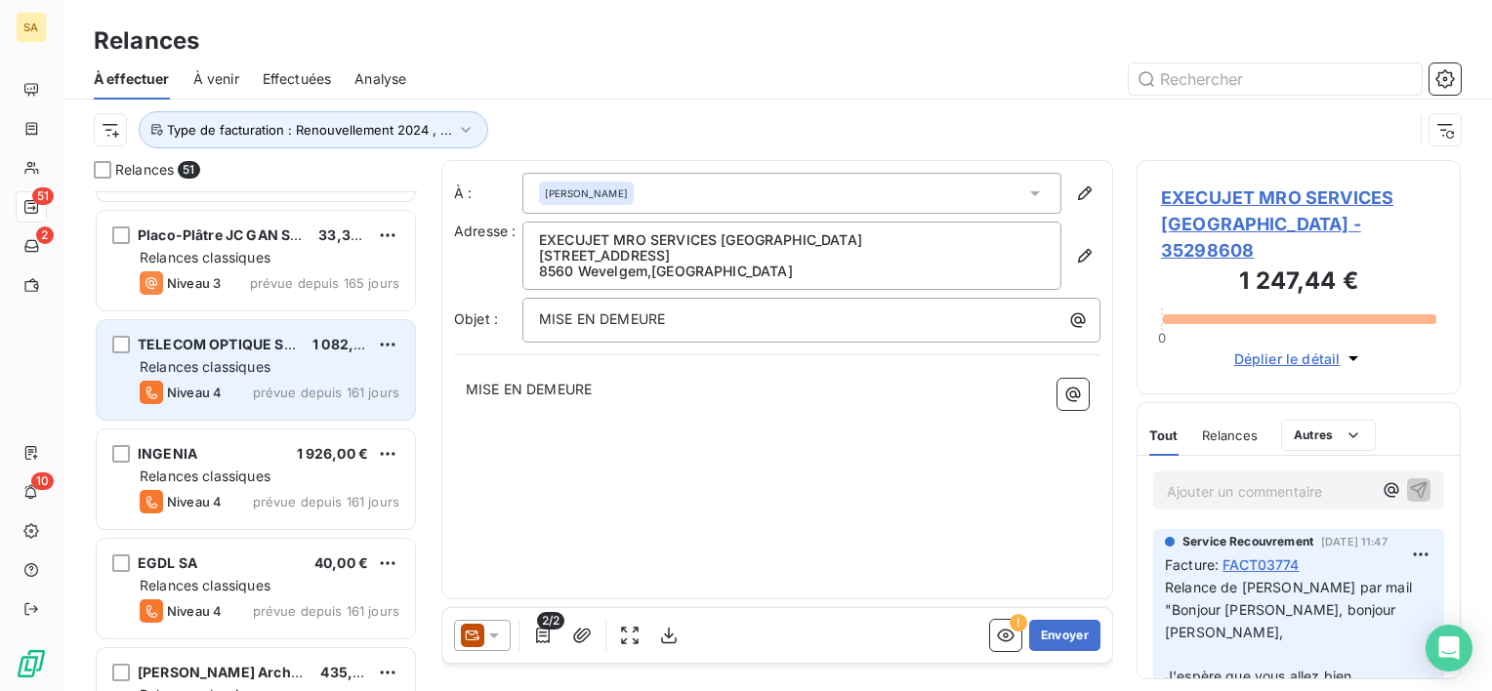
click at [296, 357] on div "Relances classiques" at bounding box center [270, 367] width 260 height 20
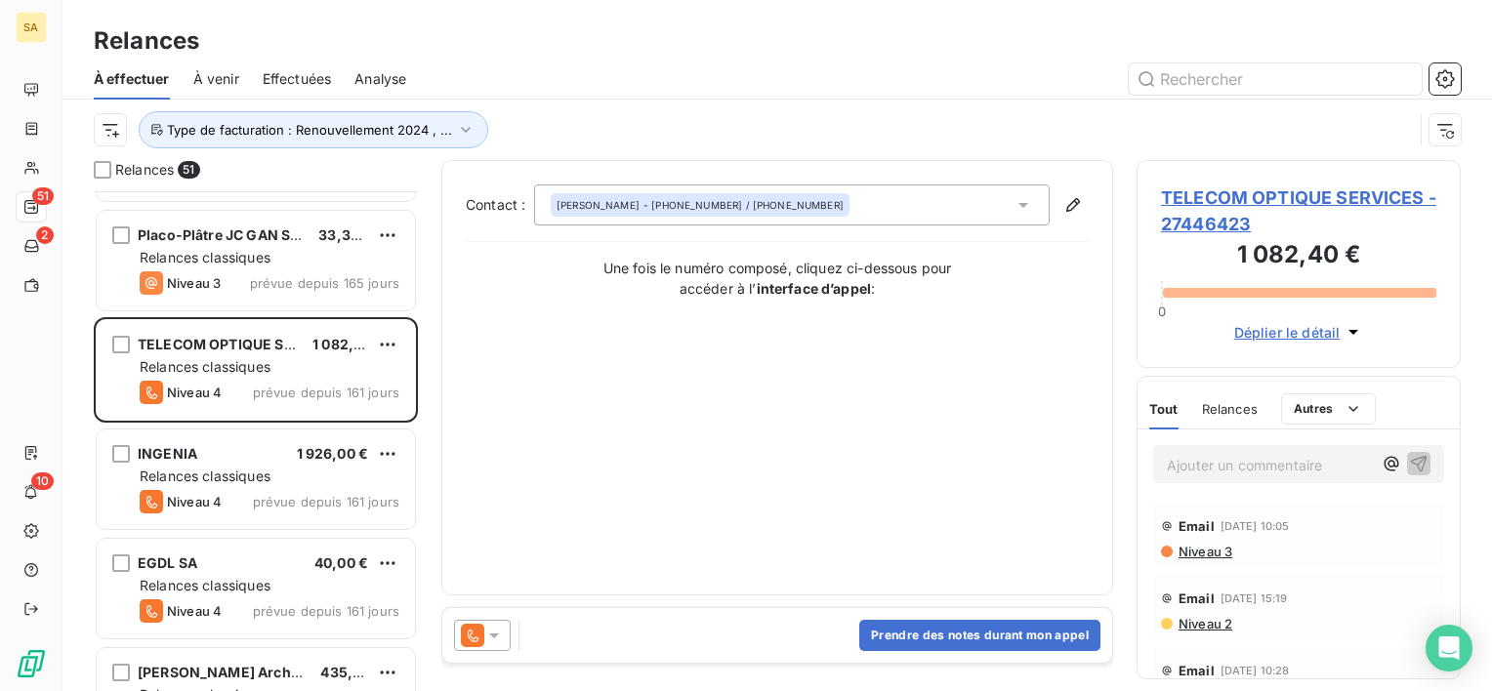
click at [1004, 365] on div "Contact : Cyril BRUGIRARD - +33 5 59 21 09 11 / +33 6 72 27 95 02 Une fois le n…" at bounding box center [777, 378] width 623 height 387
click at [1043, 629] on button "Prendre des notes durant mon appel" at bounding box center [979, 635] width 241 height 31
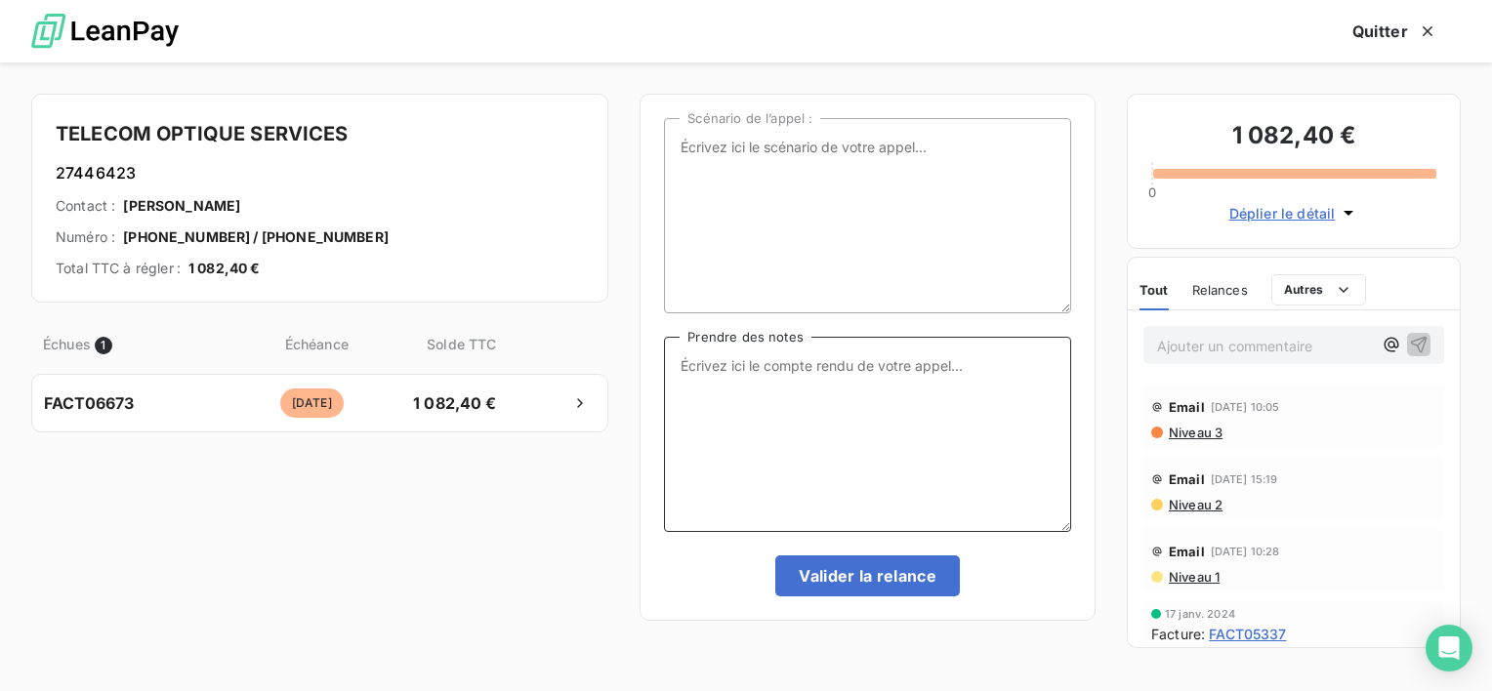
click at [897, 403] on textarea "Prendre des notes" at bounding box center [867, 434] width 407 height 195
click at [884, 408] on textarea "eu Monsieur Brugirard , facture envoyée à la nouvelle adresse , cyril.brugirard…" at bounding box center [867, 434] width 407 height 195
drag, startPoint x: 1045, startPoint y: 387, endPoint x: 745, endPoint y: 387, distance: 299.7
click at [745, 387] on textarea "eu Monsieur Brugirard , facture envoyée à la nouvelle adresse , cyril.brugirard…" at bounding box center [867, 434] width 407 height 195
type textarea "eu Monsieur Brugirard , facture envoyée à la nouvelle adresse , cyril.brugirard…"
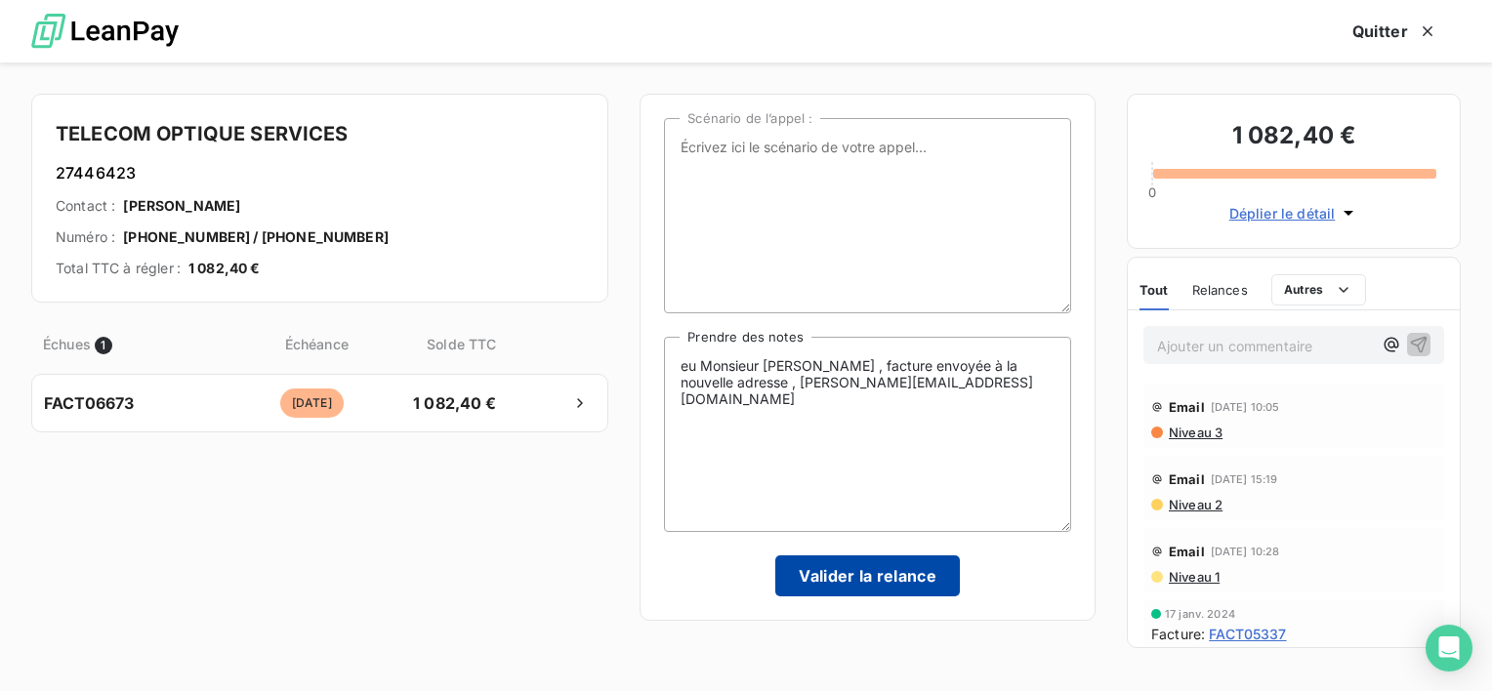
click at [895, 582] on button "Valider la relance" at bounding box center [867, 575] width 185 height 41
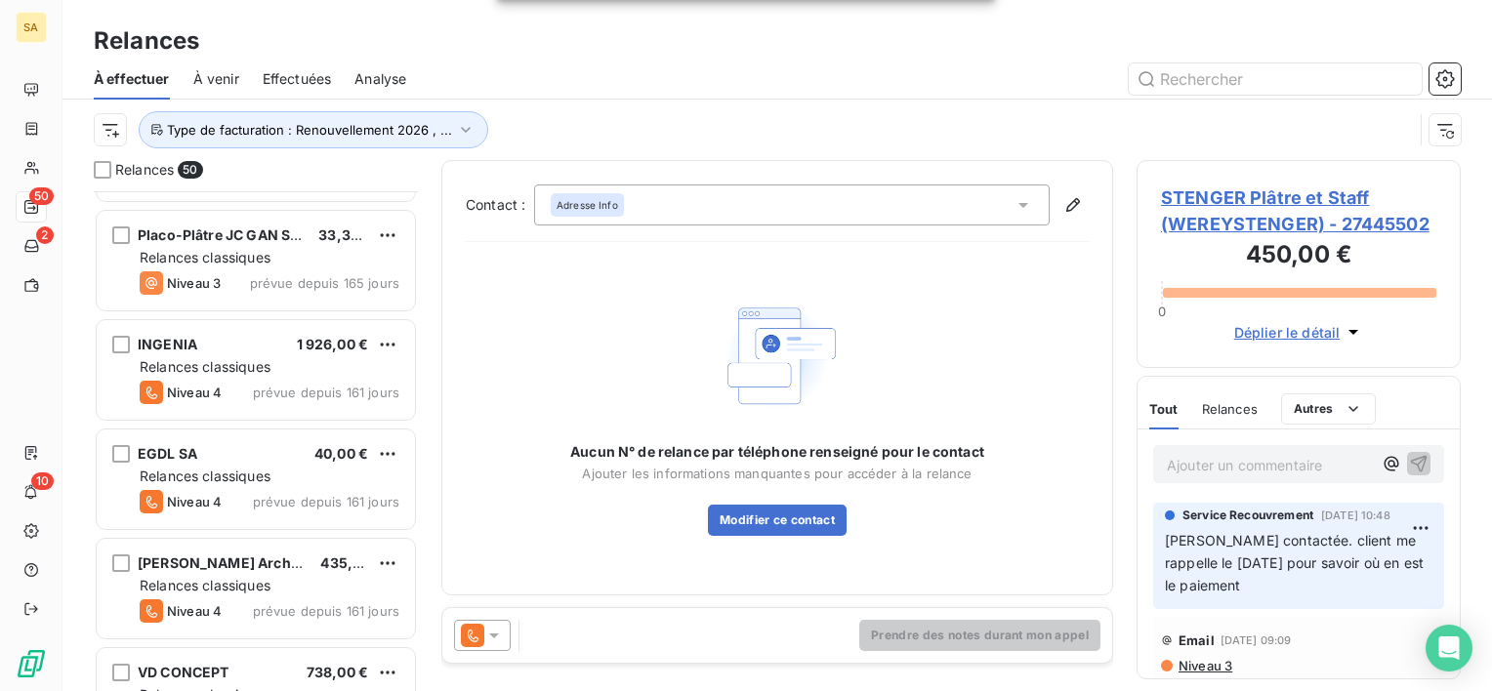
click at [311, 78] on span "Effectuées" at bounding box center [297, 79] width 69 height 20
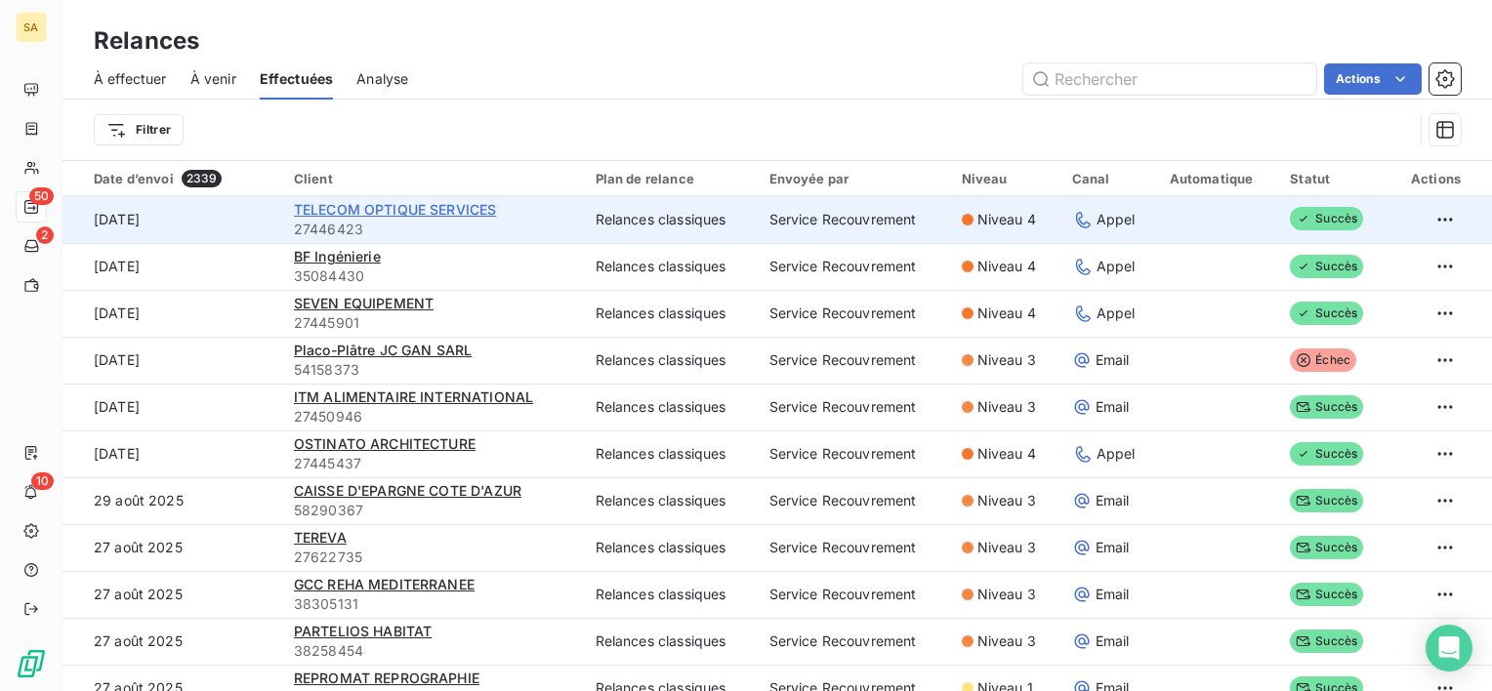
click at [371, 212] on span "TELECOM OPTIQUE SERVICES" at bounding box center [395, 209] width 203 height 17
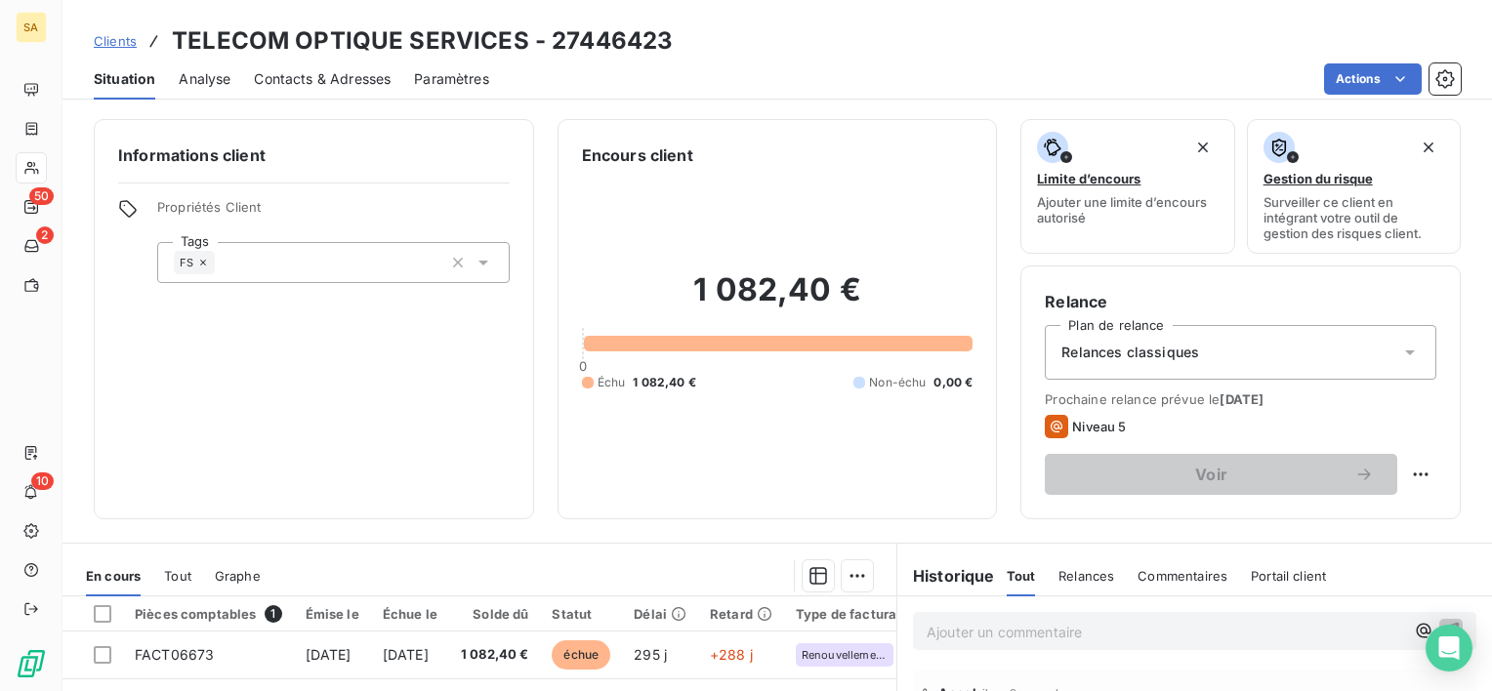
click at [383, 82] on span "Contacts & Adresses" at bounding box center [322, 79] width 137 height 20
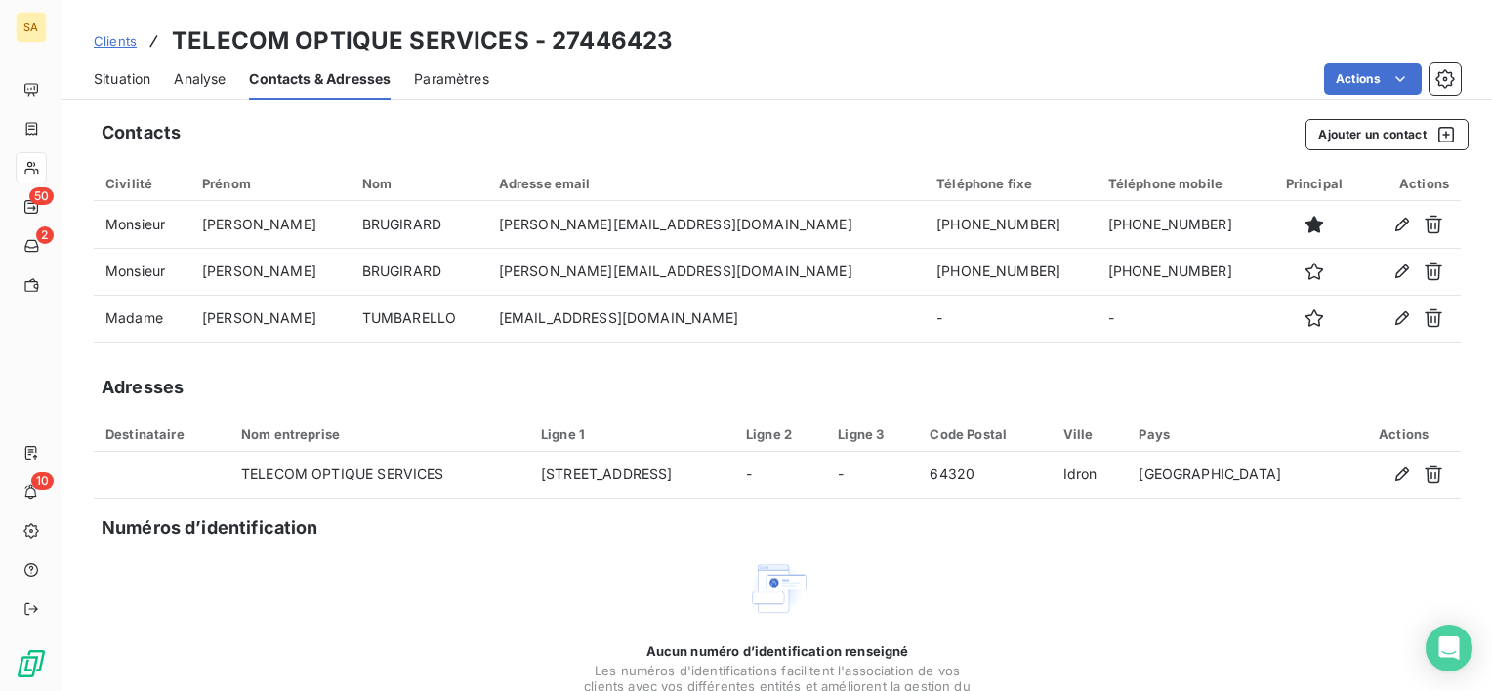
click at [128, 83] on span "Situation" at bounding box center [122, 79] width 57 height 20
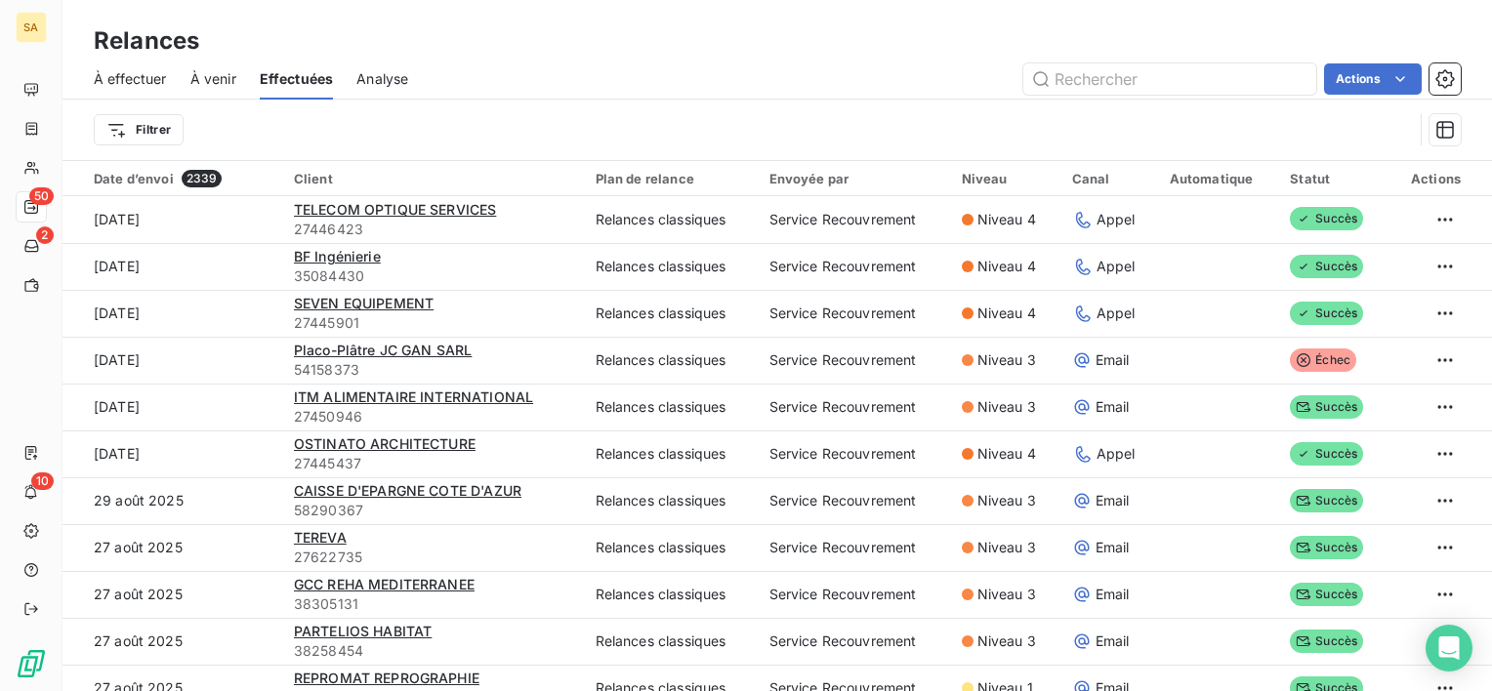
click at [152, 78] on span "À effectuer" at bounding box center [130, 79] width 73 height 20
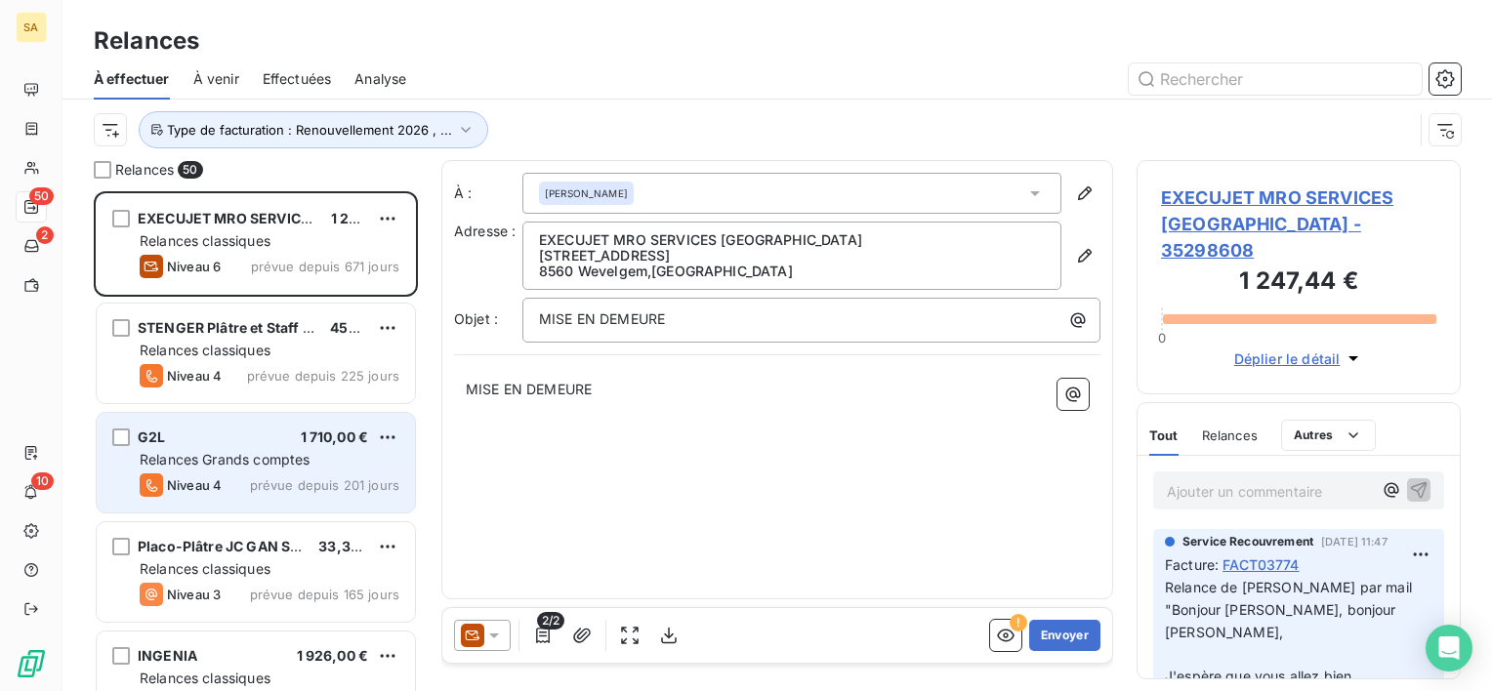
click at [252, 463] on span "Relances Grands comptes" at bounding box center [225, 459] width 170 height 17
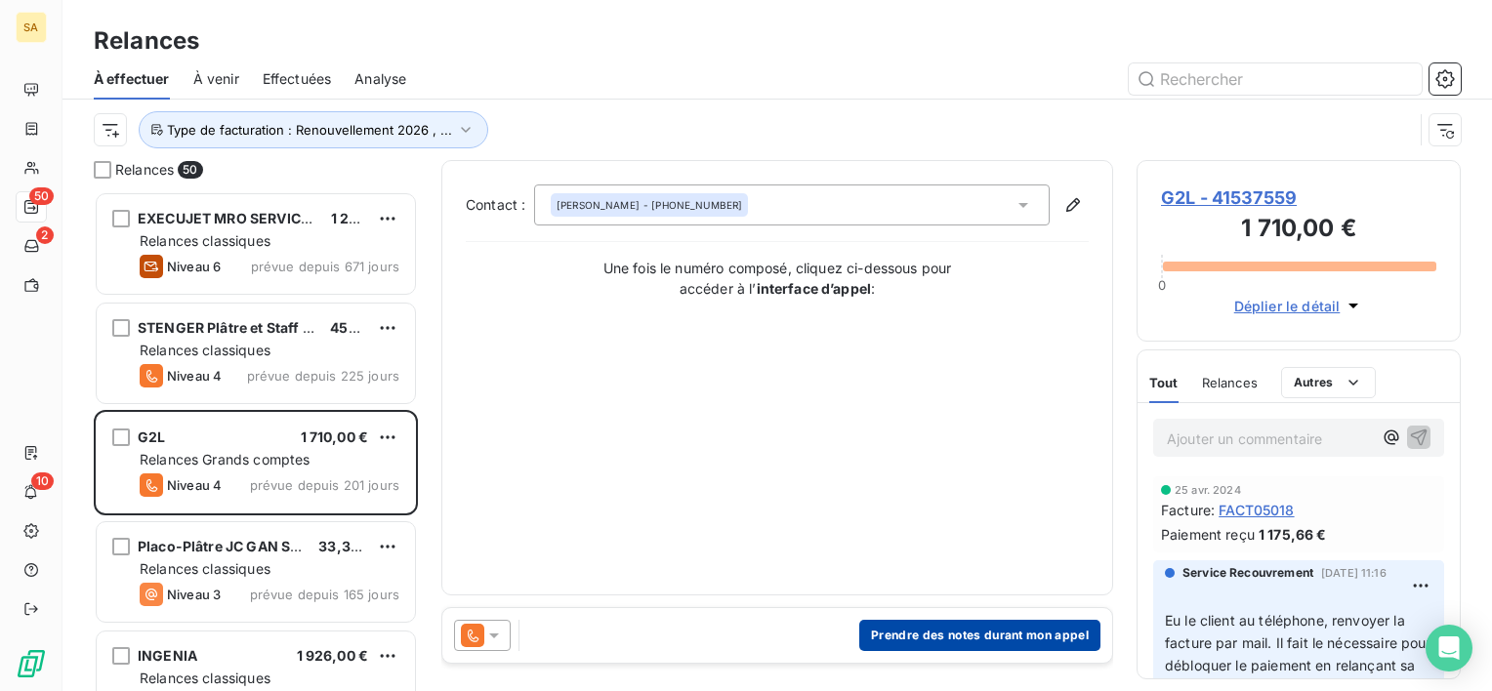
click at [1000, 633] on button "Prendre des notes durant mon appel" at bounding box center [979, 635] width 241 height 31
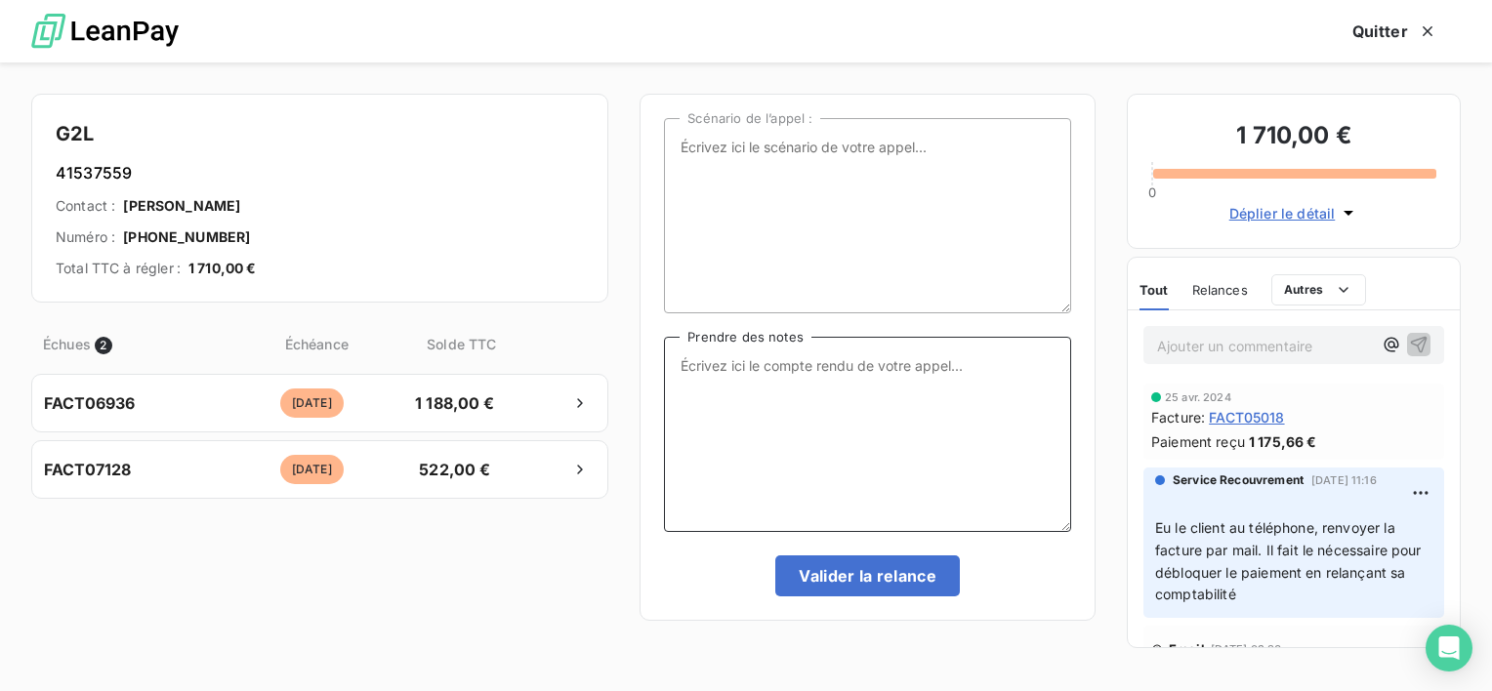
click at [836, 428] on textarea "Prendre des notes" at bounding box center [867, 434] width 407 height 195
type textarea "M"
click at [1426, 23] on icon "button" at bounding box center [1428, 31] width 20 height 20
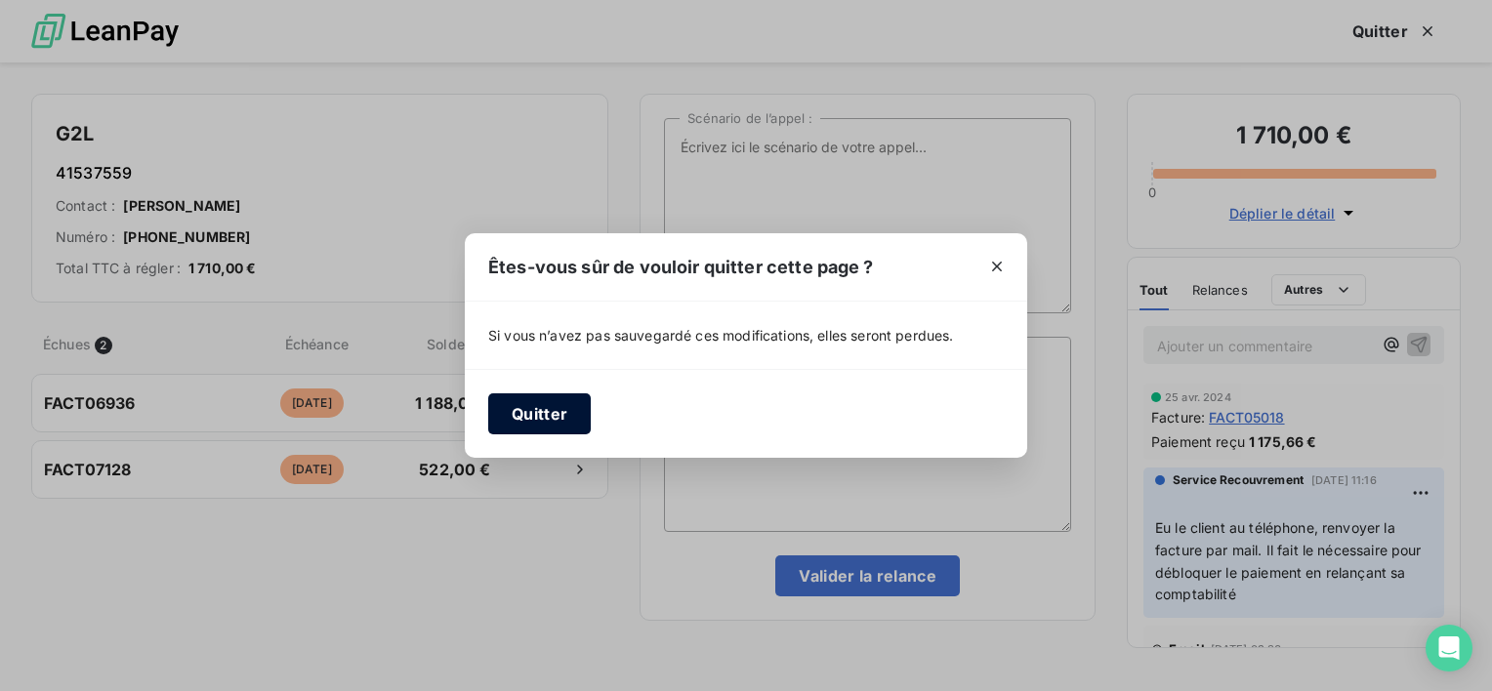
click at [549, 412] on button "Quitter" at bounding box center [539, 413] width 103 height 41
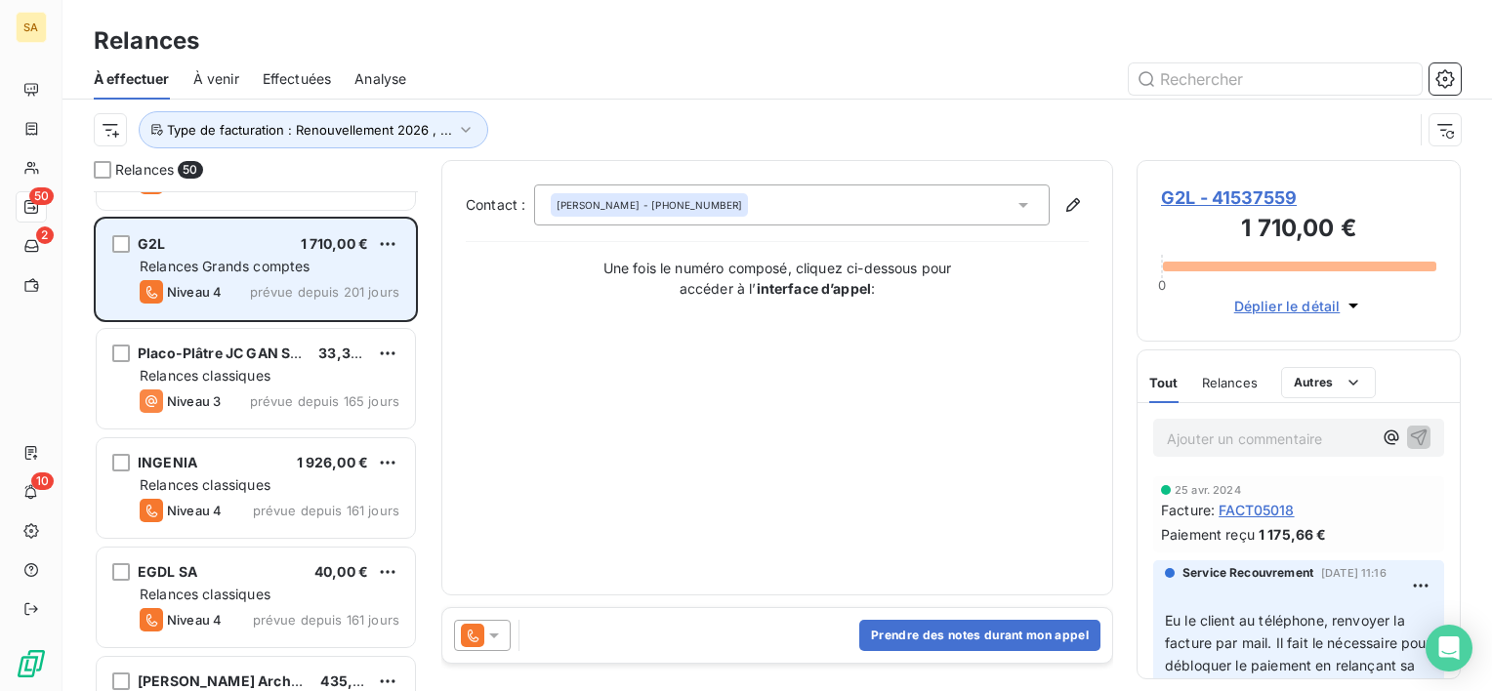
scroll to position [223, 0]
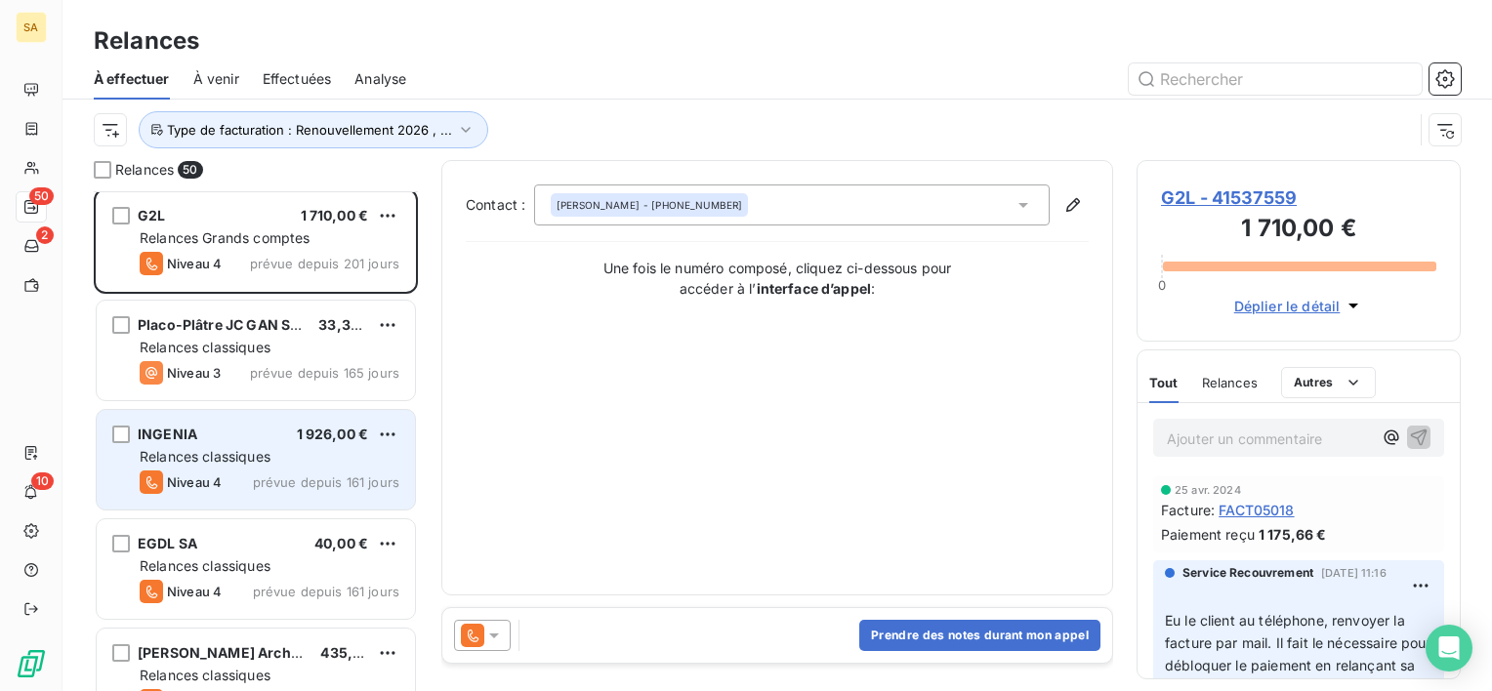
click at [260, 457] on span "Relances classiques" at bounding box center [205, 456] width 131 height 17
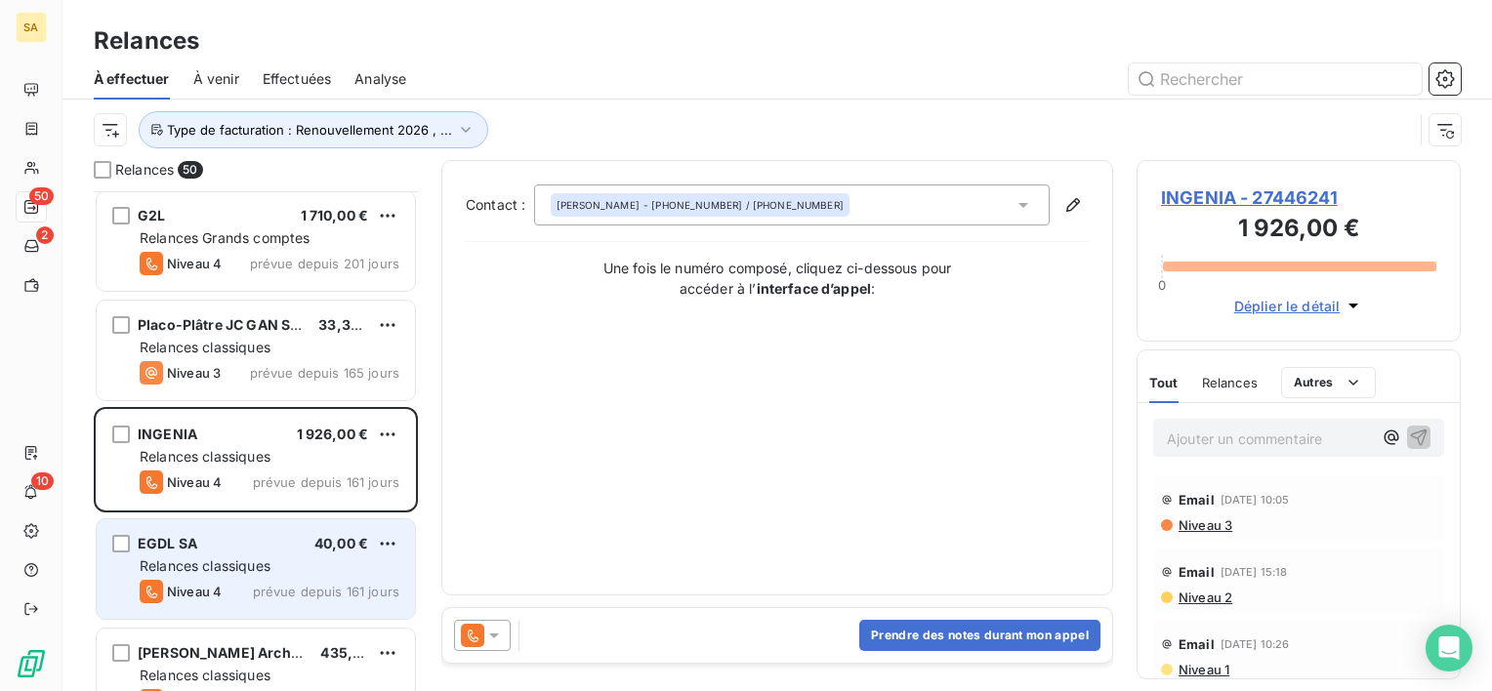
click at [278, 555] on div "EGDL SA 40,00 € Relances classiques Niveau 4 prévue depuis 161 jours" at bounding box center [256, 569] width 318 height 100
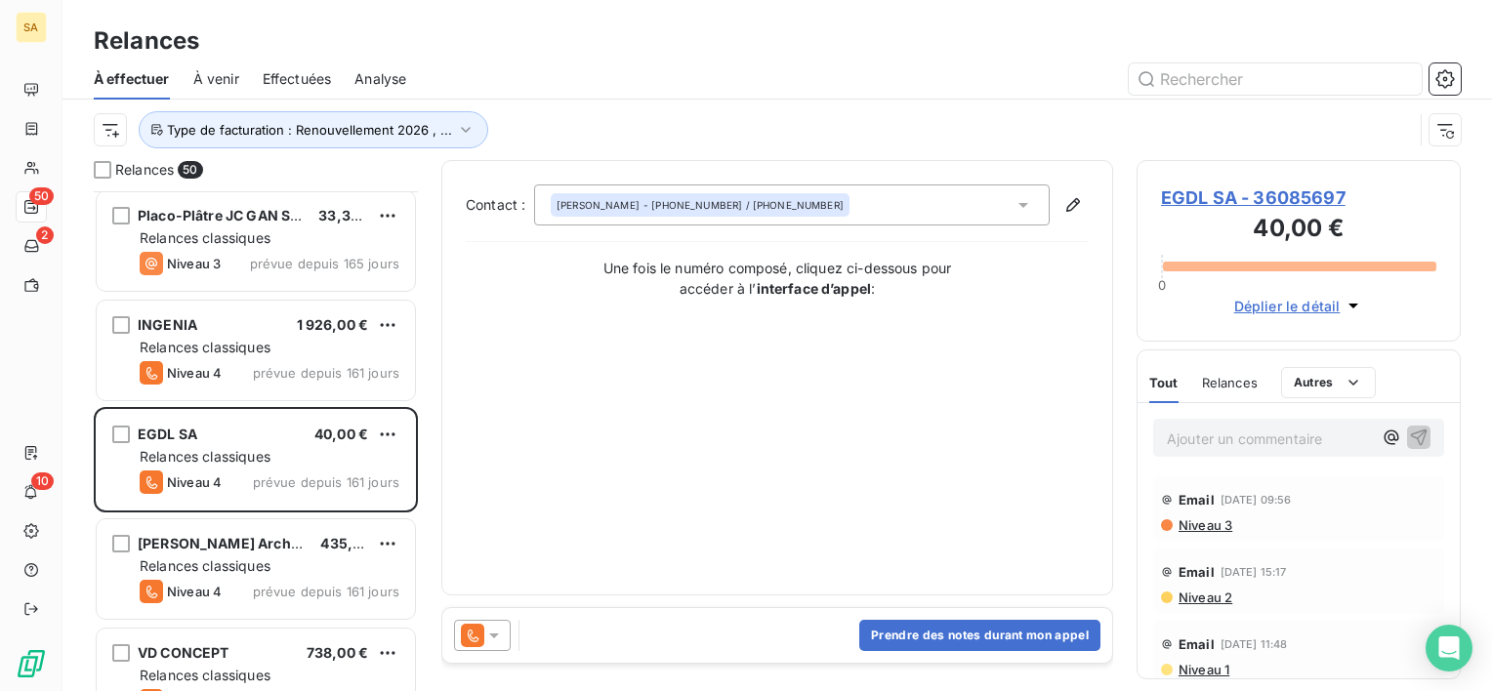
click at [496, 630] on icon at bounding box center [494, 636] width 20 height 20
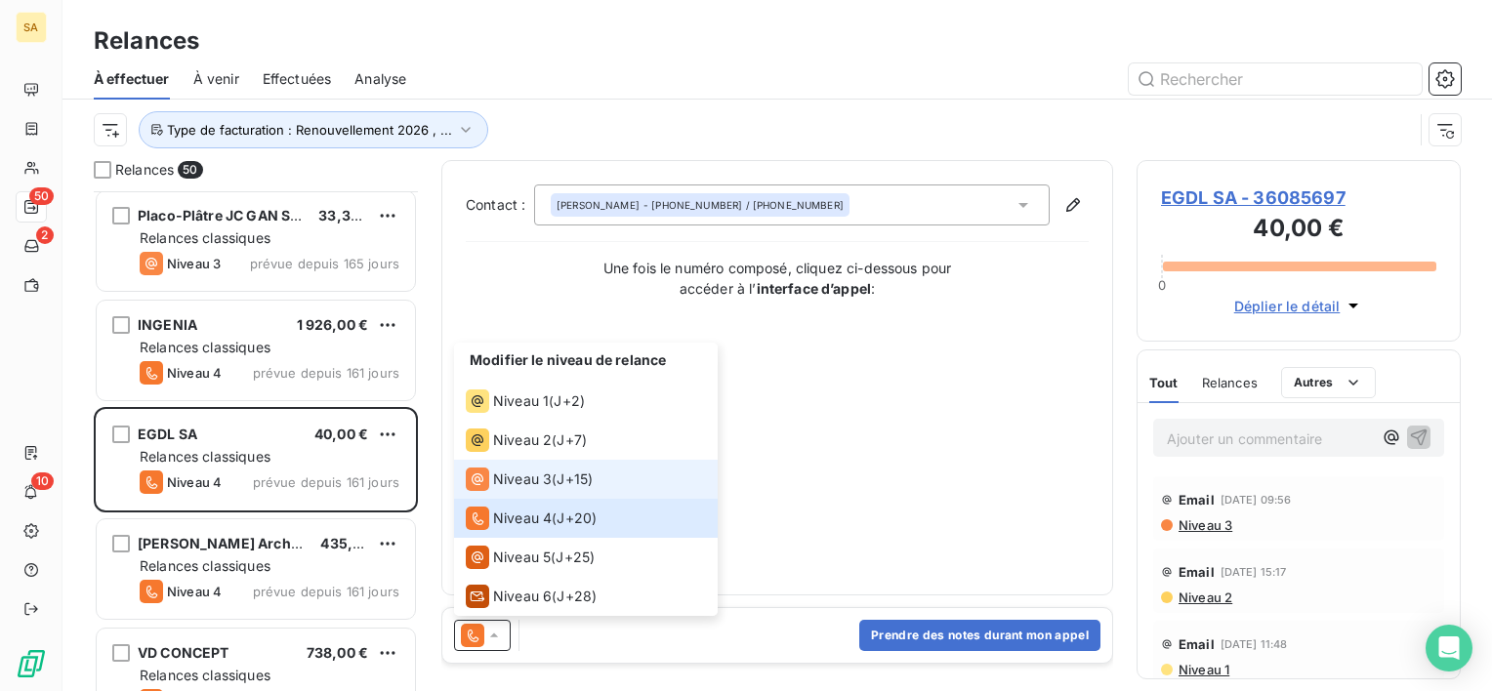
click at [524, 481] on span "Niveau 3" at bounding box center [522, 480] width 59 height 20
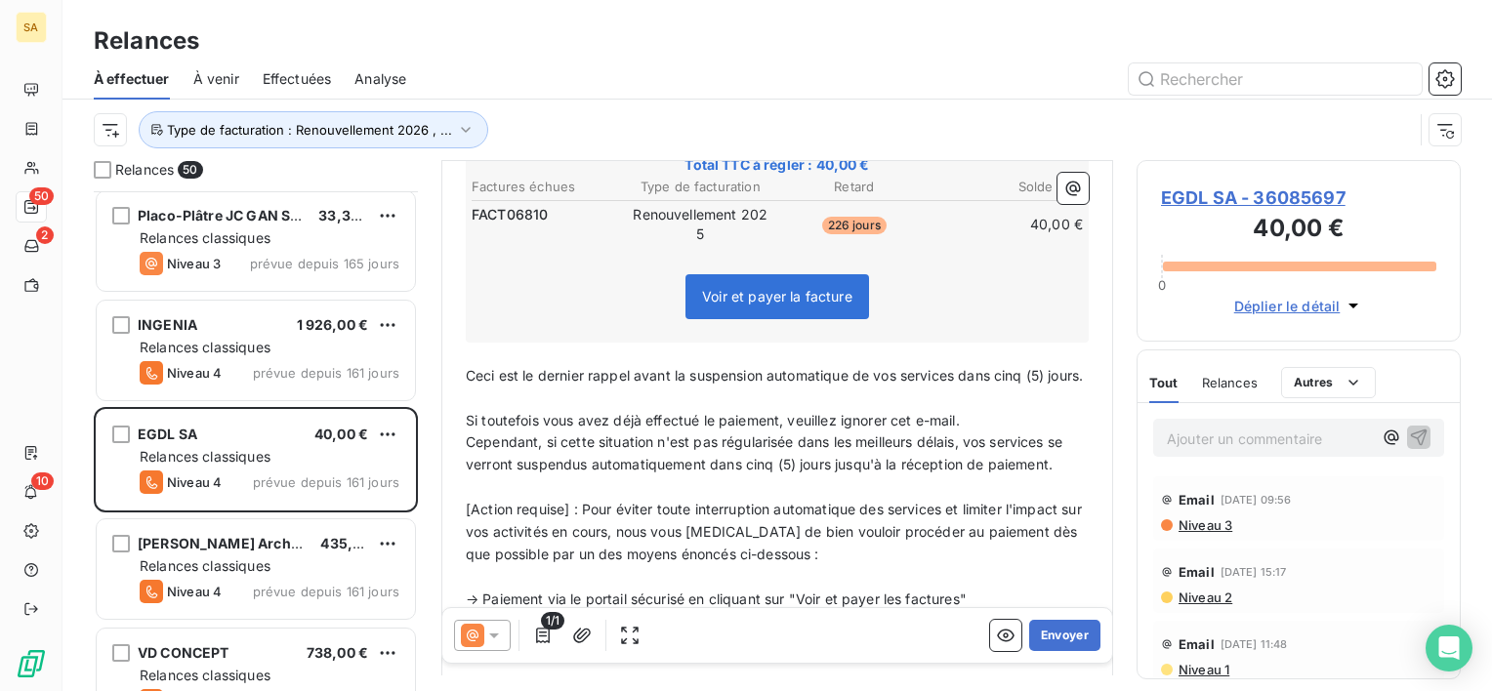
scroll to position [367, 0]
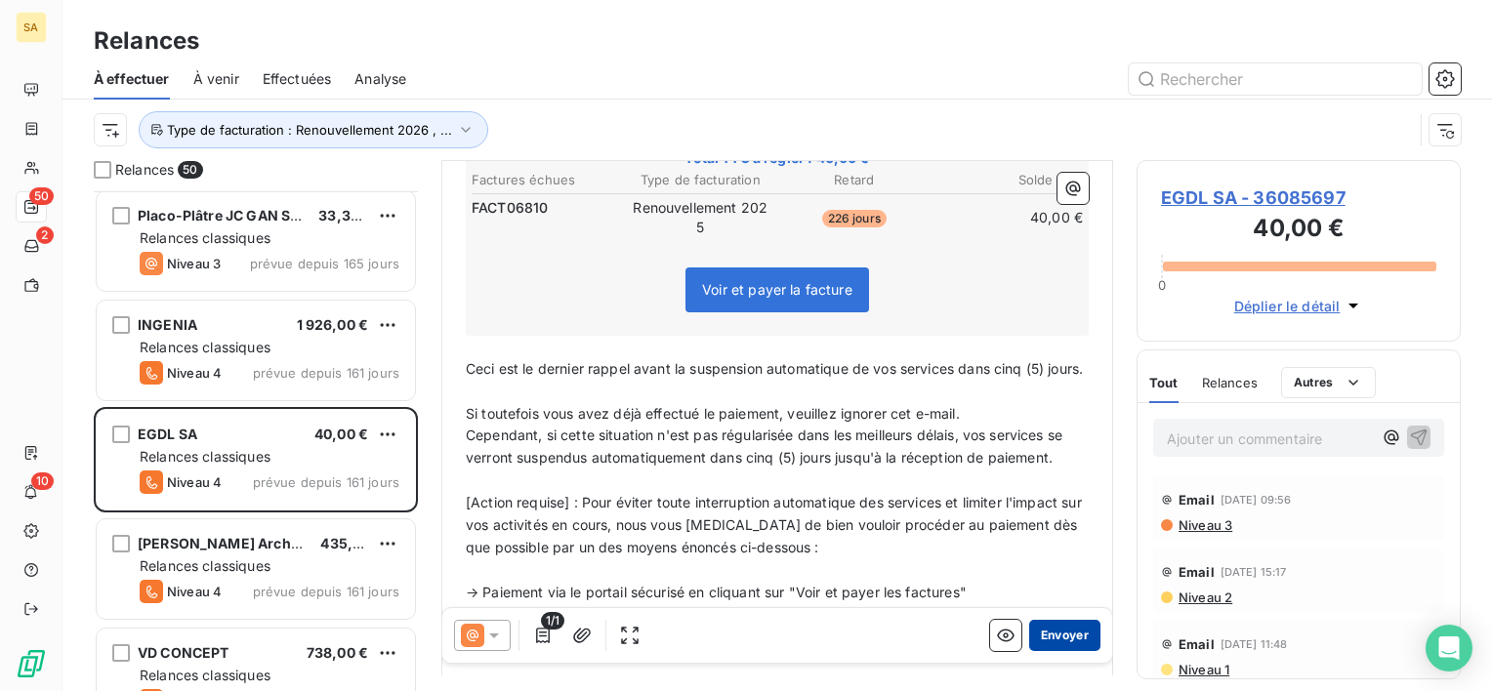
click at [1041, 625] on button "Envoyer" at bounding box center [1064, 635] width 71 height 31
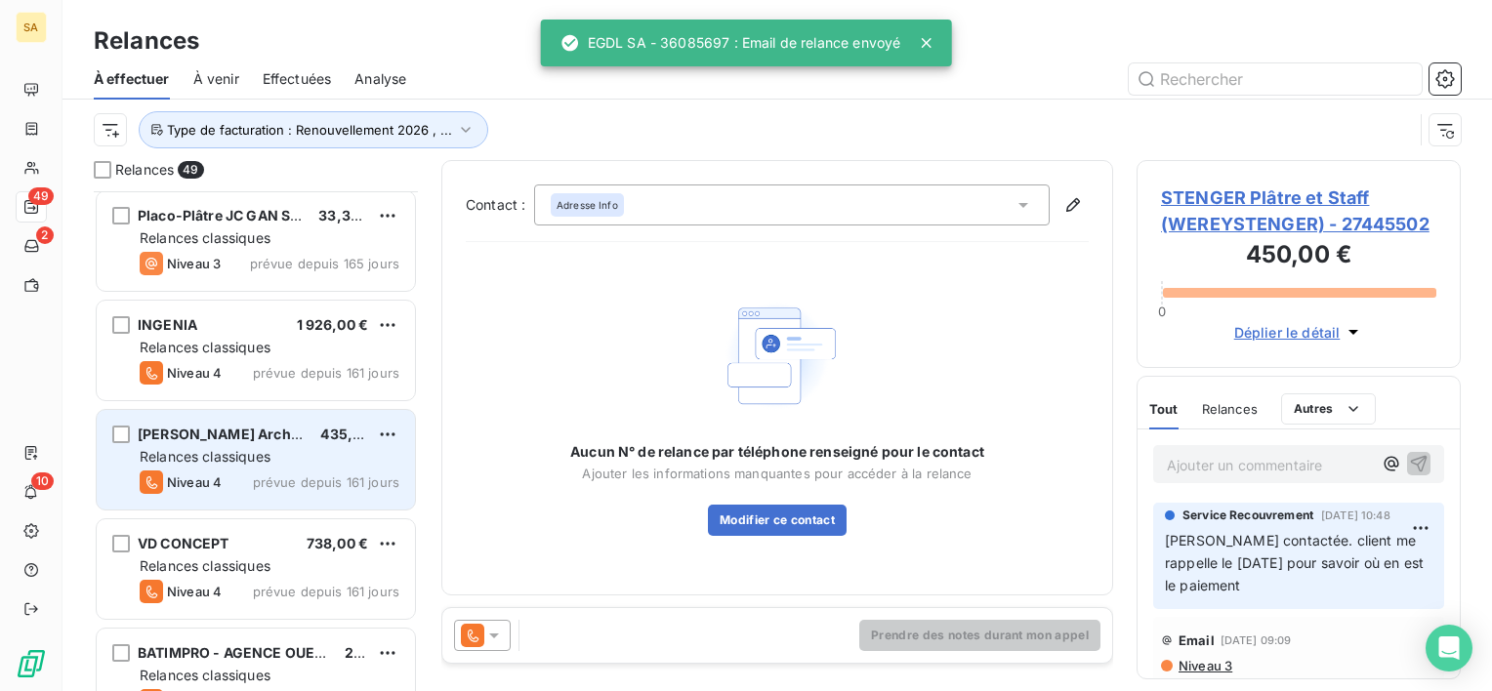
click at [283, 478] on span "prévue depuis 161 jours" at bounding box center [326, 482] width 146 height 16
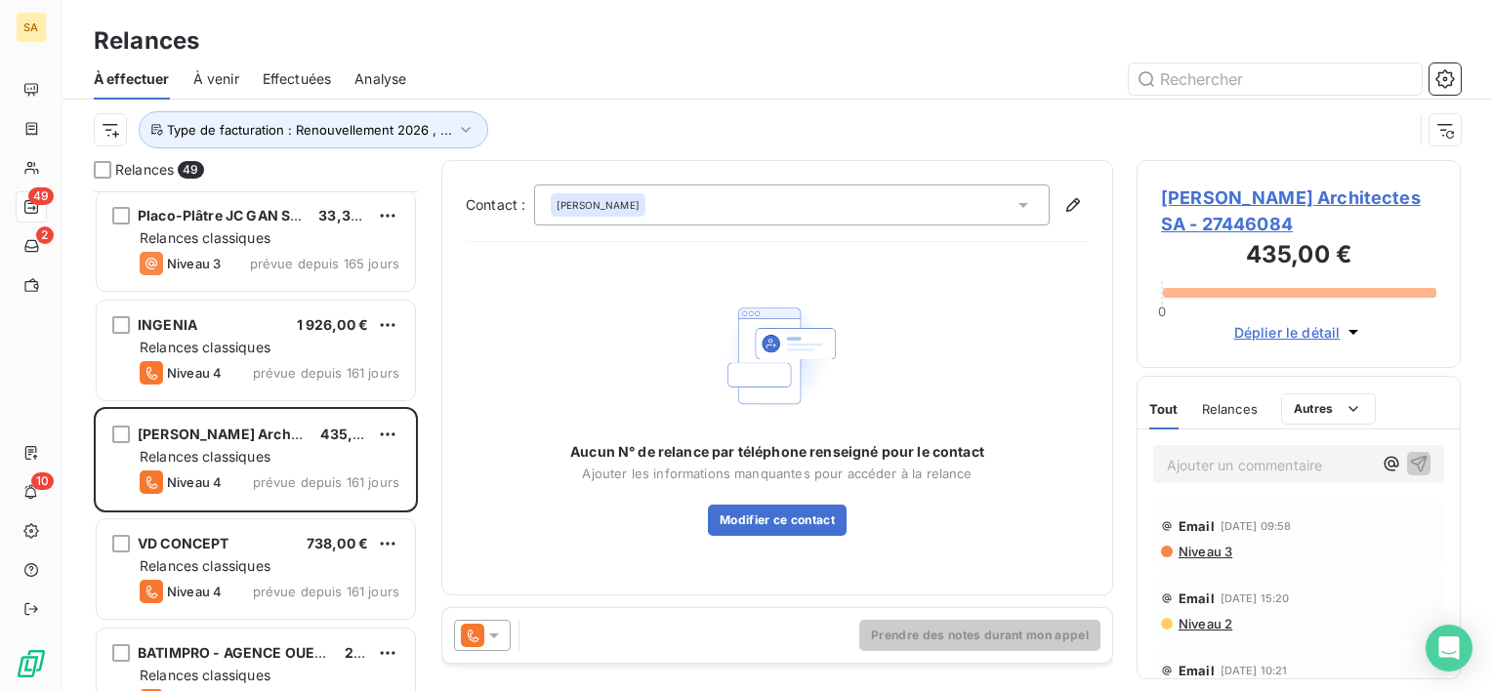
click at [1185, 225] on span "Julien Dubois Architectes SA - 27446084" at bounding box center [1298, 211] width 275 height 53
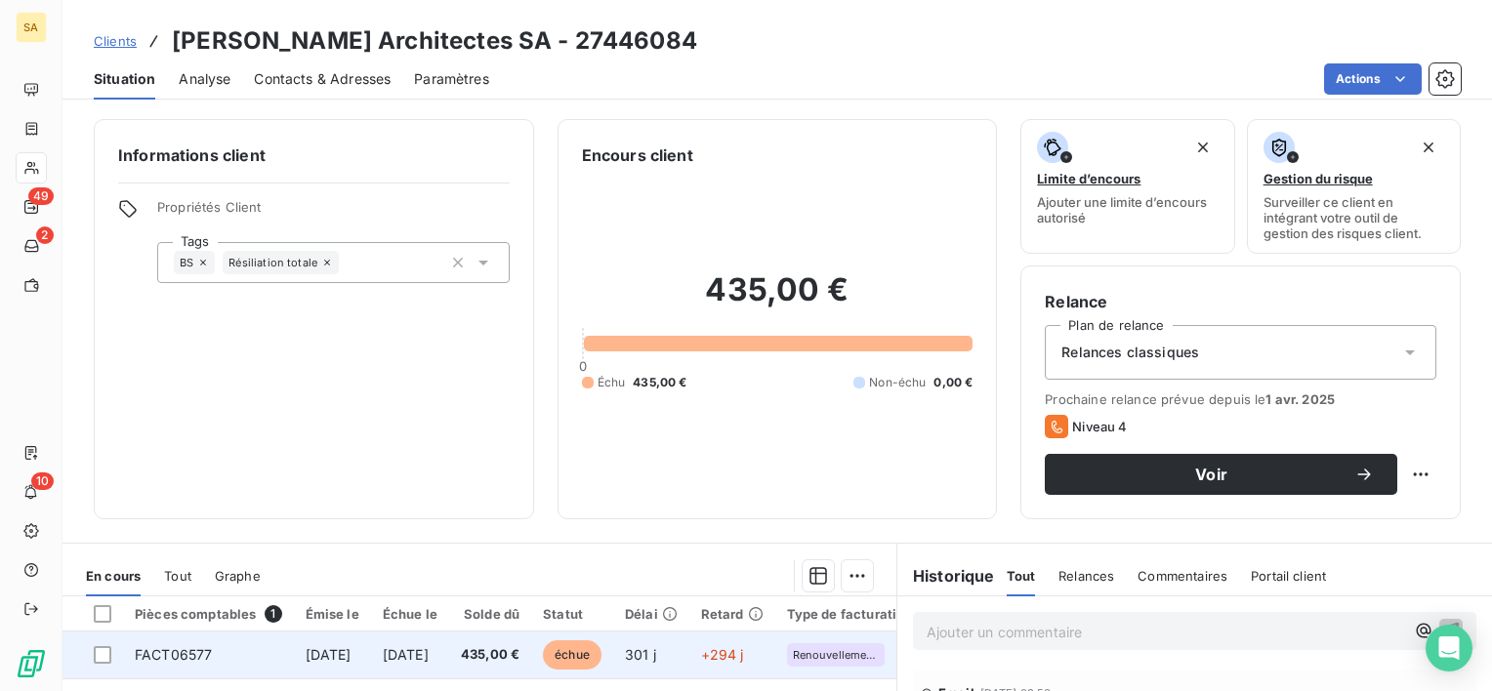
click at [180, 650] on span "FACT06577" at bounding box center [173, 654] width 77 height 17
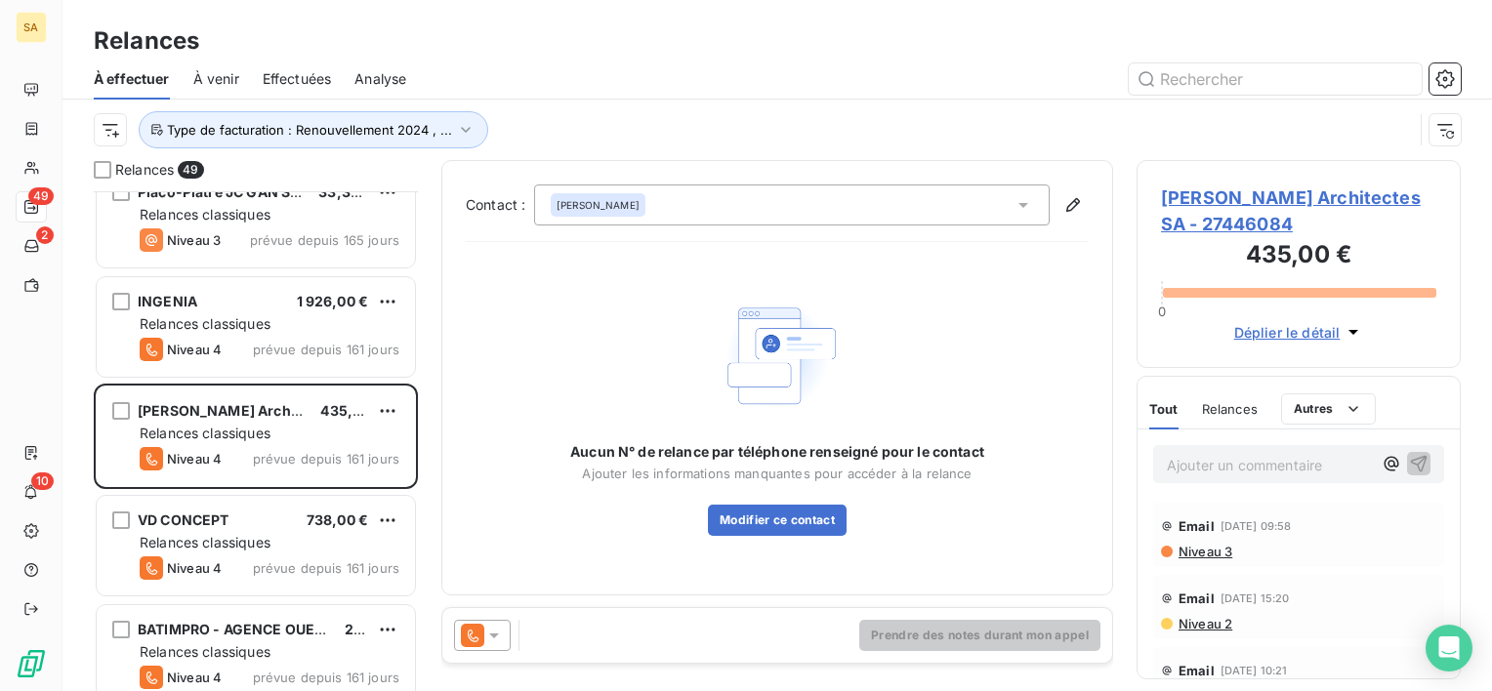
scroll to position [453, 0]
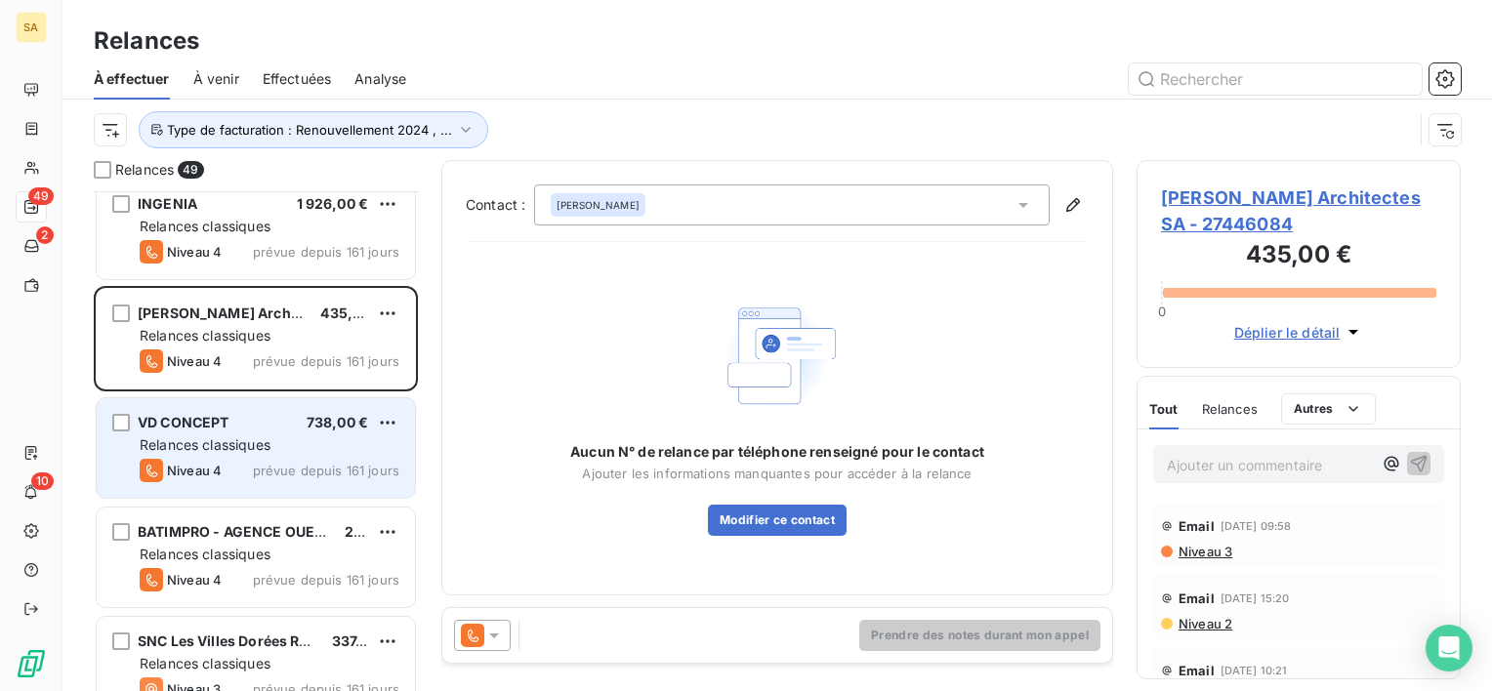
click at [255, 441] on span "Relances classiques" at bounding box center [205, 444] width 131 height 17
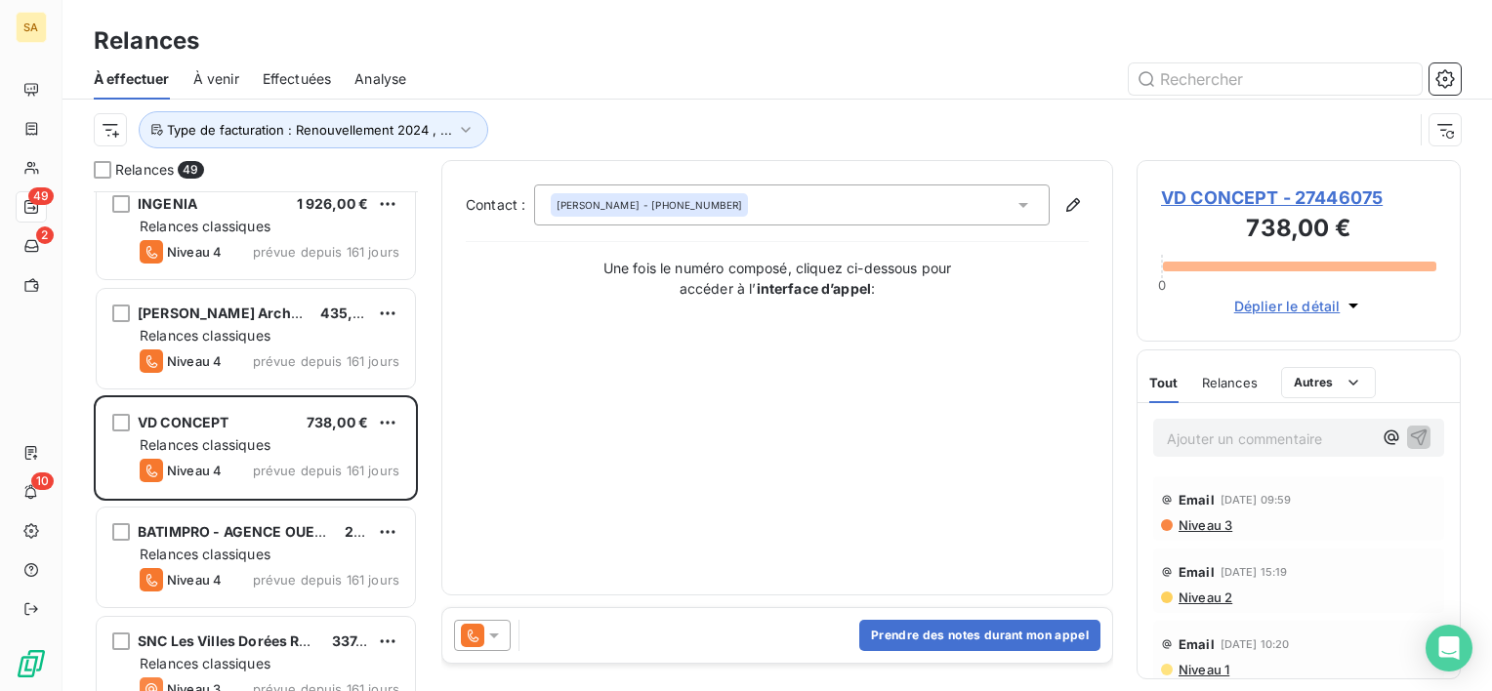
drag, startPoint x: 866, startPoint y: 458, endPoint x: 891, endPoint y: 389, distance: 73.8
click at [866, 458] on div "Contact : Véronique DERMONT - +33 6 16 30 58 38 Une fois le numéro composé, cli…" at bounding box center [777, 378] width 623 height 387
click at [1251, 199] on span "VD CONCEPT - 27446075" at bounding box center [1298, 198] width 275 height 26
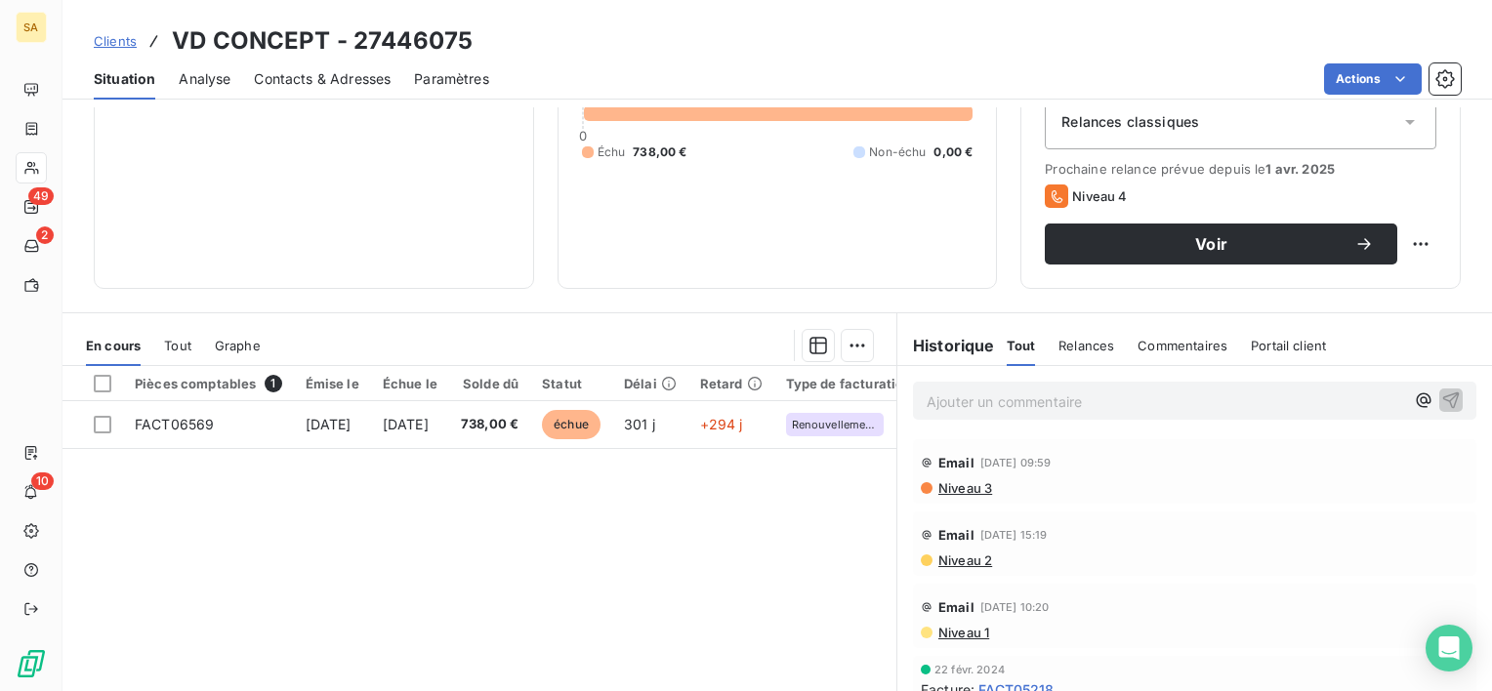
scroll to position [237, 0]
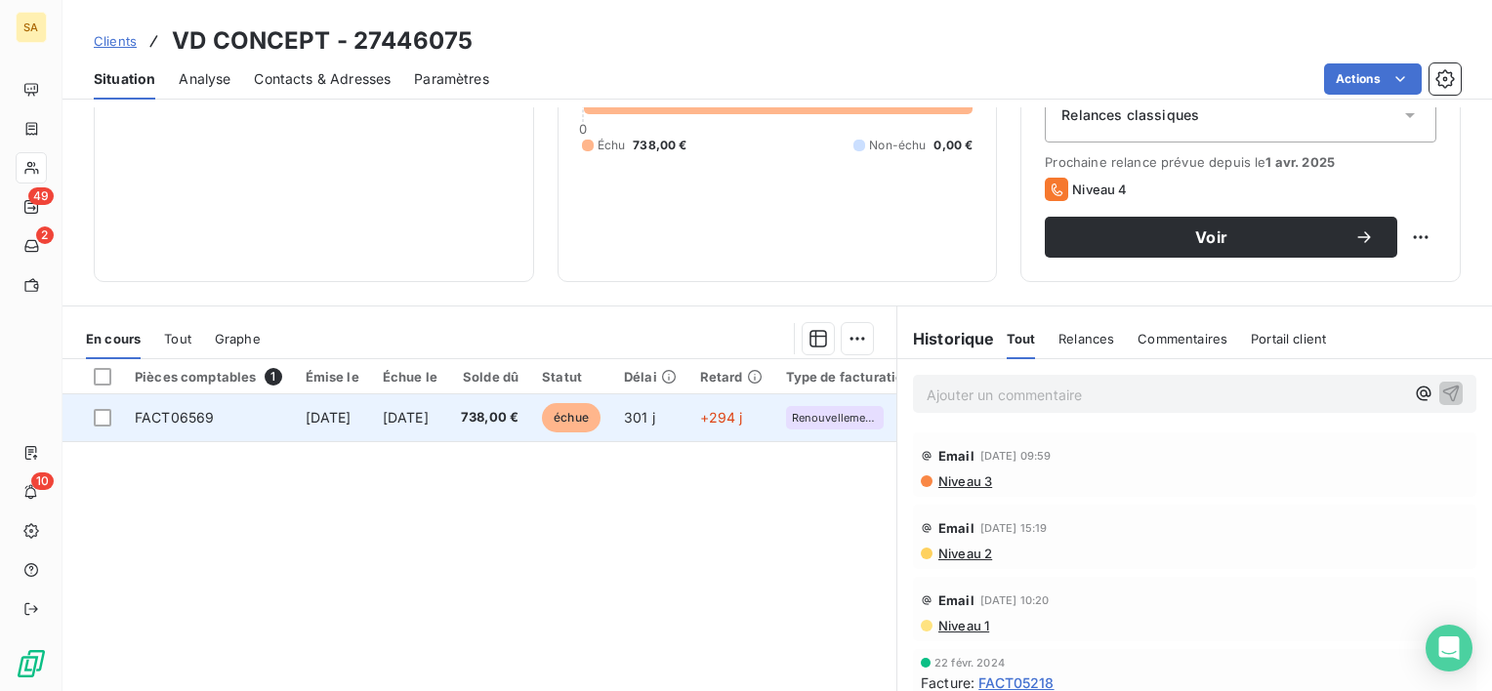
click at [169, 422] on span "FACT06569" at bounding box center [174, 417] width 79 height 17
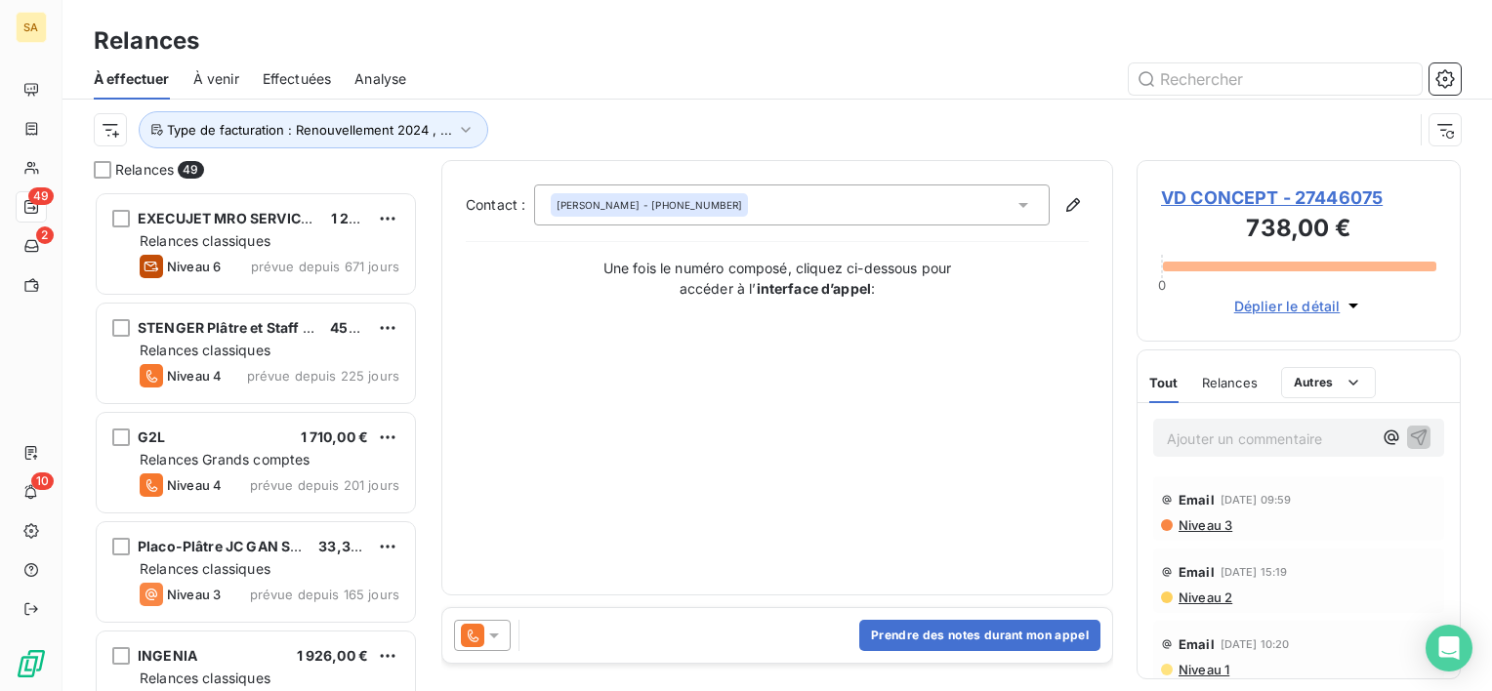
scroll to position [484, 308]
drag, startPoint x: 782, startPoint y: 203, endPoint x: 562, endPoint y: 201, distance: 219.7
click at [562, 201] on div "Véronique DERMONT - +33 6 16 30 58 38" at bounding box center [791, 205] width 515 height 41
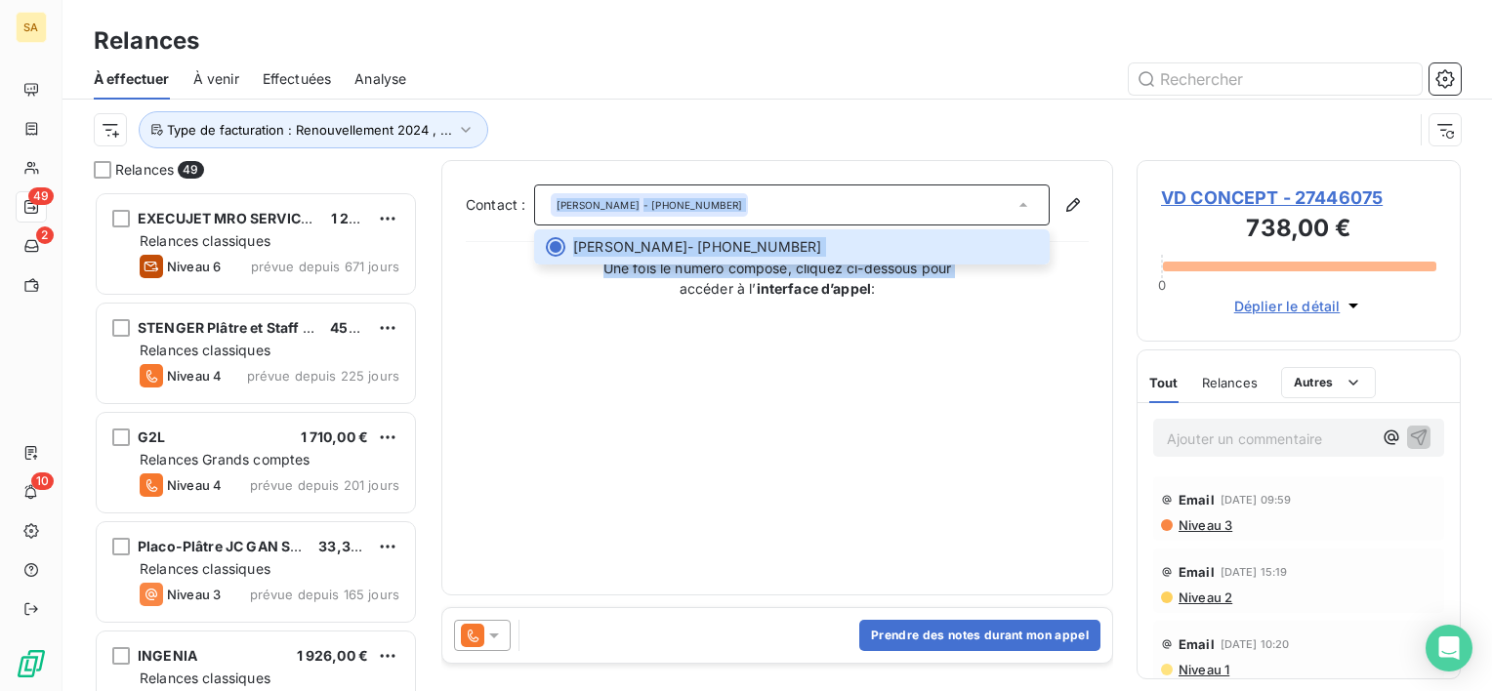
click at [555, 197] on div "Contact : Véronique DERMONT - +33 6 16 30 58 38 Véronique DERMONT - +33 6 16 30…" at bounding box center [777, 378] width 623 height 387
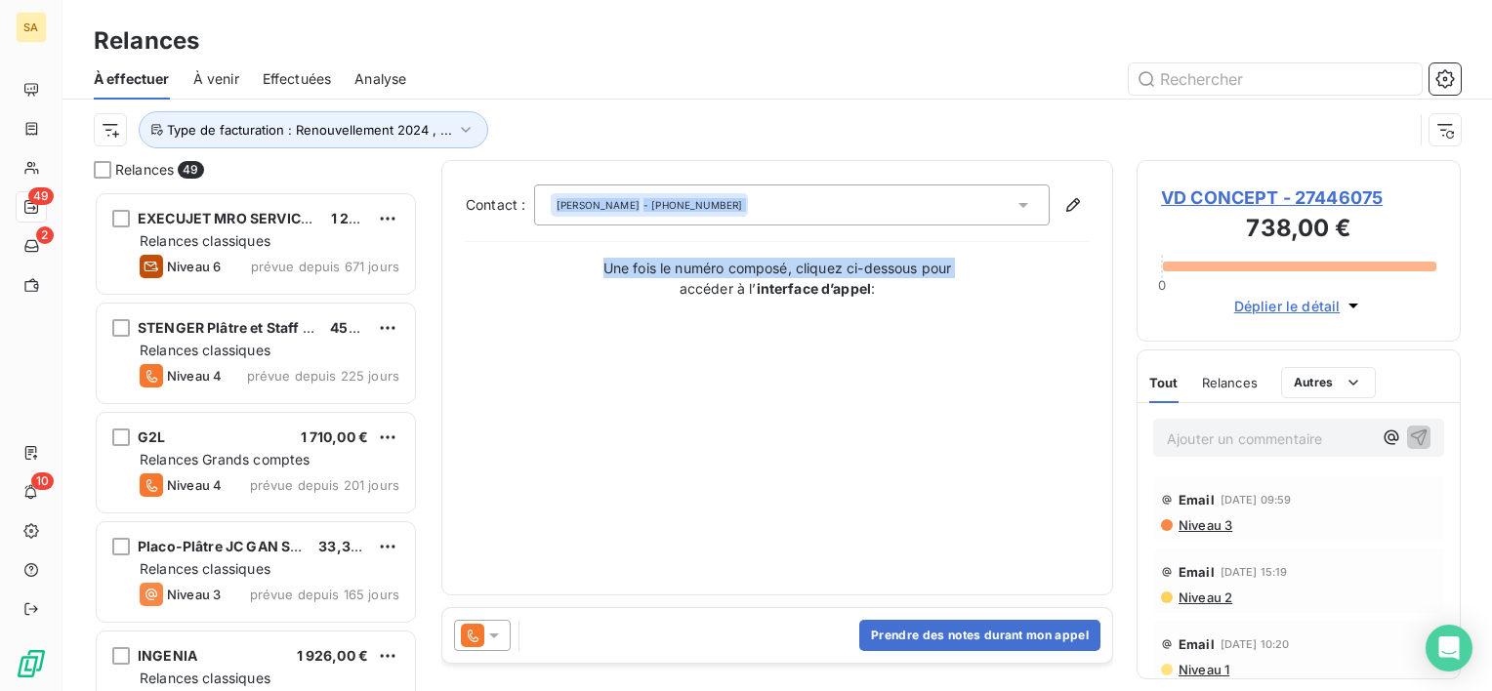
copy div "Véronique DERMONT - +33 6 16 30 58 38 Véronique DERMONT - +33 6 16 30 58 38 Une…"
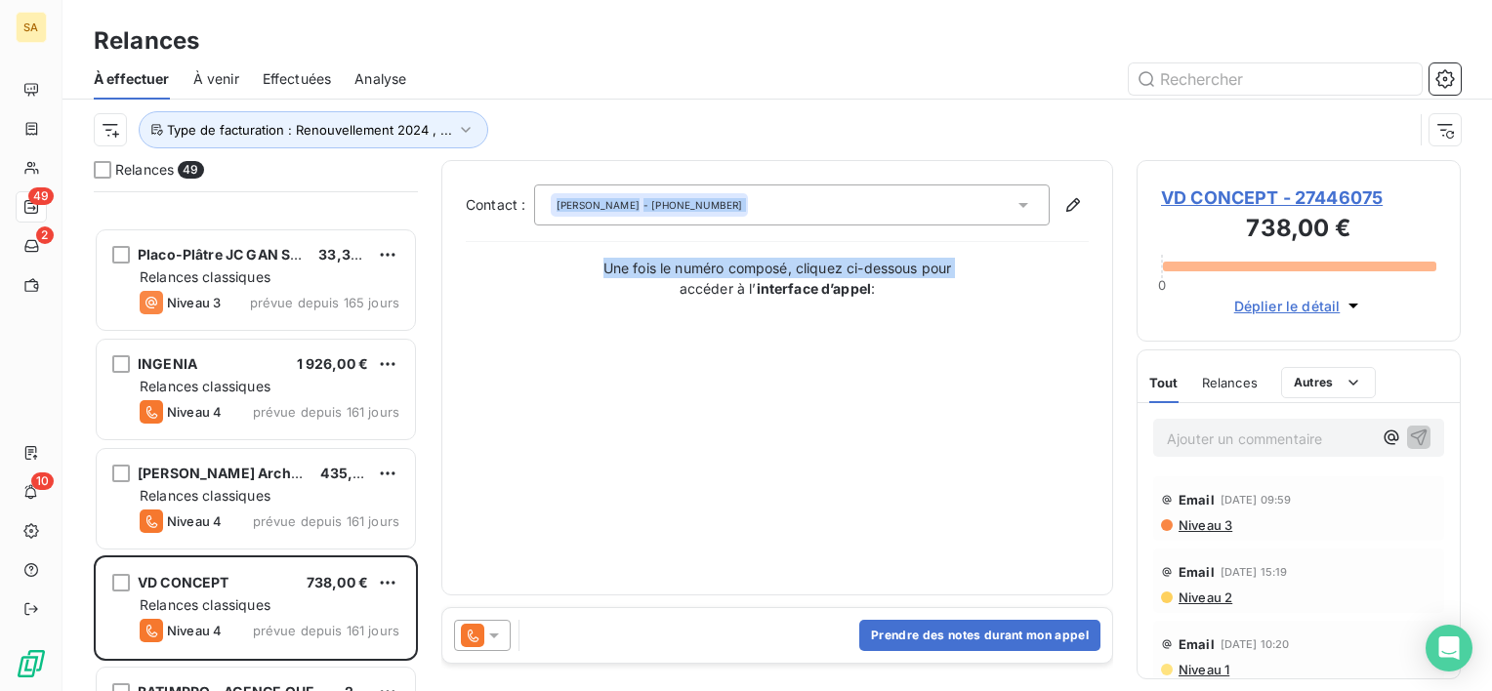
scroll to position [514, 0]
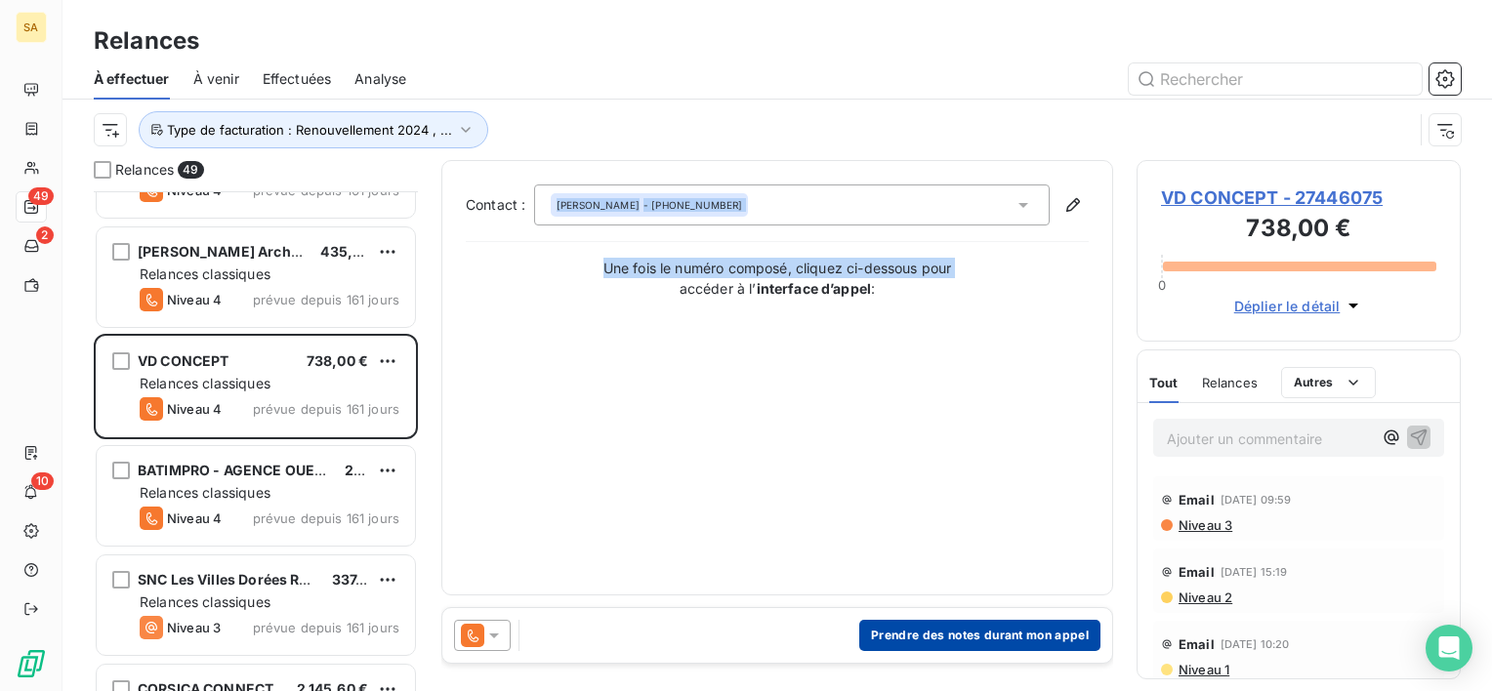
click at [932, 630] on button "Prendre des notes durant mon appel" at bounding box center [979, 635] width 241 height 31
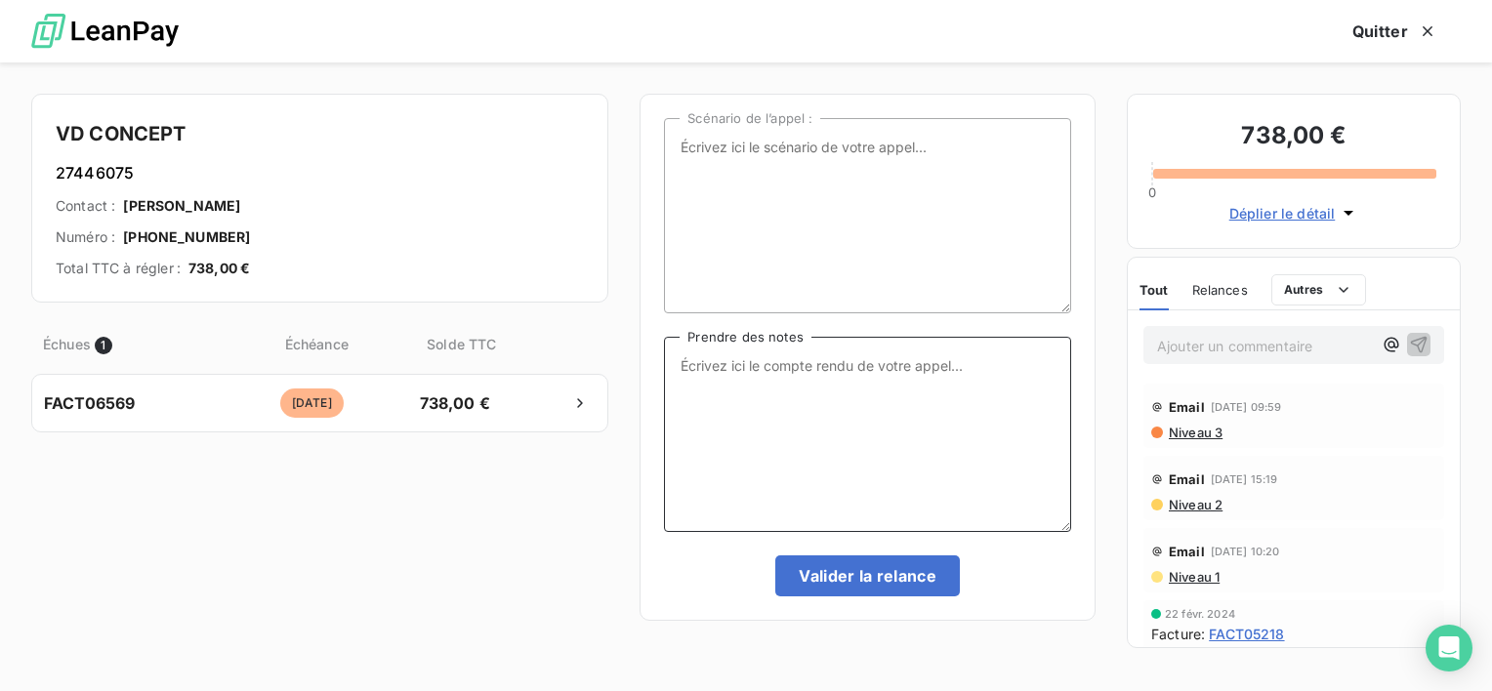
click at [793, 424] on textarea "Prendre des notes" at bounding box center [867, 434] width 407 height 195
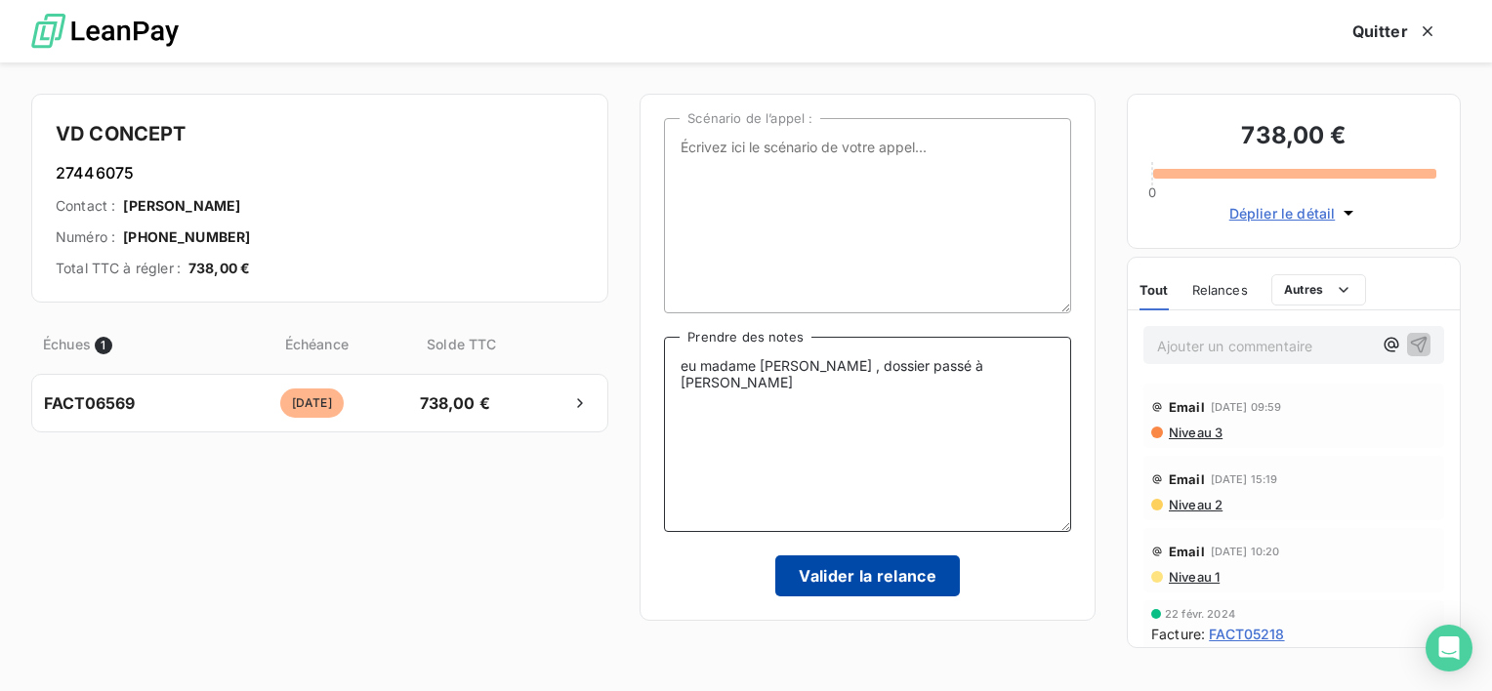
type textarea "eu madame Dermont , dossier passé à Tom"
click at [854, 569] on button "Valider la relance" at bounding box center [867, 575] width 185 height 41
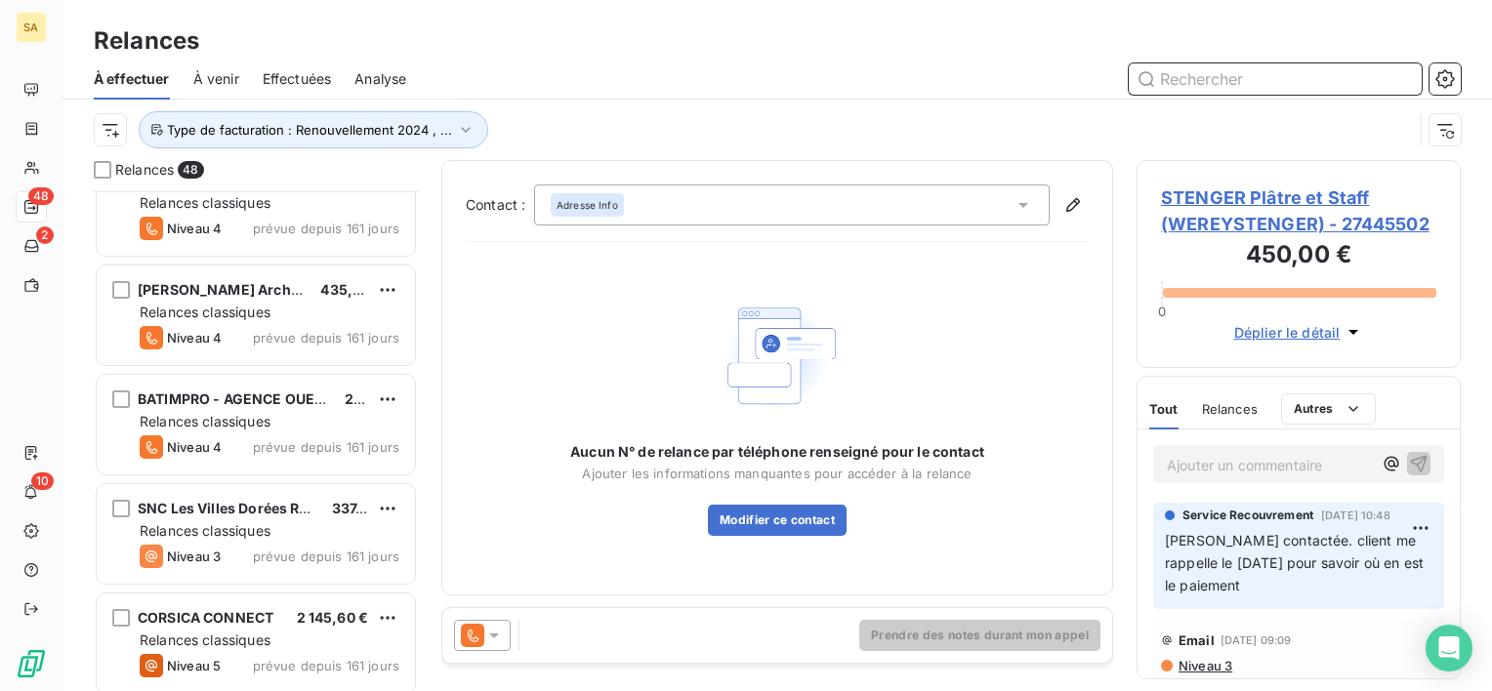
scroll to position [479, 0]
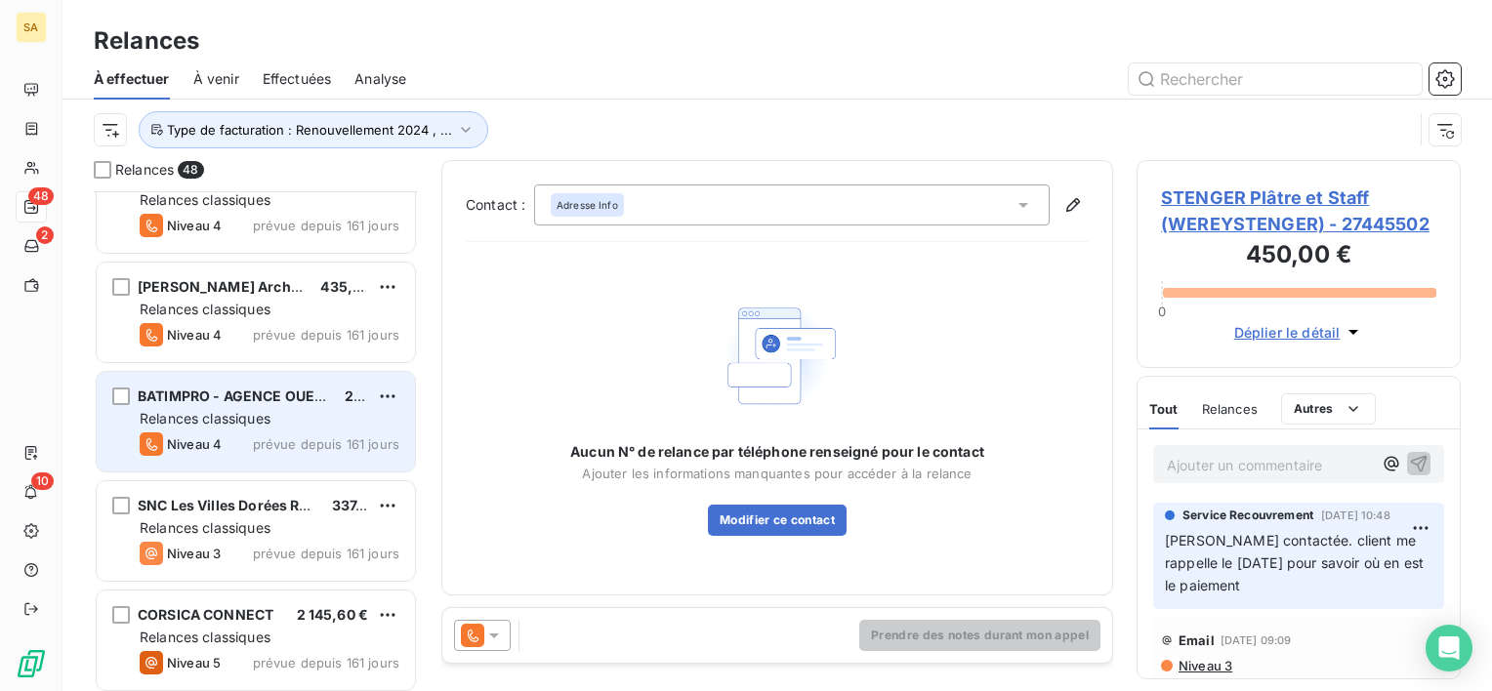
click at [273, 415] on div "Relances classiques" at bounding box center [270, 419] width 260 height 20
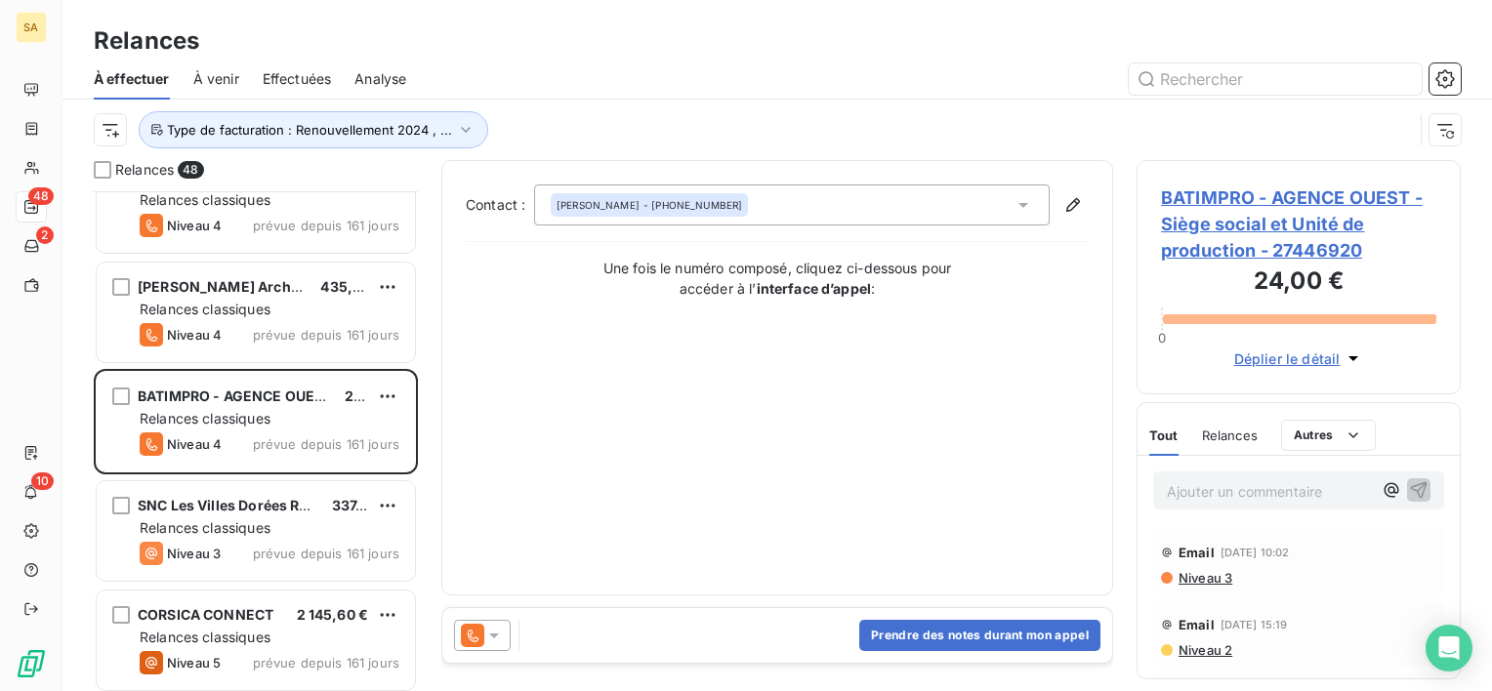
click at [492, 644] on icon at bounding box center [494, 636] width 20 height 20
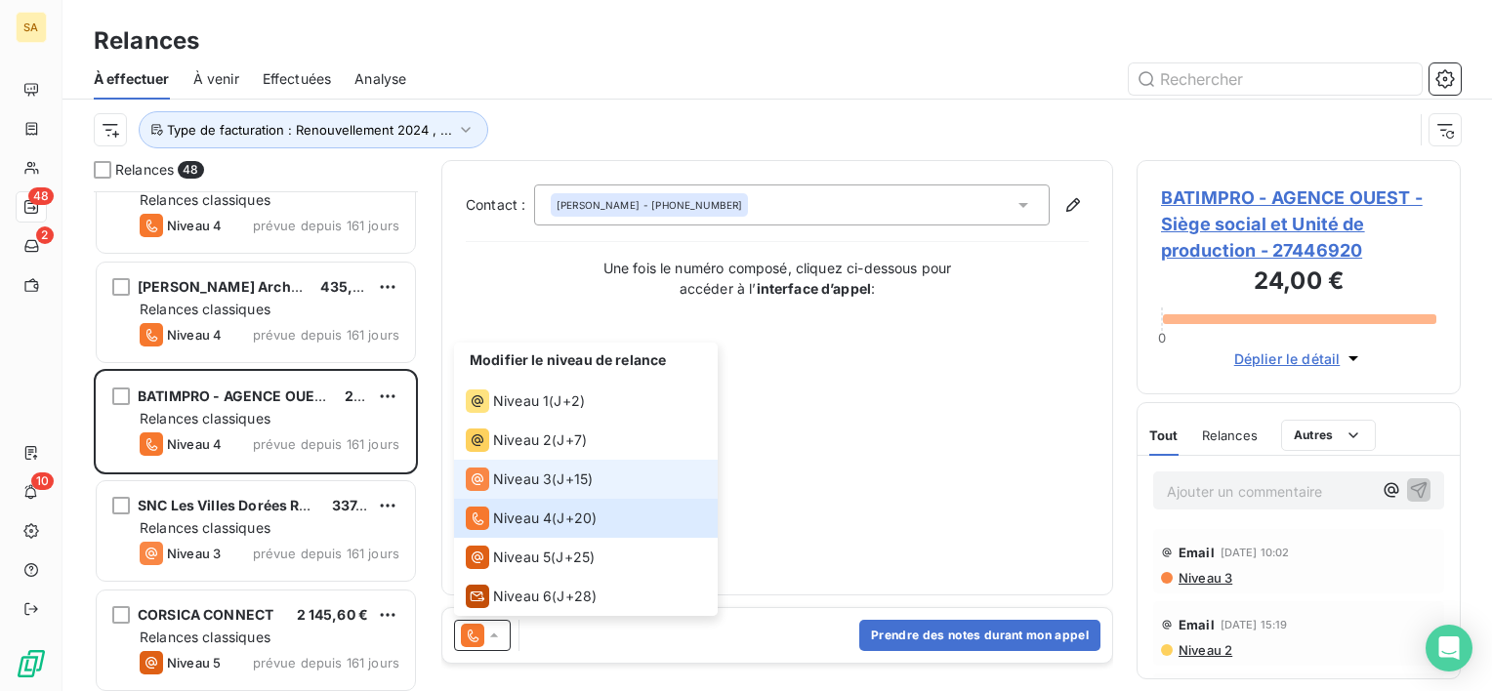
click at [502, 473] on span "Niveau 3" at bounding box center [522, 480] width 59 height 20
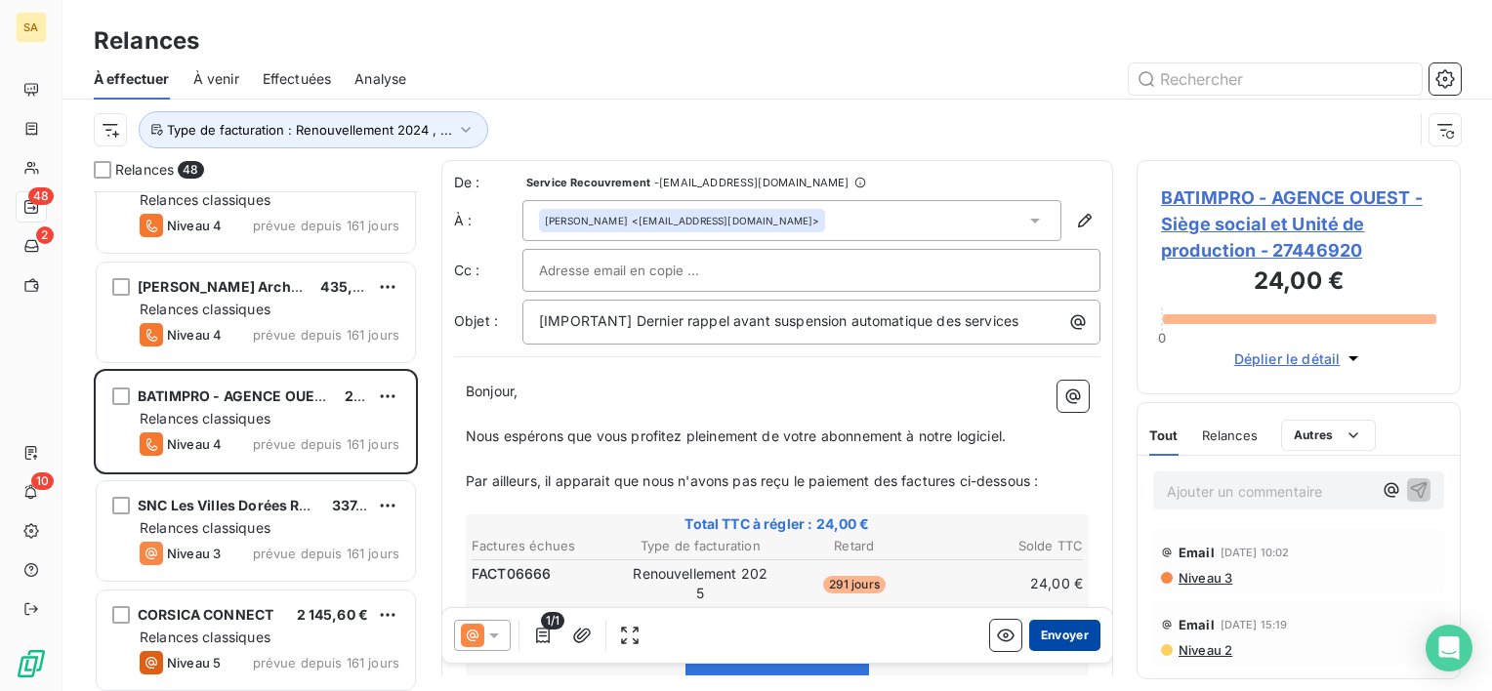
click at [1049, 636] on button "Envoyer" at bounding box center [1064, 635] width 71 height 31
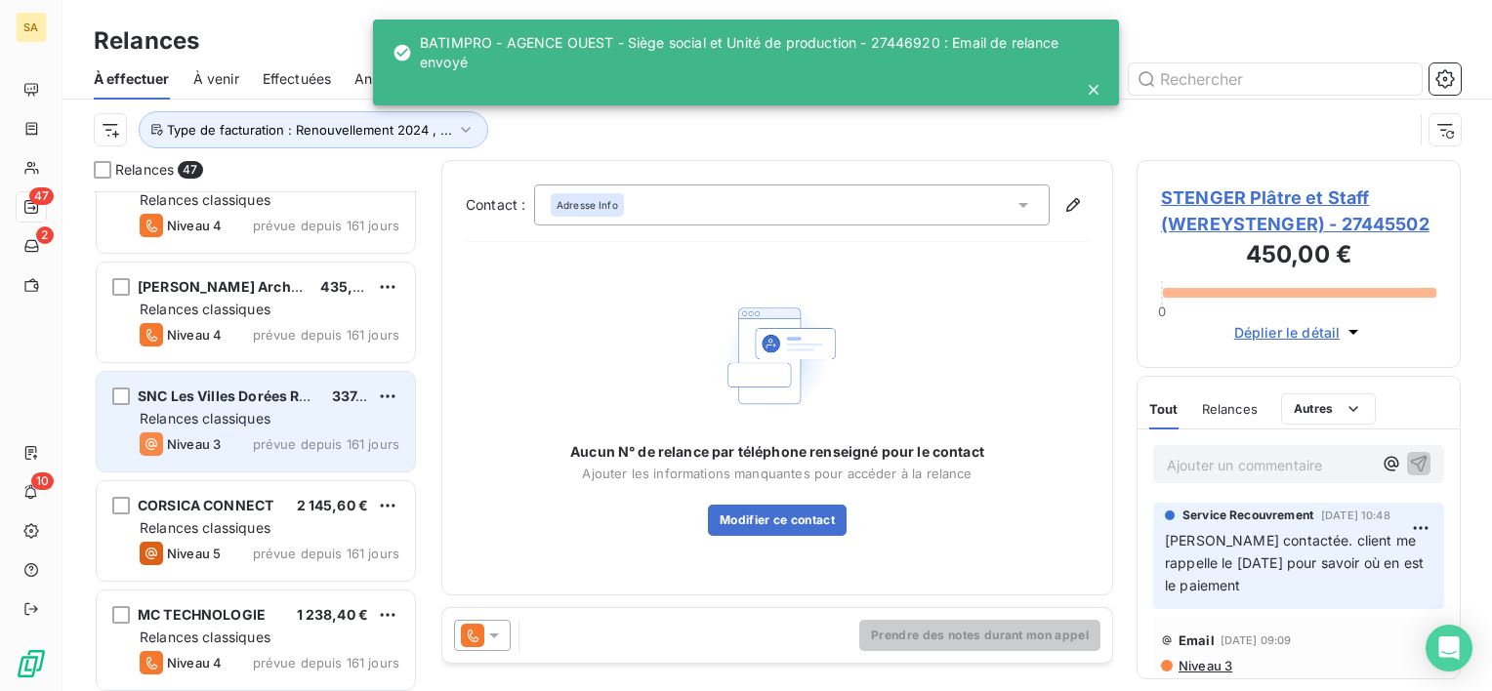
click at [325, 423] on div "Relances classiques" at bounding box center [270, 419] width 260 height 20
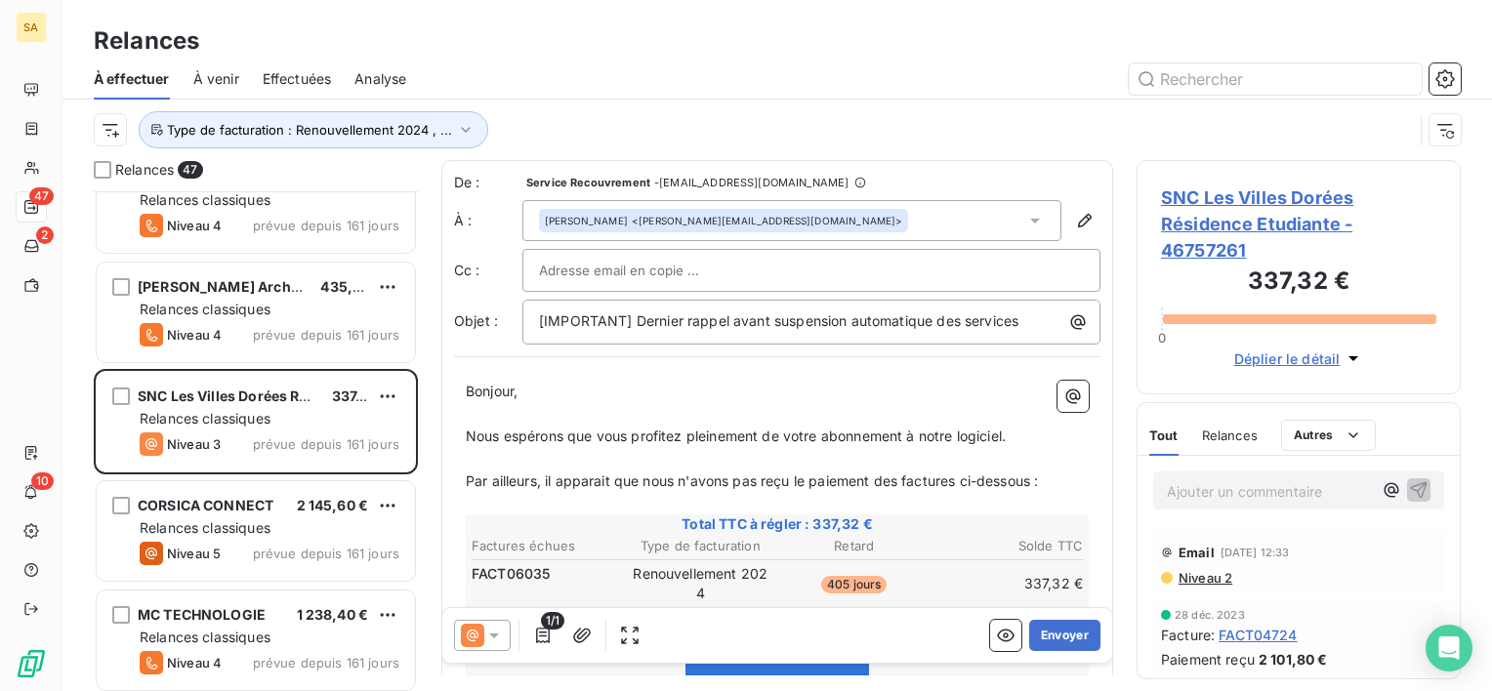
click at [499, 629] on icon at bounding box center [494, 636] width 20 height 20
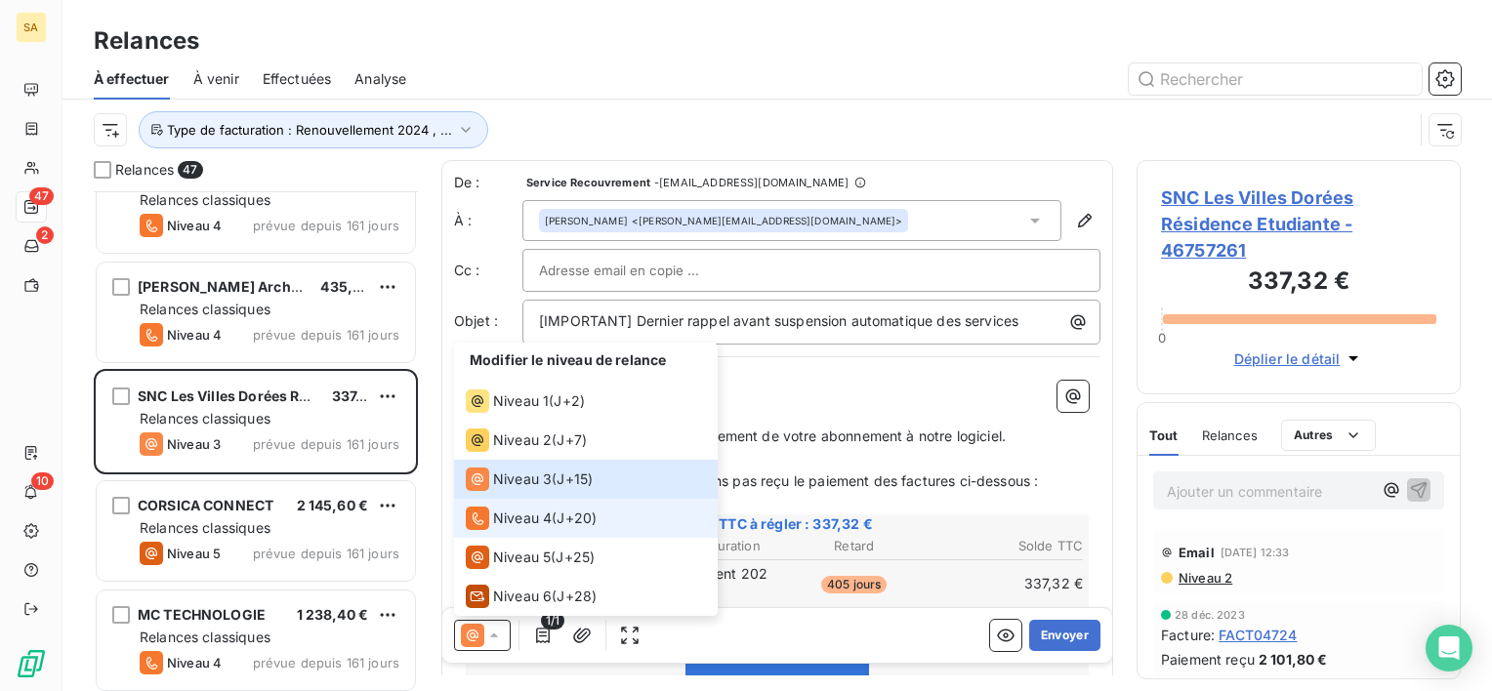
click at [514, 526] on span "Niveau 4" at bounding box center [522, 519] width 59 height 20
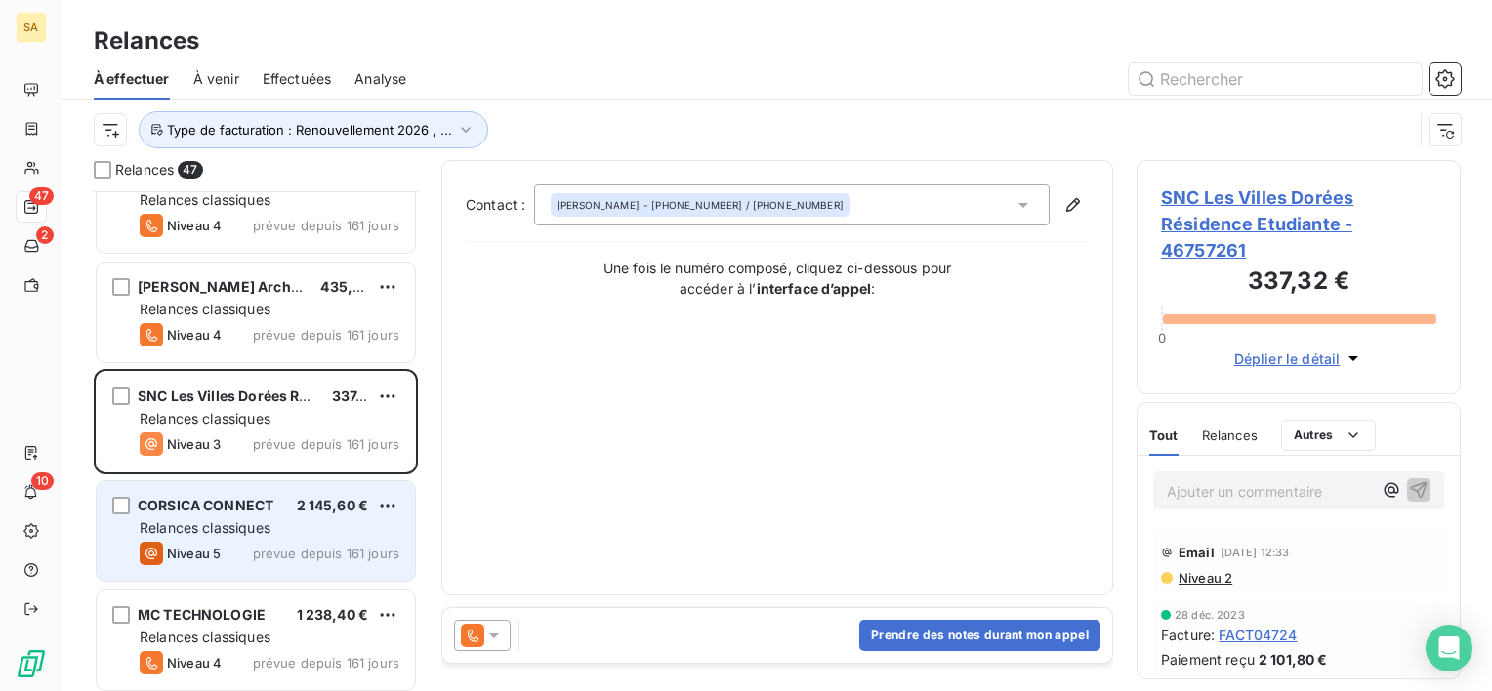
click at [296, 522] on div "Relances classiques" at bounding box center [270, 528] width 260 height 20
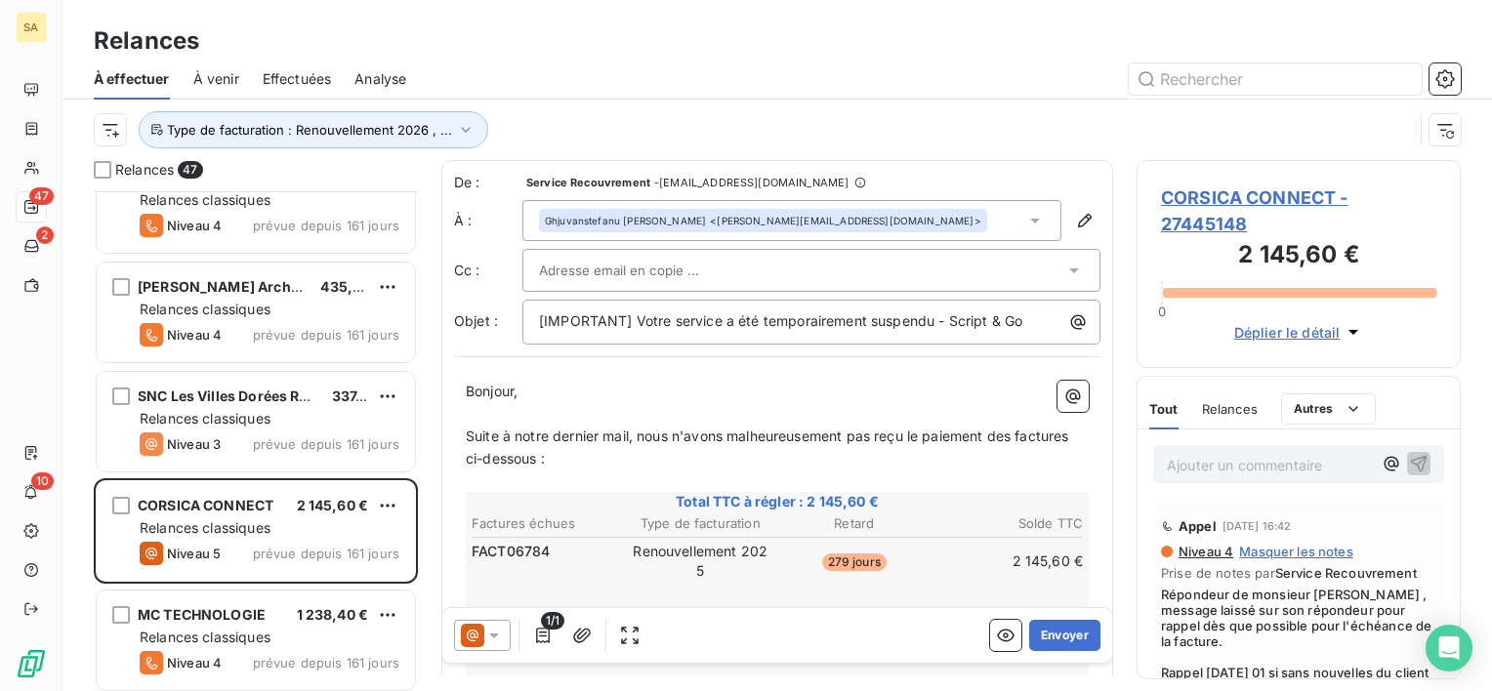
click at [1215, 186] on span "CORSICA CONNECT - 27445148" at bounding box center [1298, 211] width 275 height 53
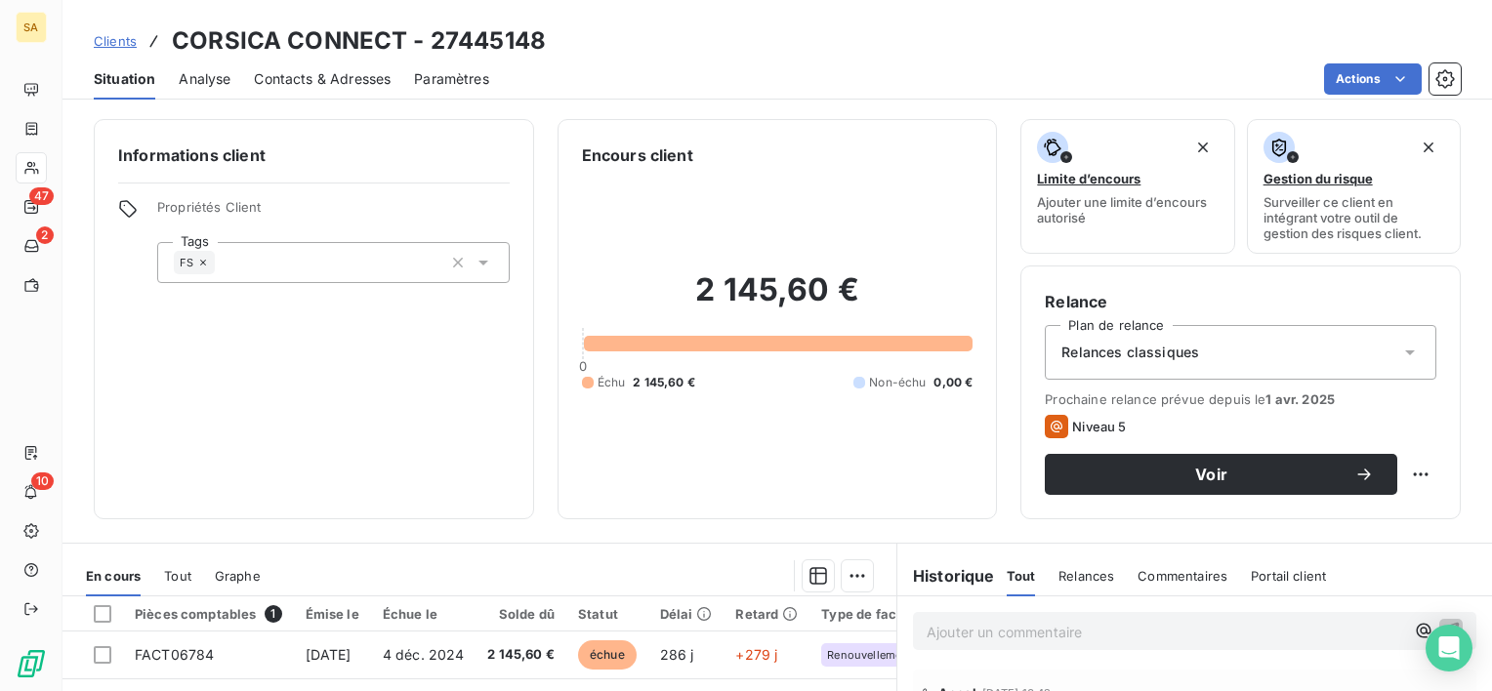
click at [282, 86] on span "Contacts & Adresses" at bounding box center [322, 79] width 137 height 20
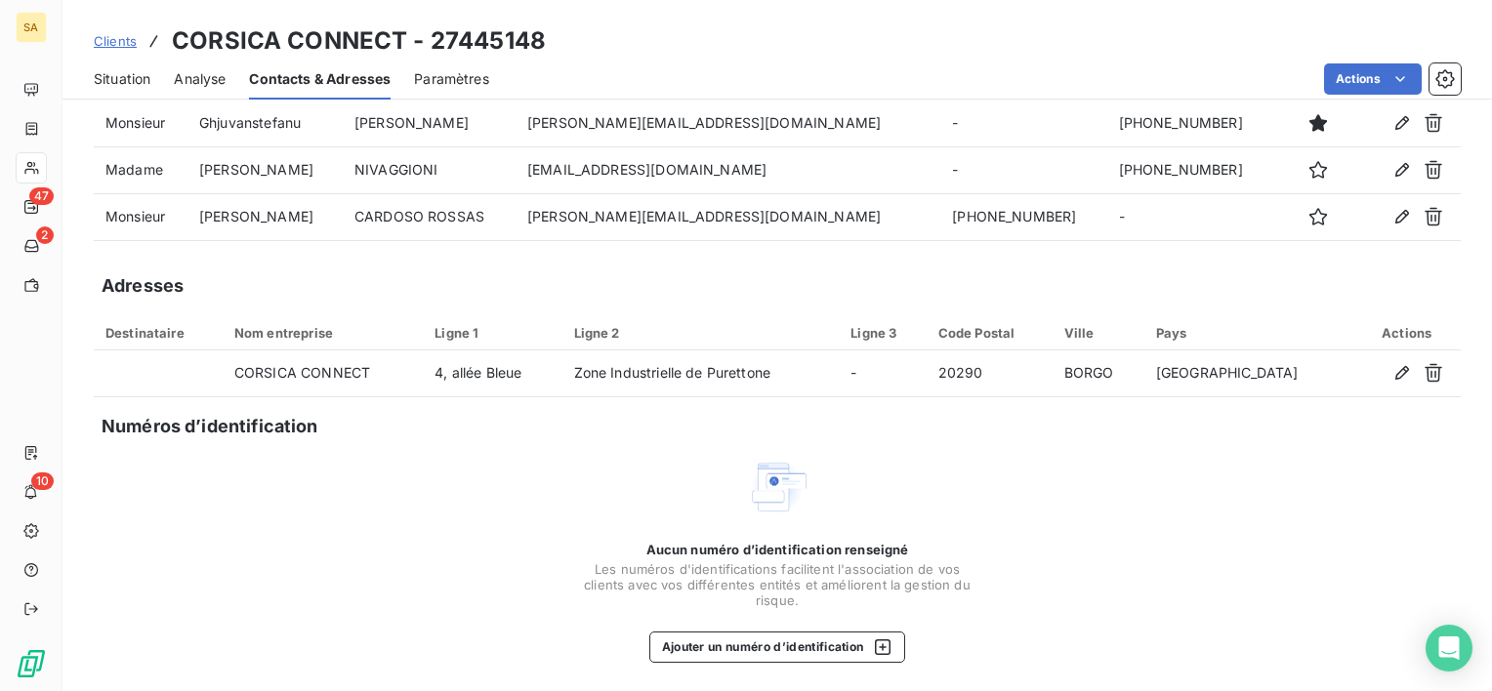
scroll to position [102, 0]
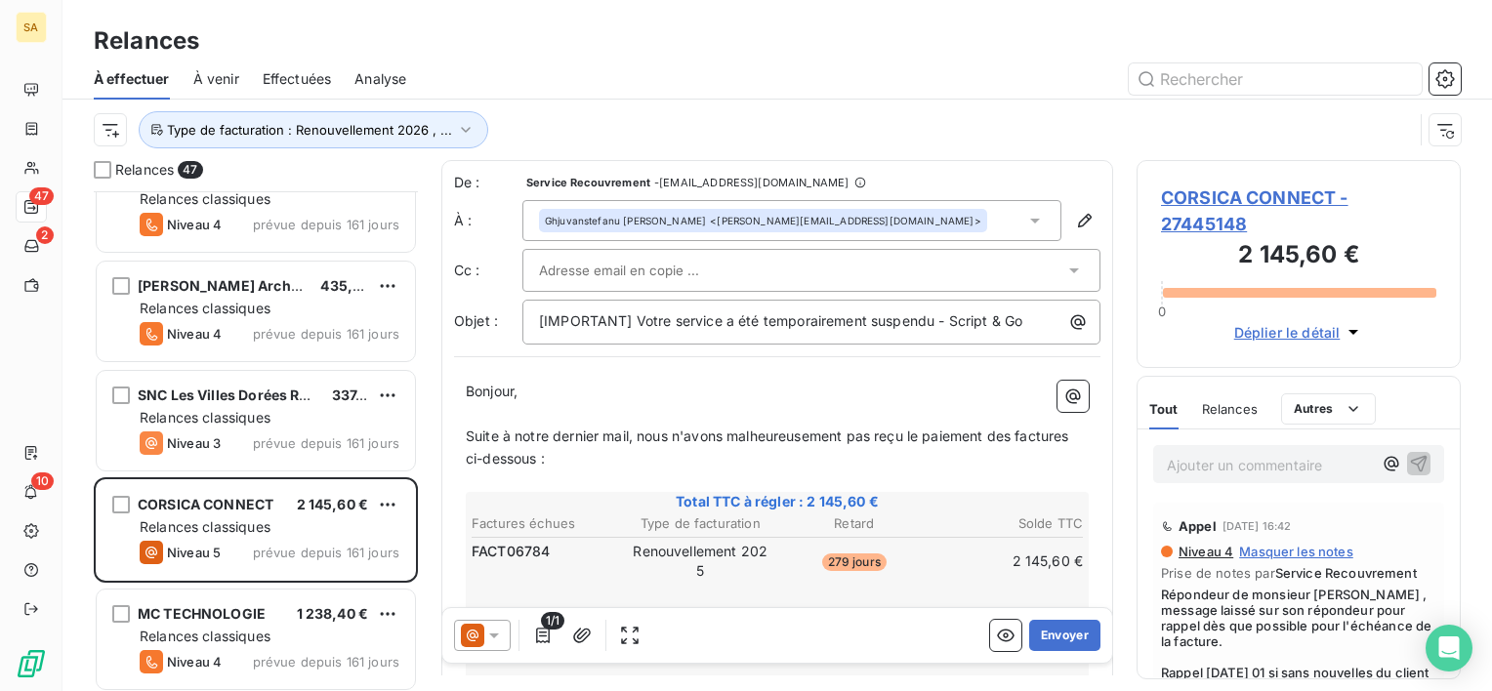
scroll to position [485, 0]
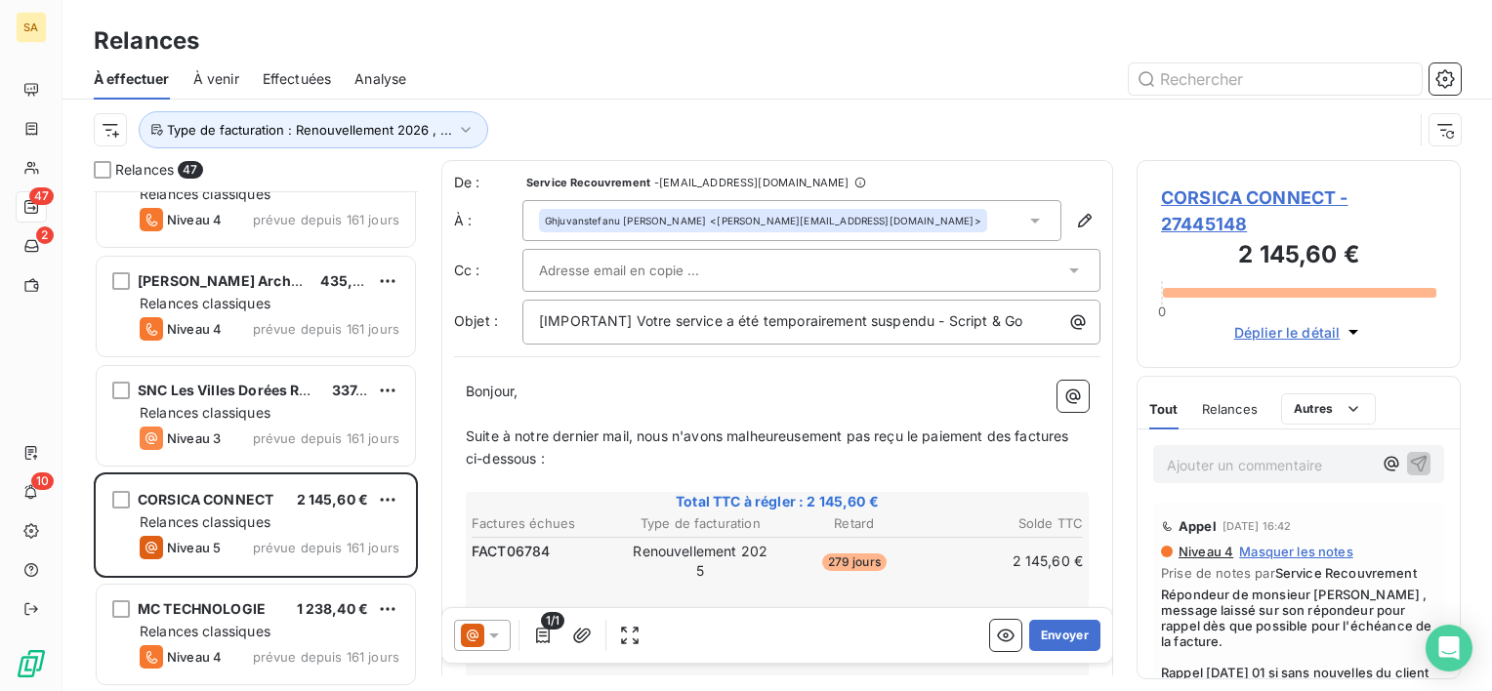
click at [1216, 211] on span "CORSICA CONNECT - 27445148" at bounding box center [1298, 211] width 275 height 53
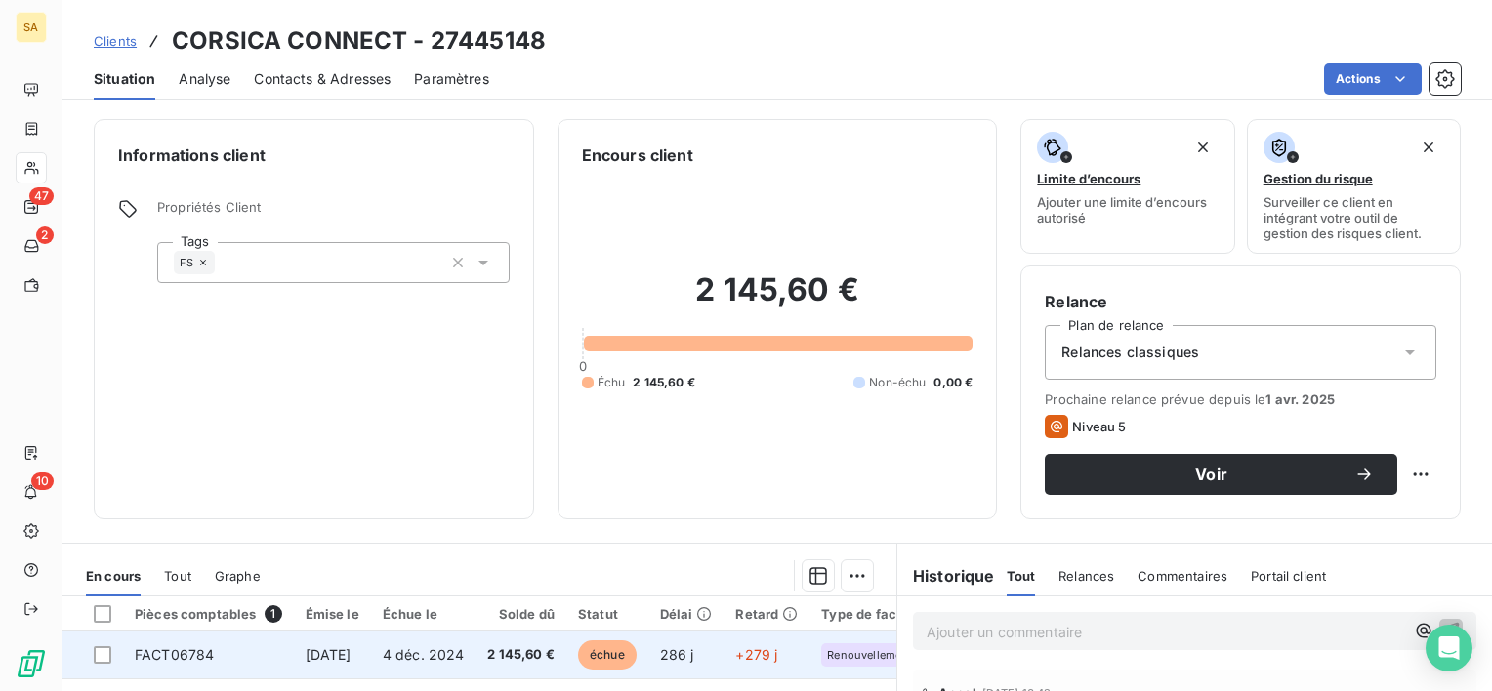
click at [175, 653] on span "FACT06784" at bounding box center [174, 654] width 79 height 17
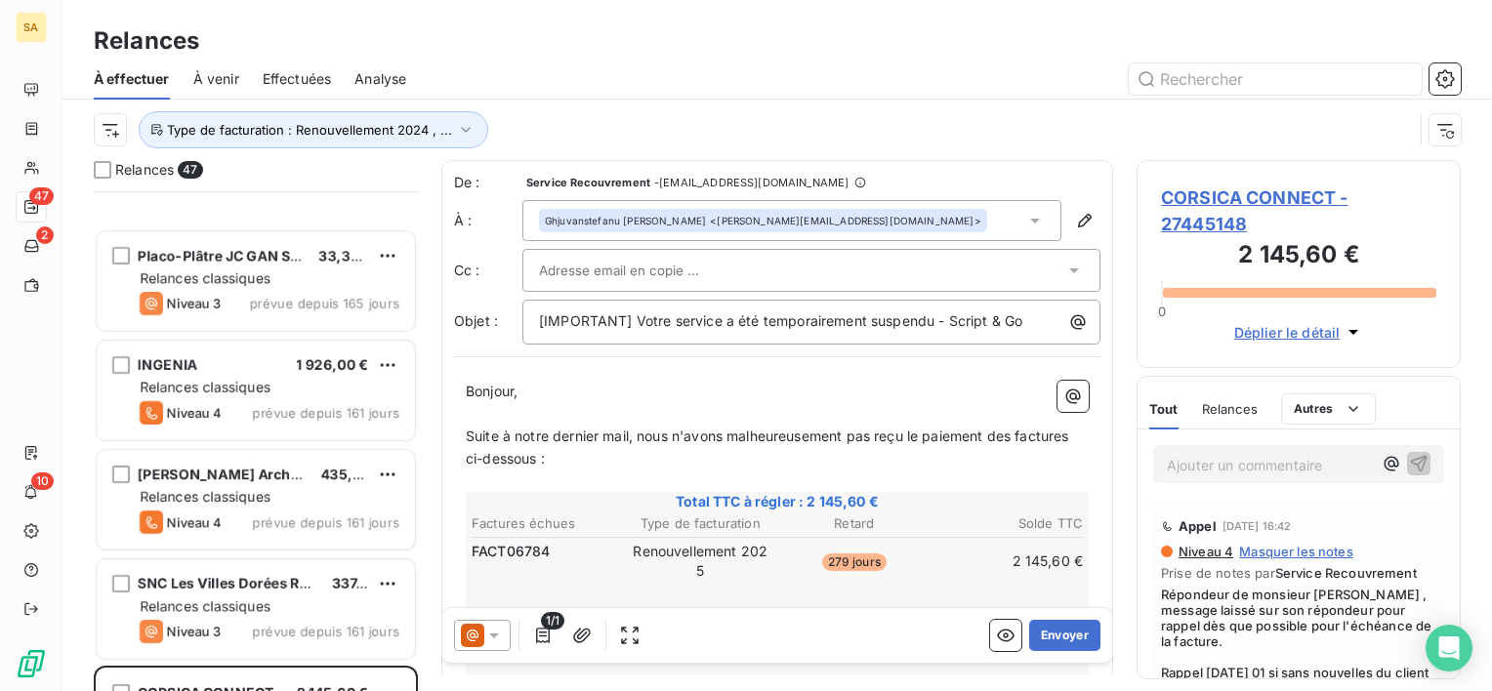
scroll to position [551, 0]
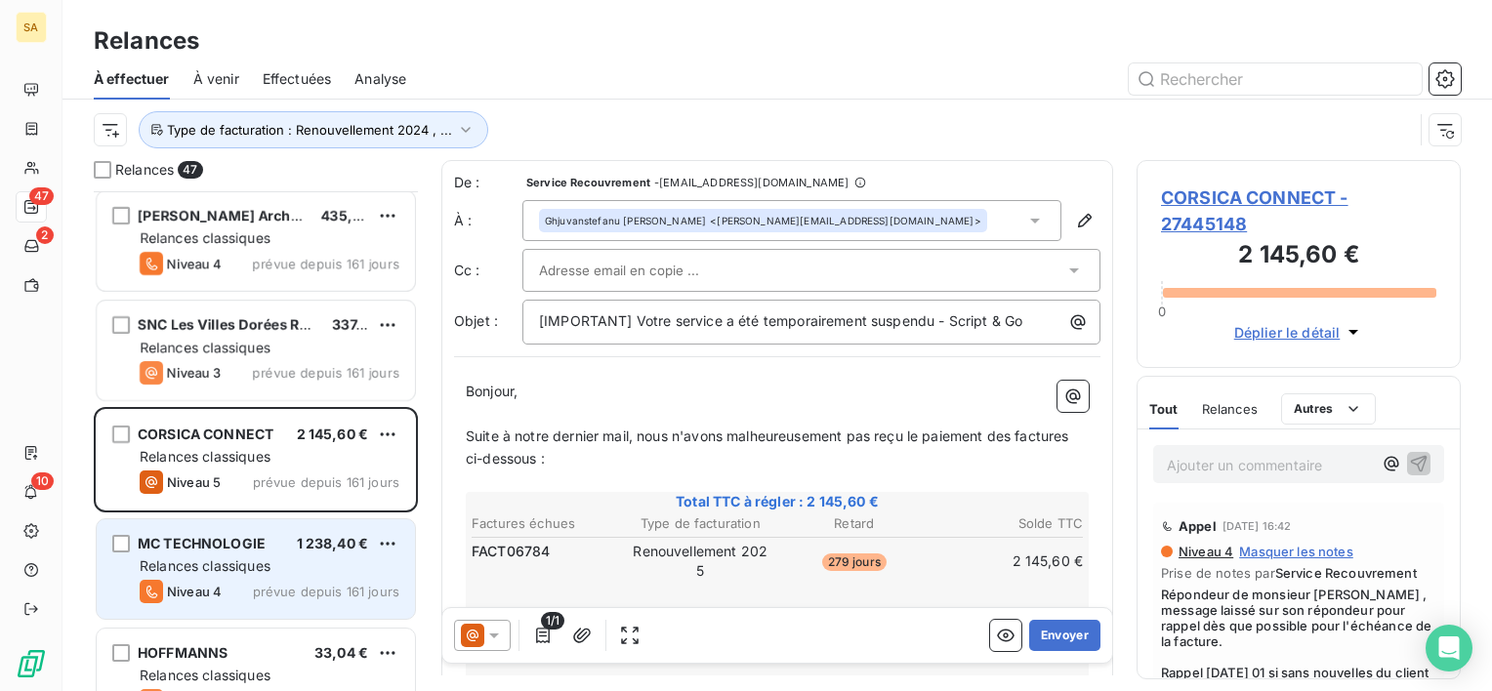
click at [215, 543] on span "MC TECHNOLOGIE" at bounding box center [202, 543] width 128 height 17
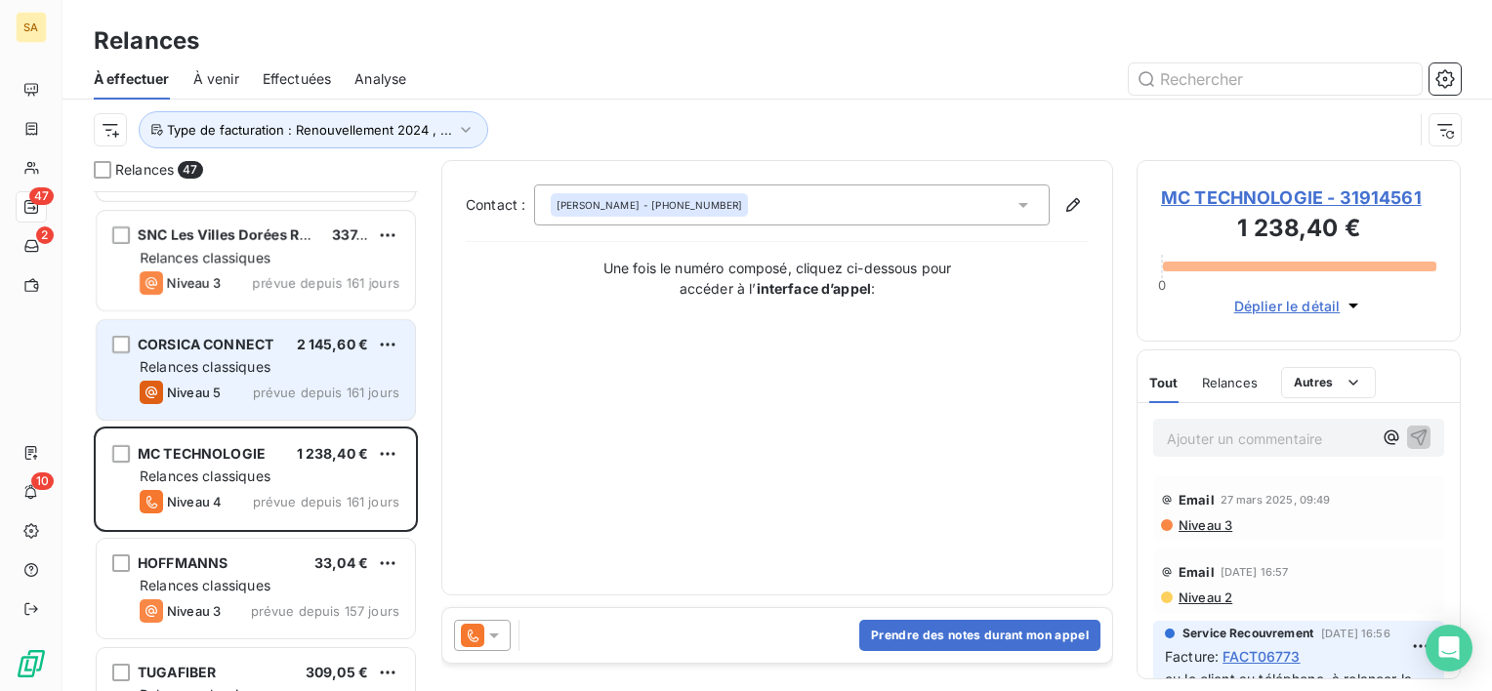
scroll to position [637, 0]
